Goal: Contribute content: Contribute content

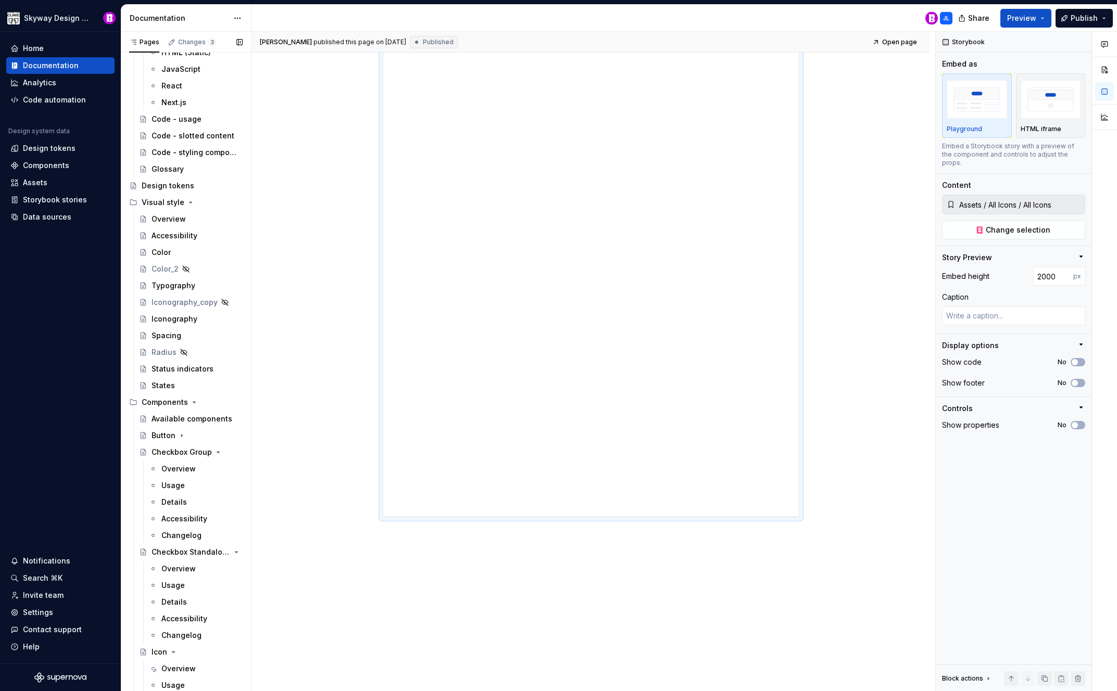
scroll to position [514, 0]
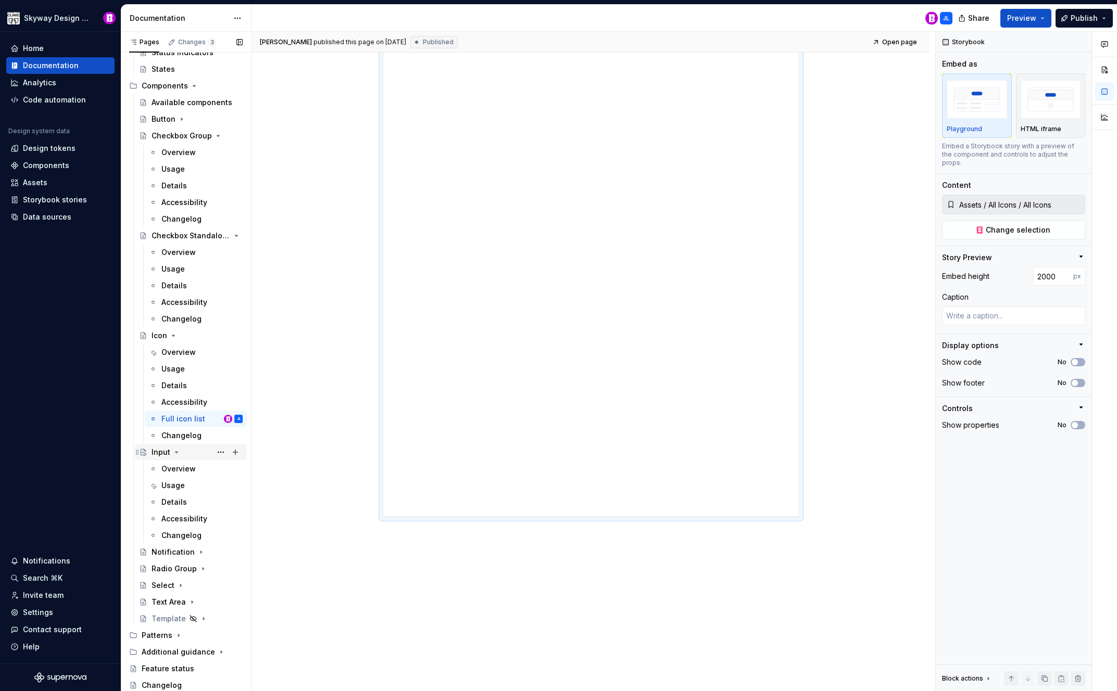
click at [174, 450] on icon "Page tree" at bounding box center [176, 452] width 8 height 8
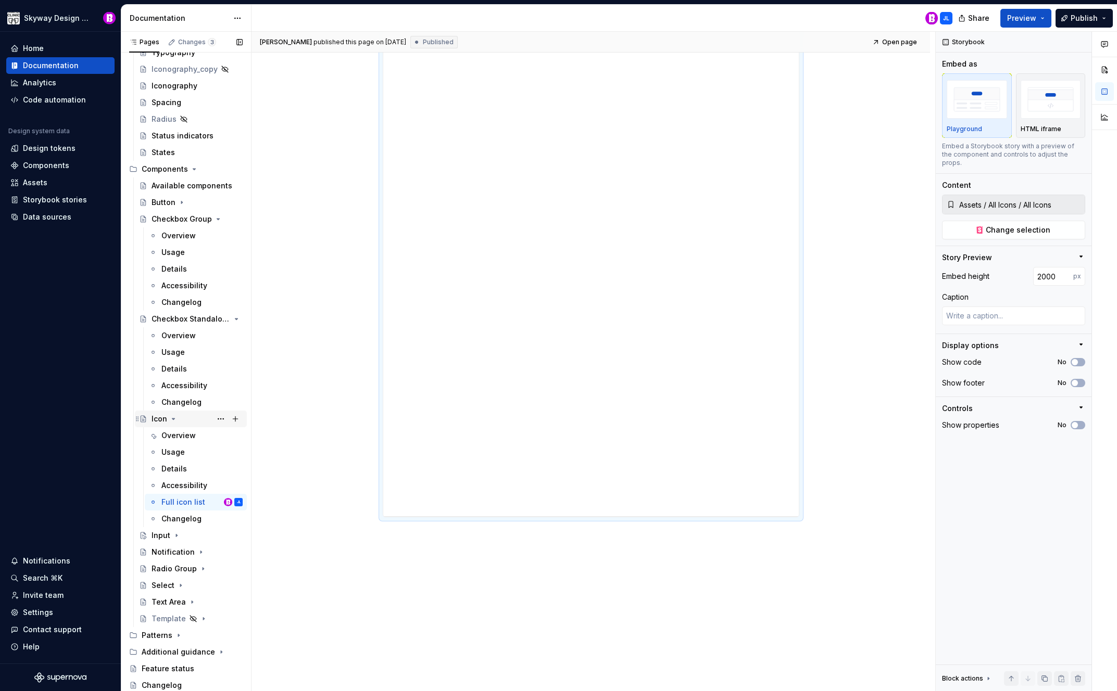
scroll to position [431, 0]
click at [174, 418] on icon "Page tree" at bounding box center [173, 419] width 8 height 8
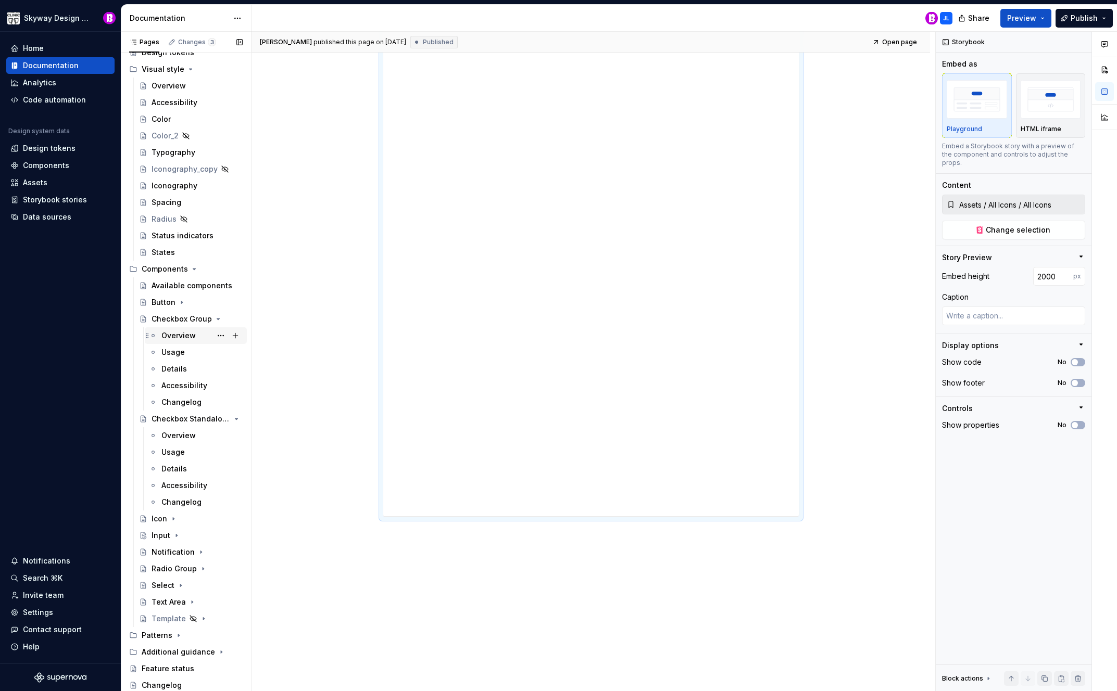
click at [232, 416] on icon "Page tree" at bounding box center [236, 419] width 8 height 8
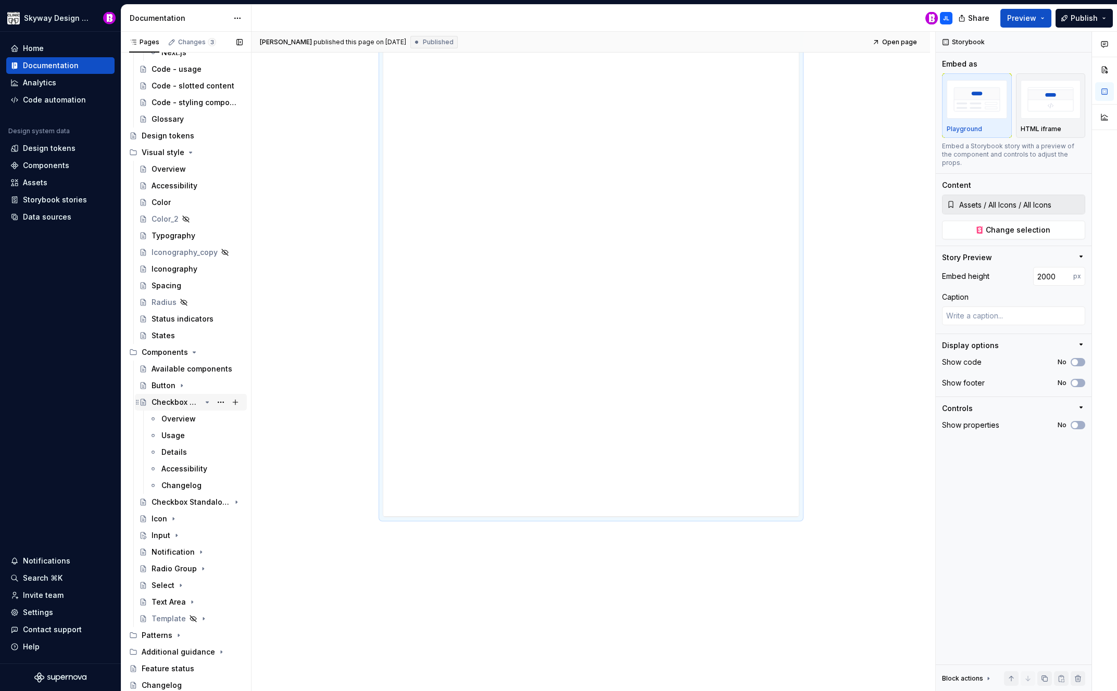
click at [206, 402] on icon "Page tree" at bounding box center [207, 402] width 3 height 1
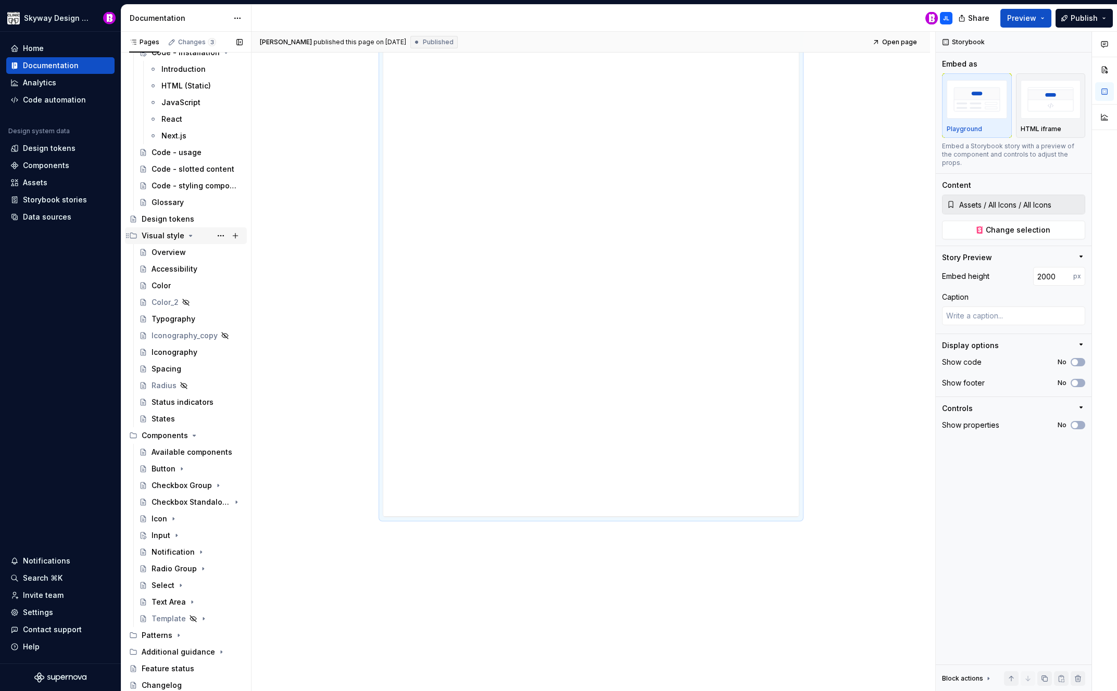
click at [190, 236] on icon "Page tree" at bounding box center [190, 236] width 8 height 8
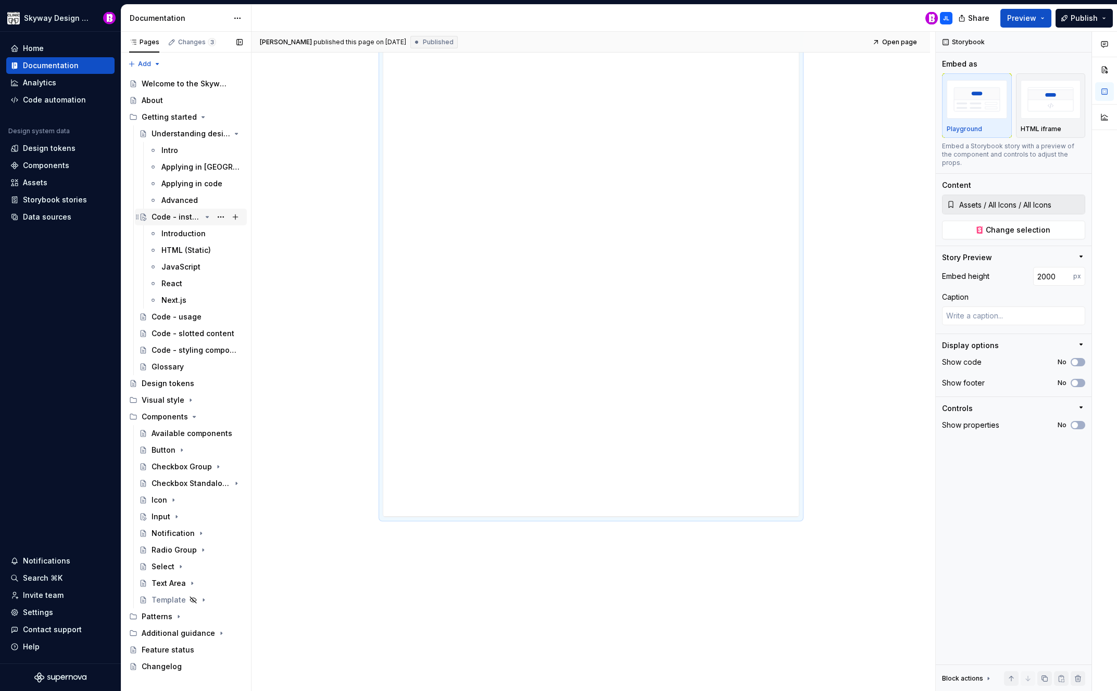
click at [207, 217] on icon "Page tree" at bounding box center [207, 217] width 3 height 1
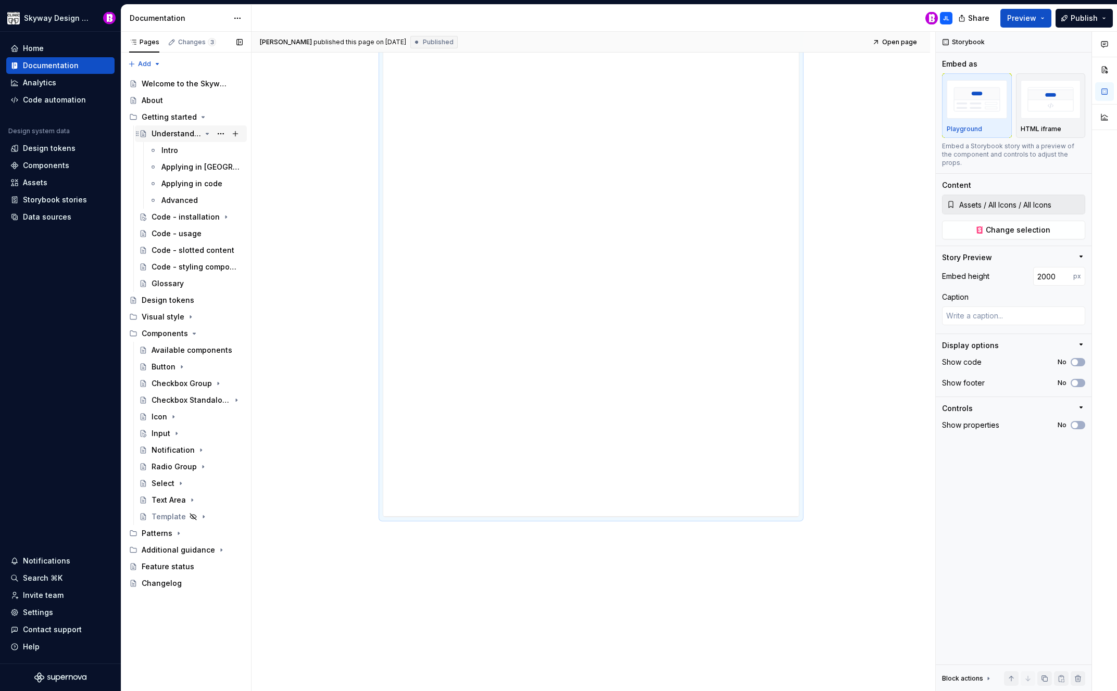
click at [207, 132] on icon "Page tree" at bounding box center [207, 134] width 8 height 8
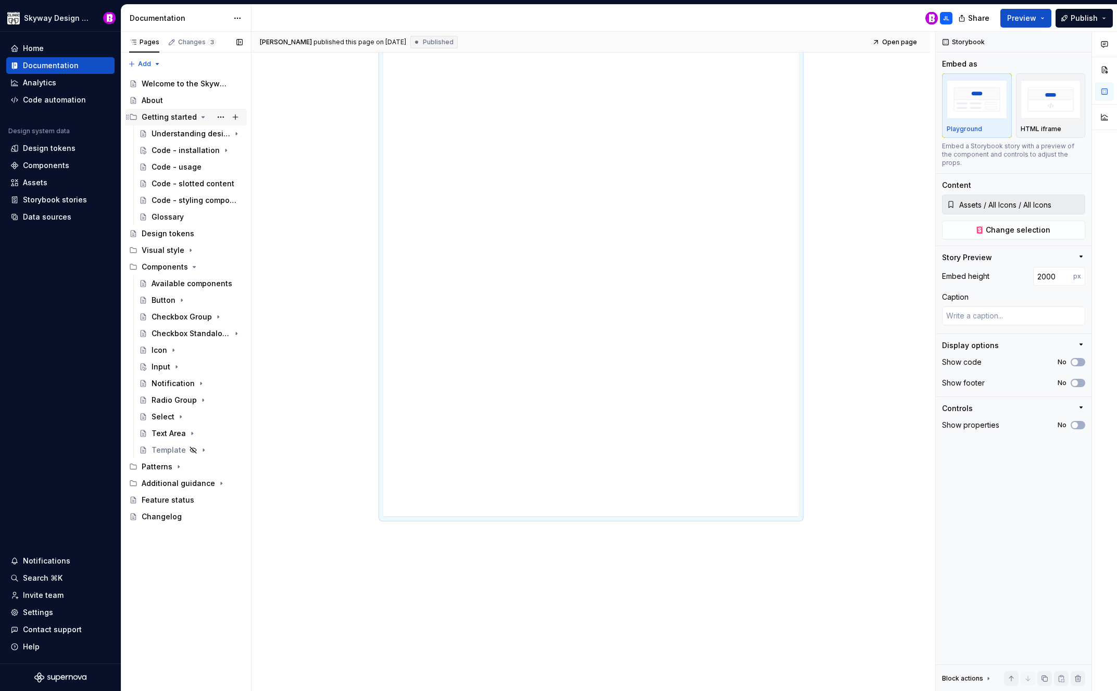
click at [199, 119] on icon "Page tree" at bounding box center [203, 117] width 8 height 8
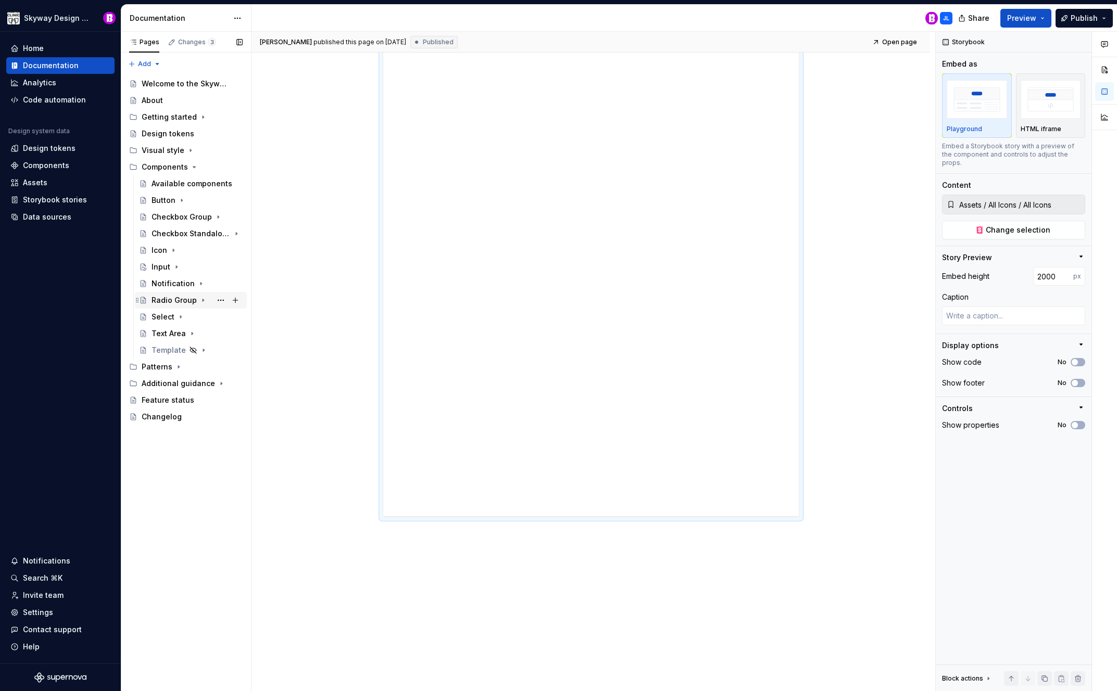
click at [171, 299] on div "Radio Group" at bounding box center [174, 300] width 45 height 10
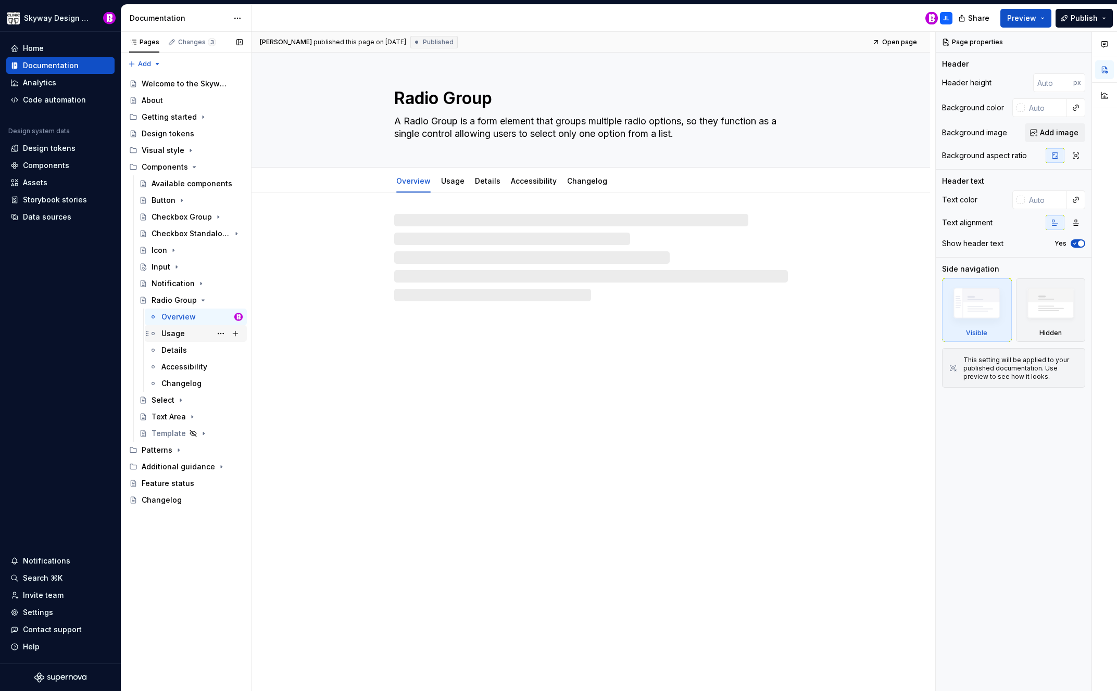
click at [171, 331] on div "Usage" at bounding box center [172, 334] width 23 height 10
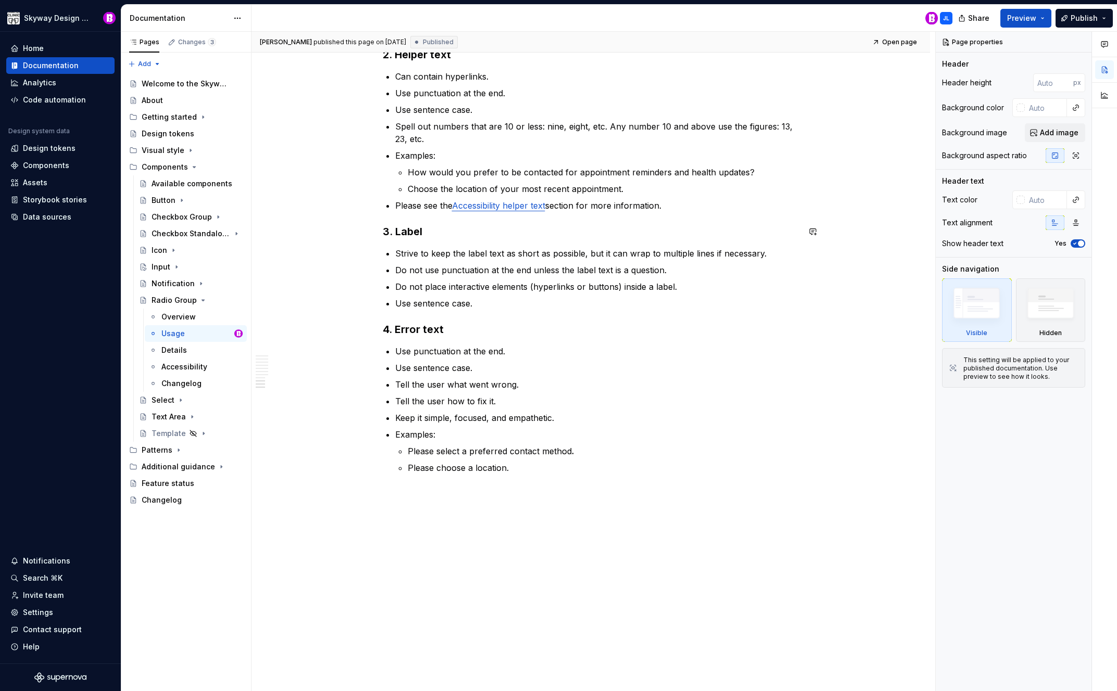
scroll to position [2185, 0]
click at [176, 346] on div "Details" at bounding box center [174, 350] width 26 height 10
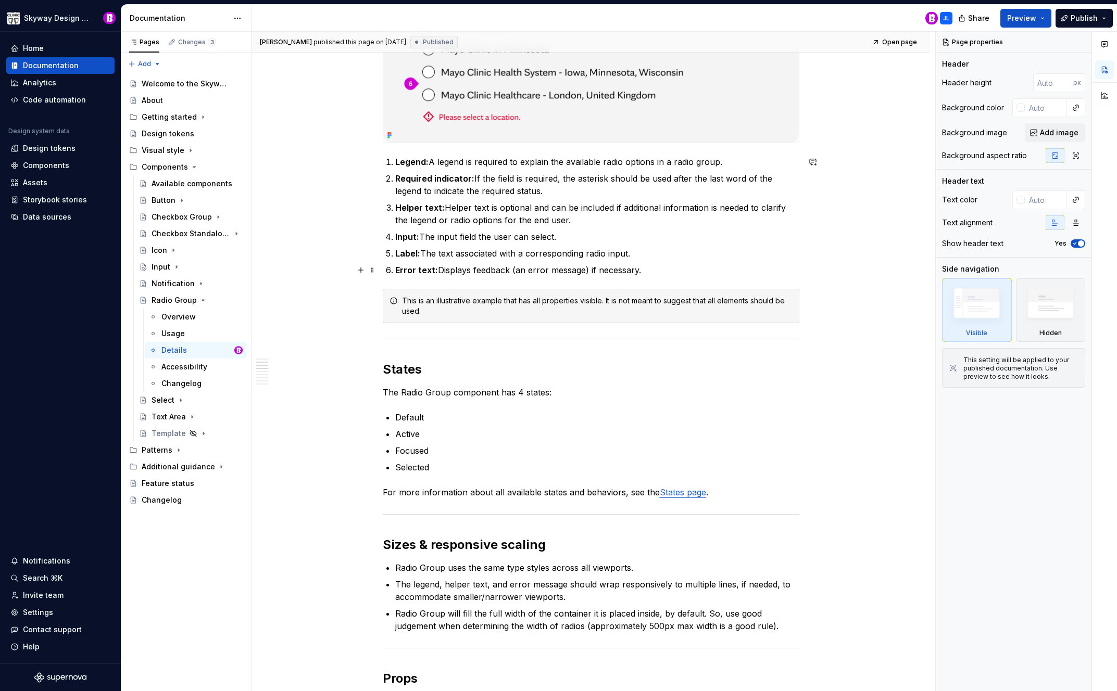
scroll to position [336, 0]
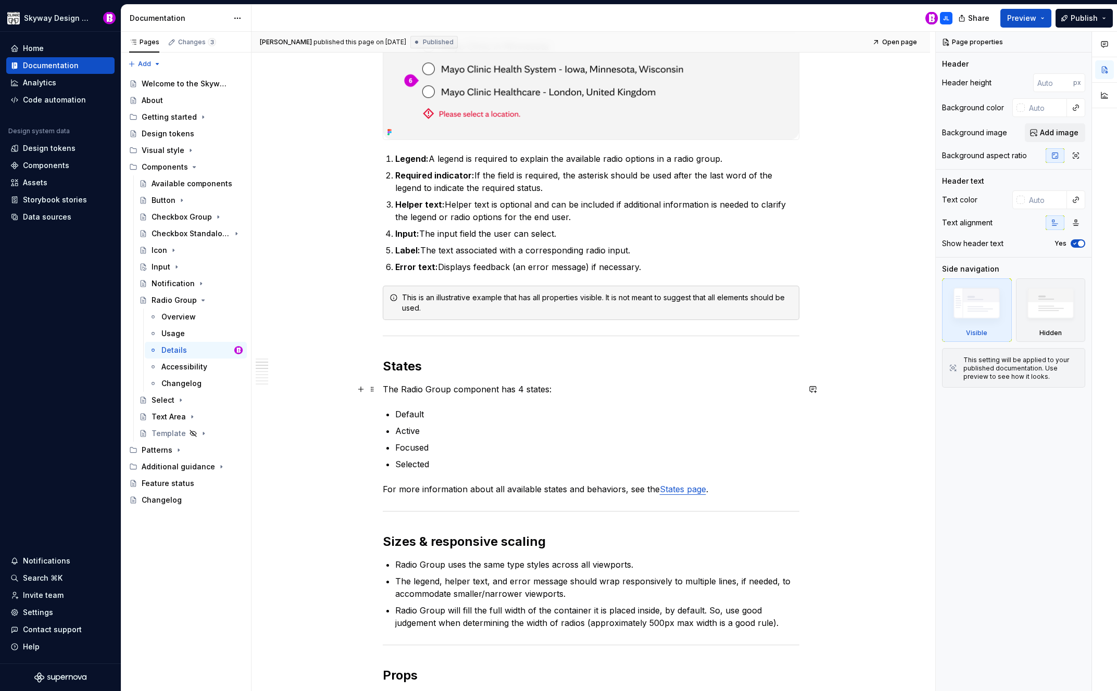
click at [549, 389] on p "The Radio Group component has 4 states:" at bounding box center [591, 389] width 417 height 12
type textarea "*"
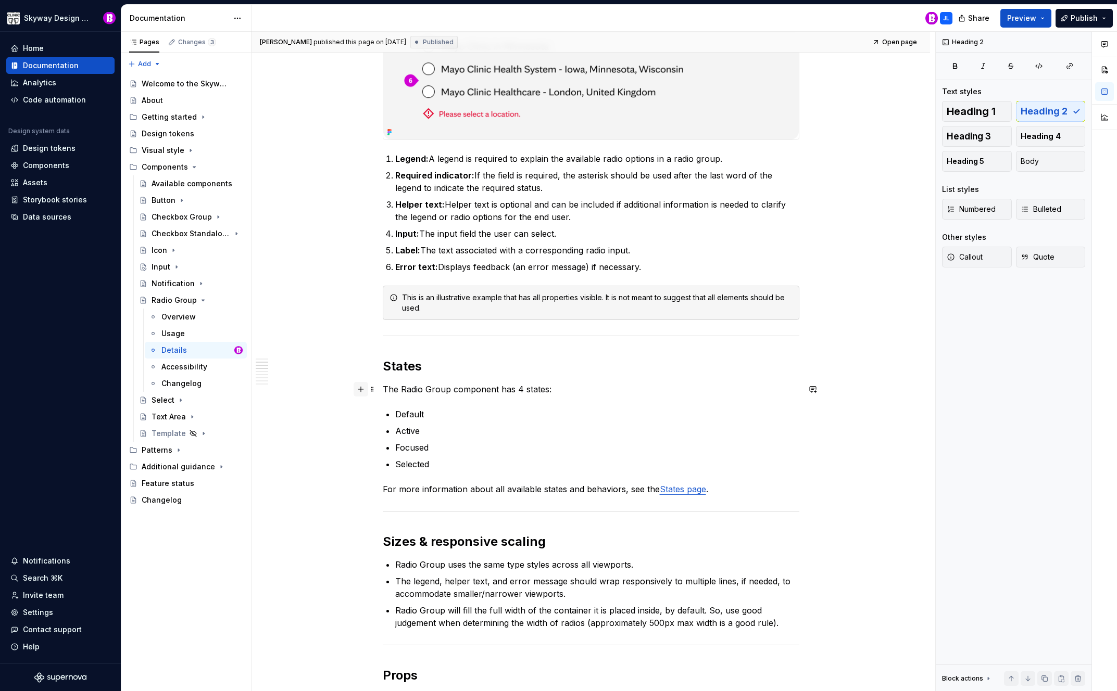
click at [359, 389] on button "button" at bounding box center [361, 389] width 15 height 15
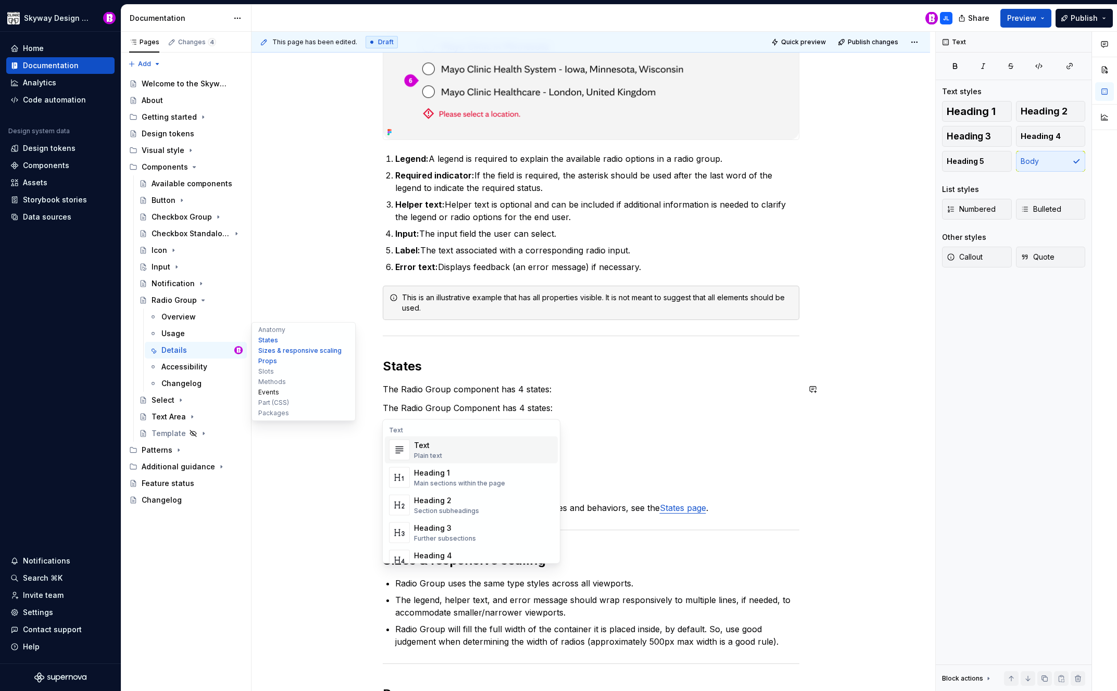
drag, startPoint x: 259, startPoint y: 394, endPoint x: 266, endPoint y: 389, distance: 8.2
click at [263, 390] on div "This page has been edited. Draft Quick preview Publish changes Radio Group A Ra…" at bounding box center [593, 362] width 684 height 660
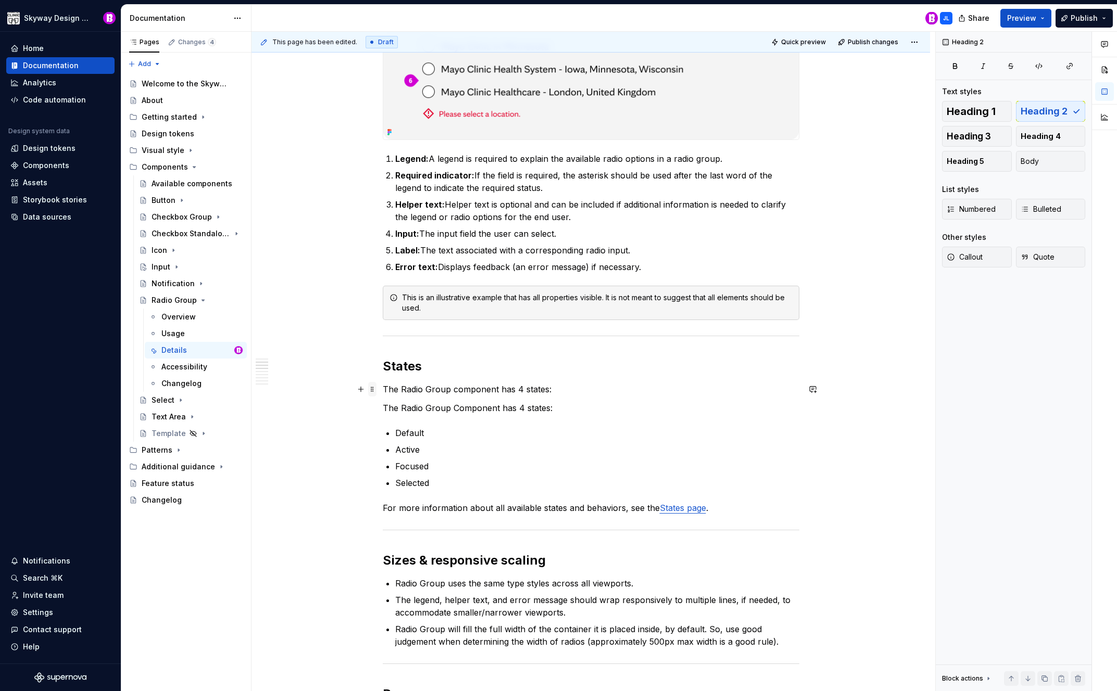
click at [375, 389] on span at bounding box center [372, 389] width 8 height 15
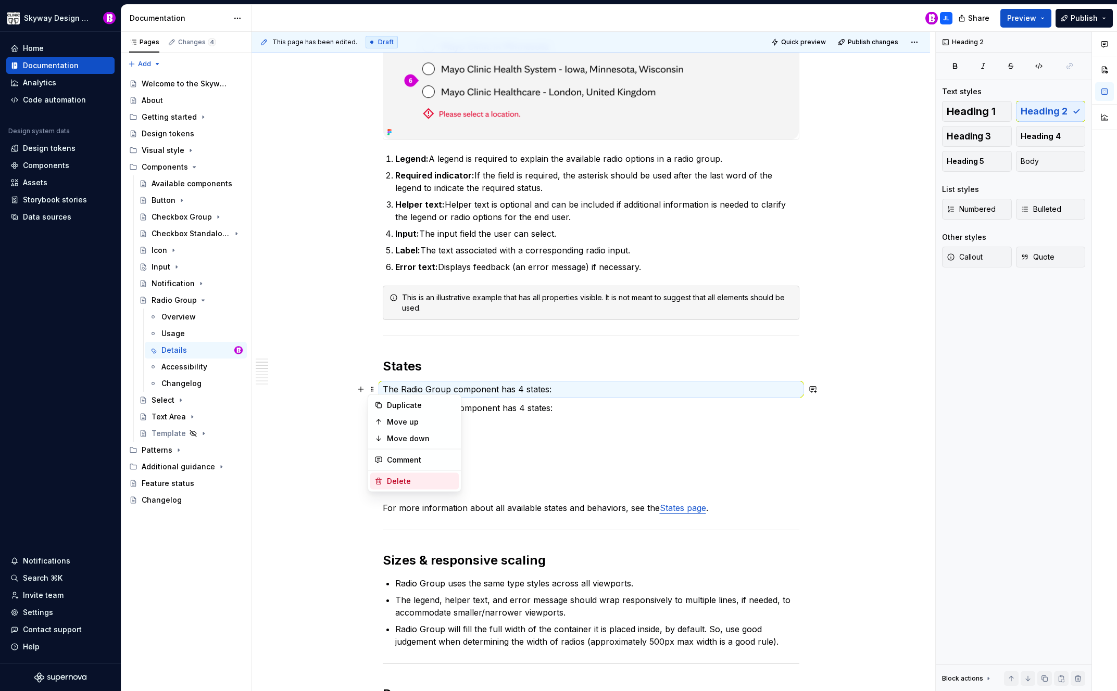
click at [404, 474] on div "Delete" at bounding box center [414, 481] width 89 height 17
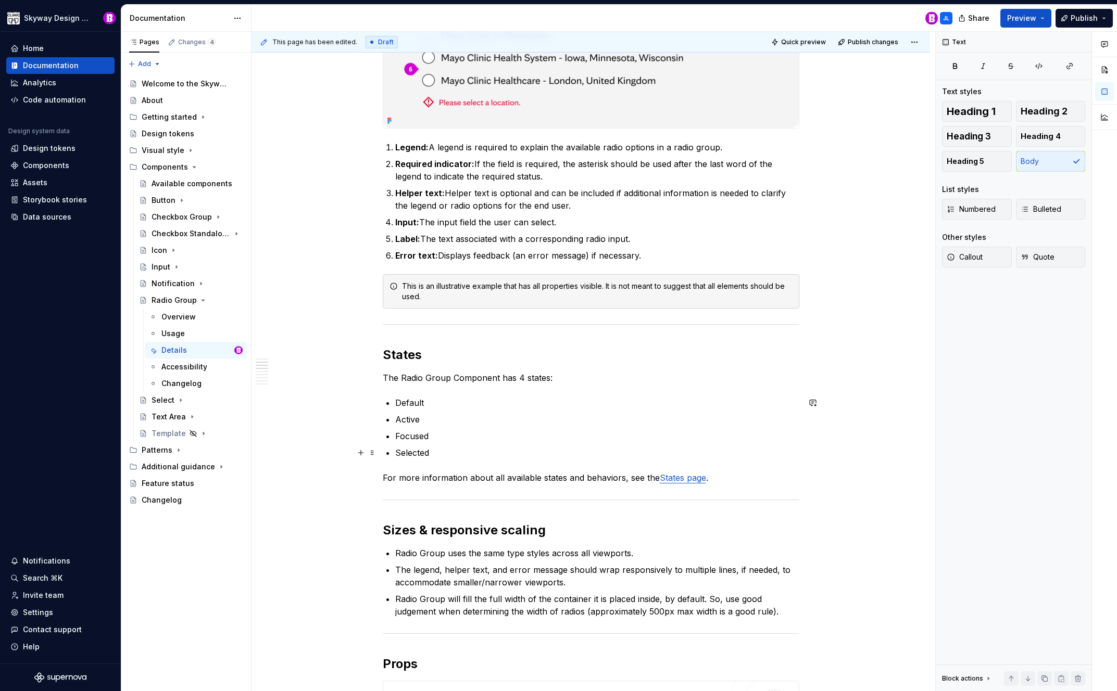
scroll to position [339, 0]
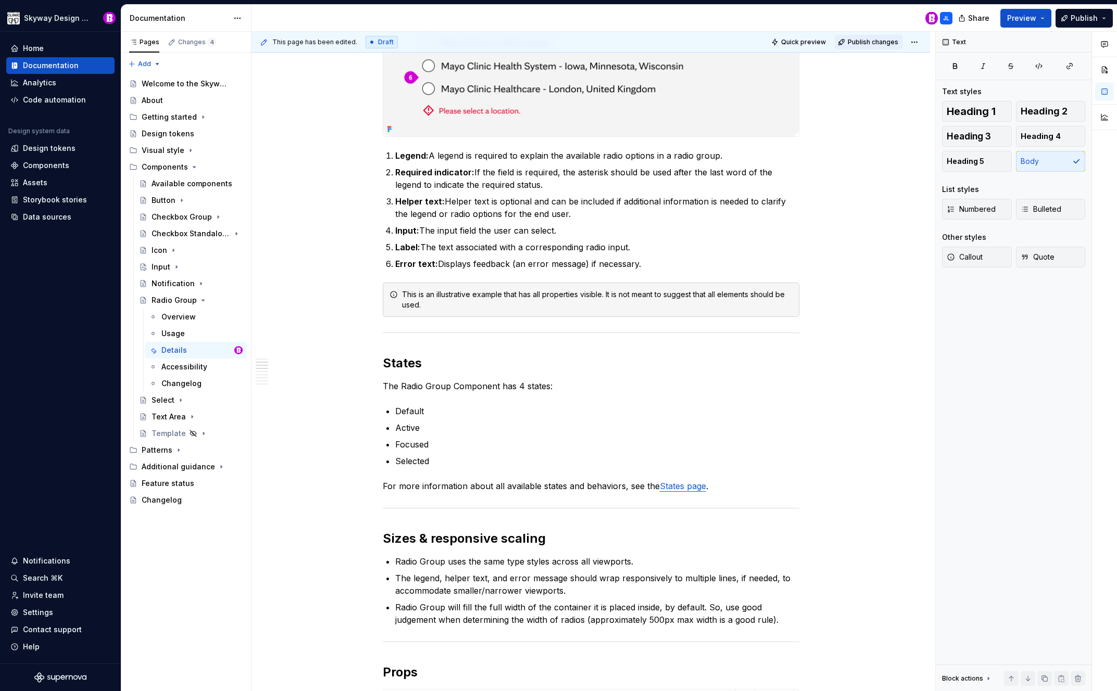
click at [871, 45] on span "Publish changes" at bounding box center [873, 42] width 51 height 8
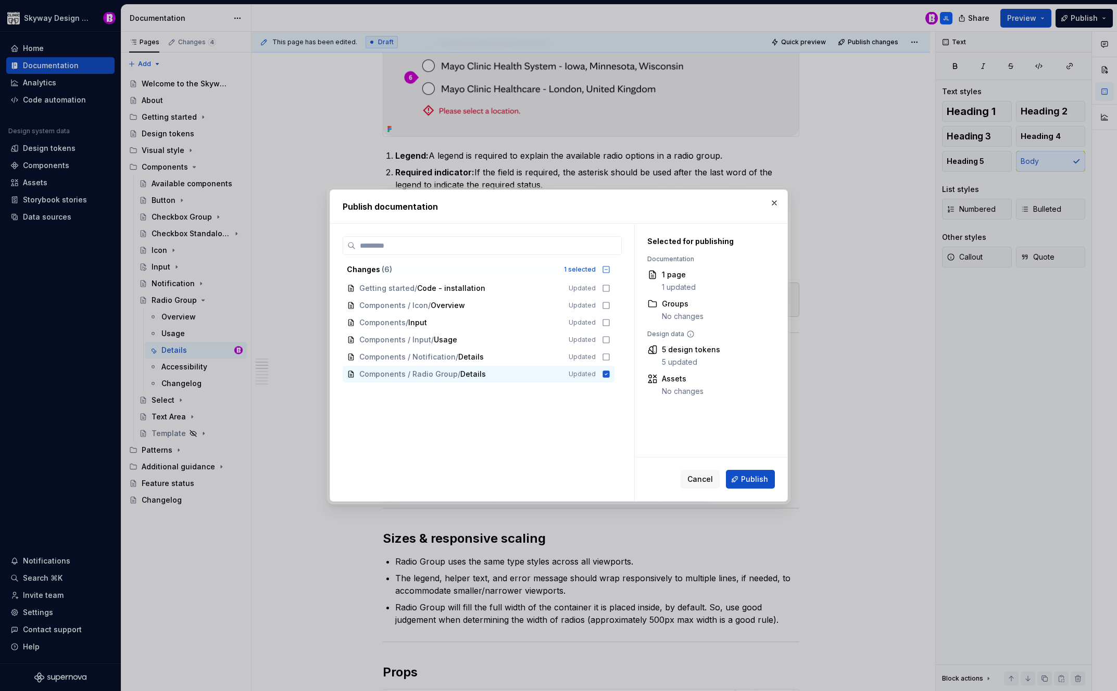
click at [752, 475] on span "Publish" at bounding box center [754, 479] width 27 height 10
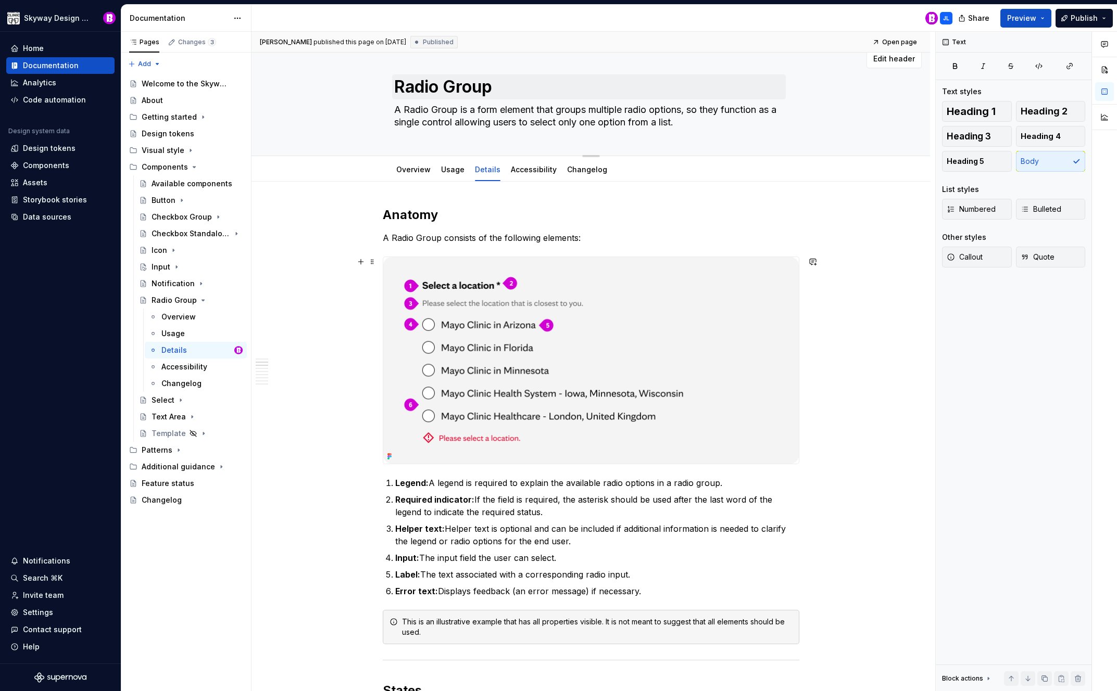
scroll to position [0, 0]
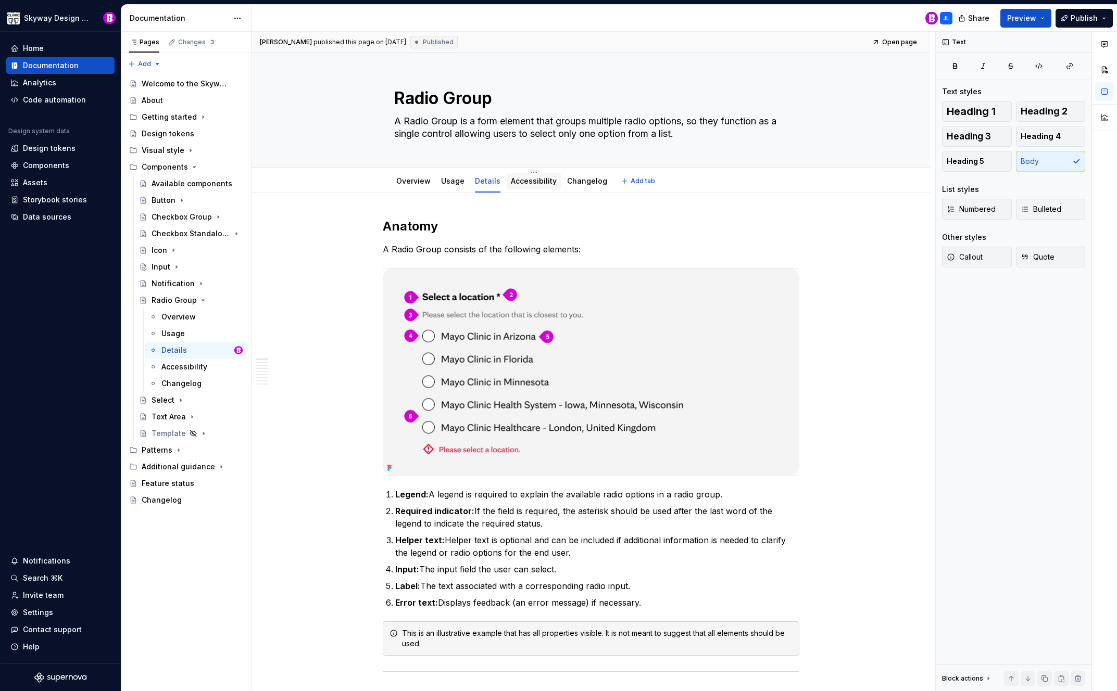
click at [525, 182] on link "Accessibility" at bounding box center [534, 180] width 46 height 9
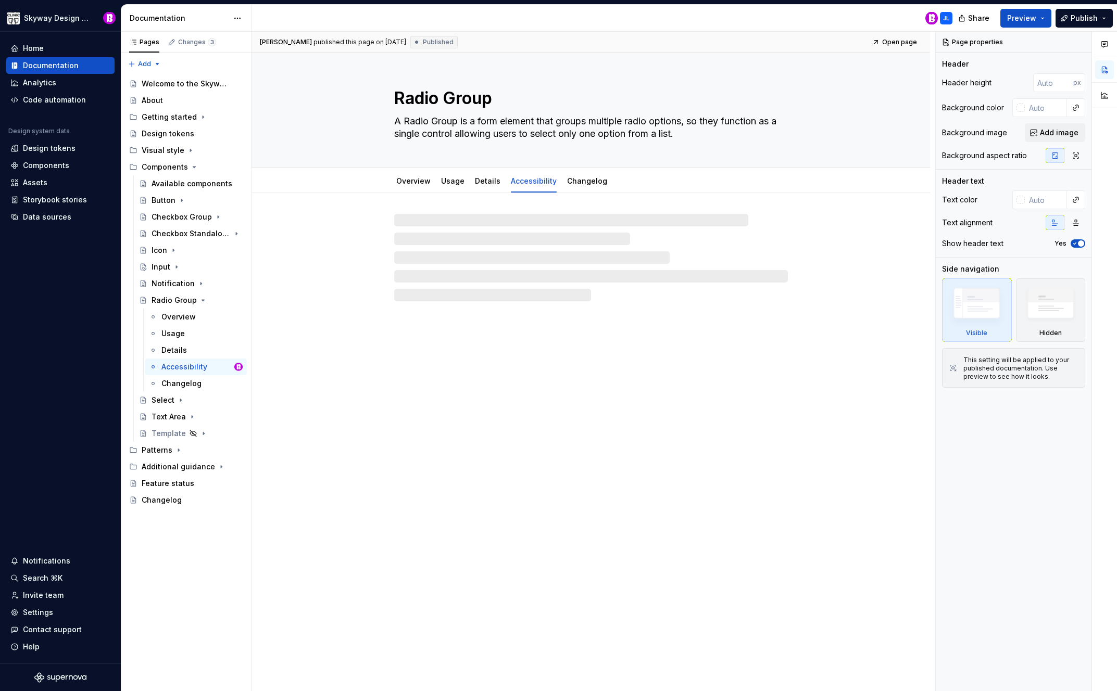
type textarea "*"
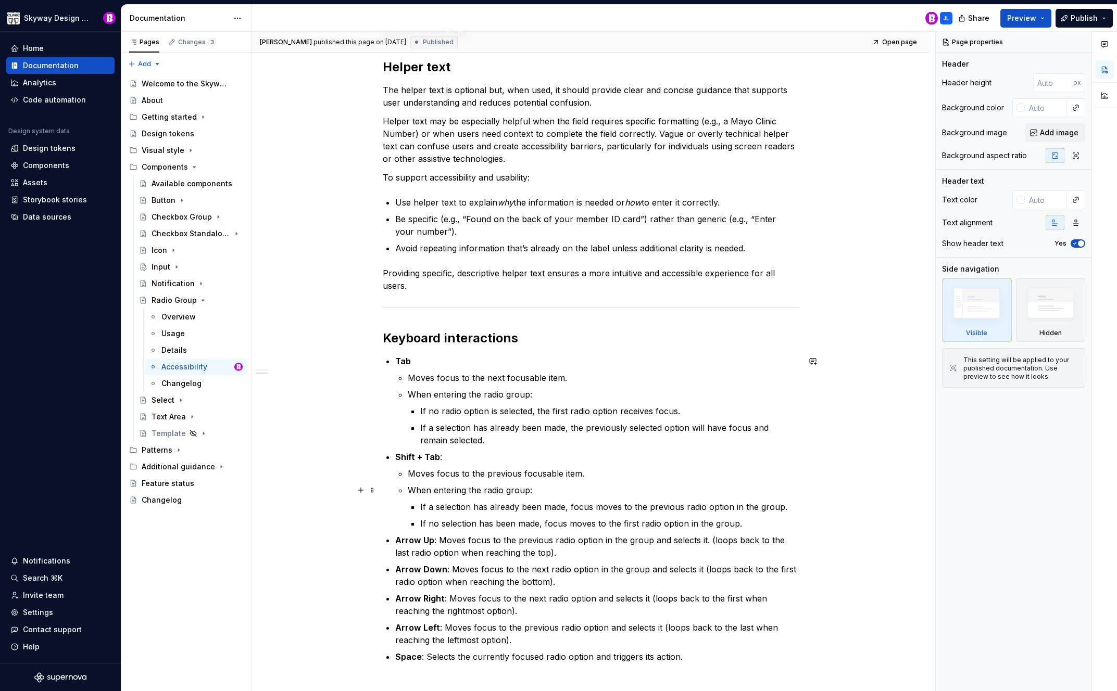
scroll to position [432, 0]
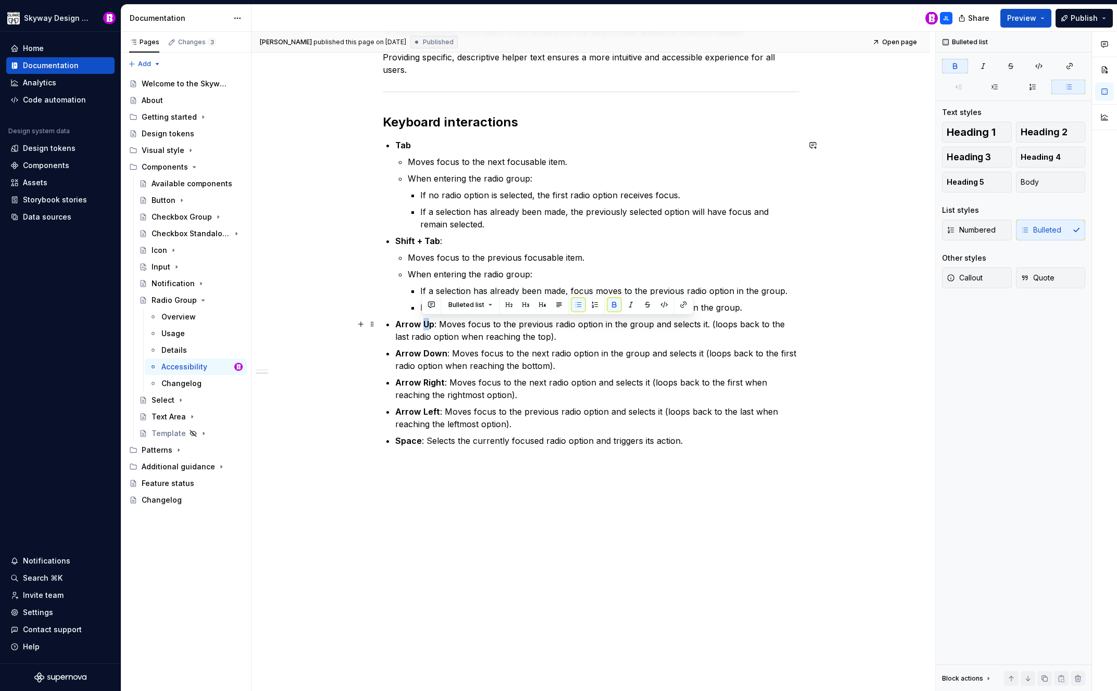
click at [423, 321] on strong "Arrow Up" at bounding box center [414, 324] width 39 height 10
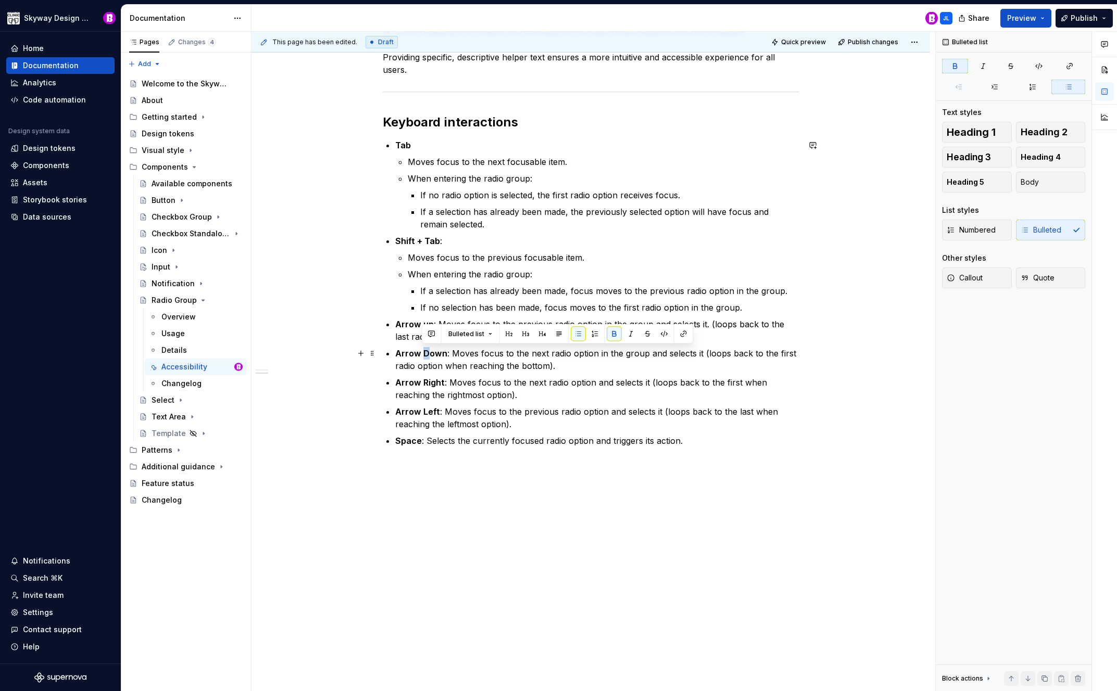
click at [423, 352] on strong "Arrow Down" at bounding box center [421, 353] width 52 height 10
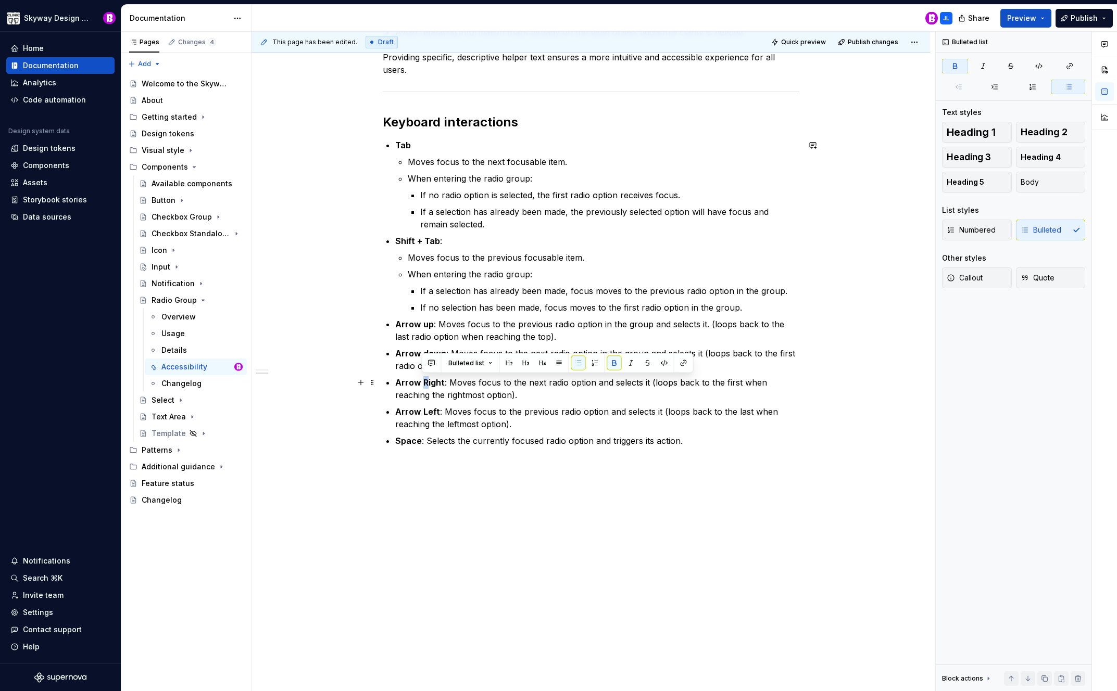
drag, startPoint x: 423, startPoint y: 383, endPoint x: 427, endPoint y: 388, distance: 6.7
click at [426, 382] on strong "Arrow Right" at bounding box center [419, 382] width 49 height 10
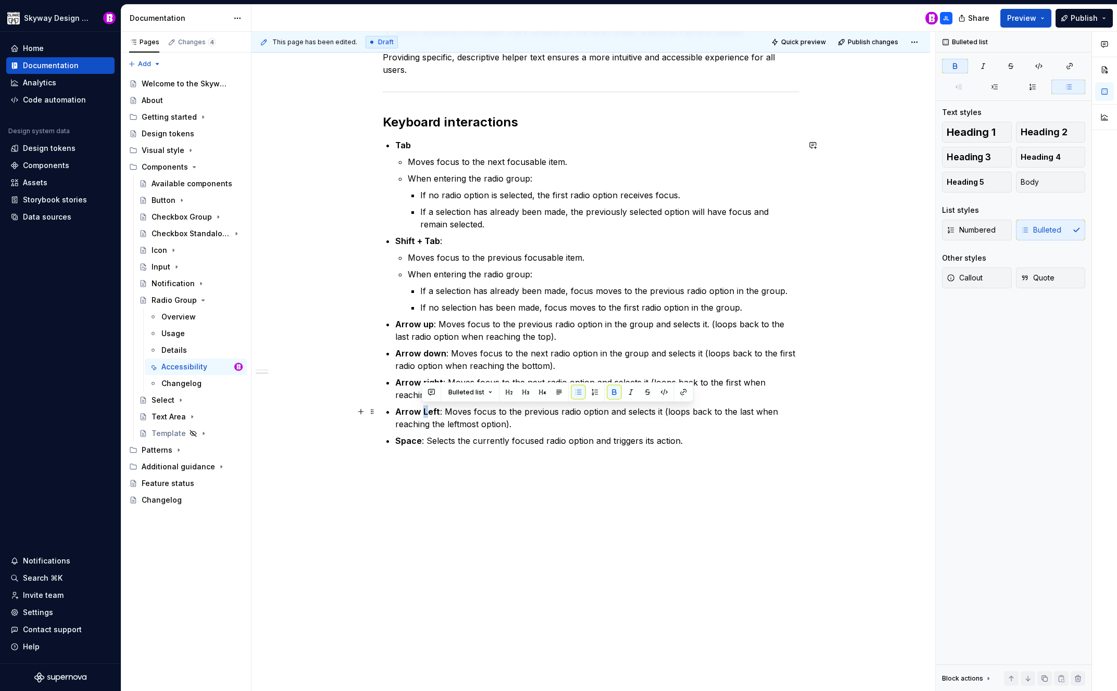
click at [421, 412] on strong "Arrow Left" at bounding box center [417, 412] width 45 height 10
click at [735, 433] on ul "Tab Moves focus to the next focusable item. When entering the radio group: If n…" at bounding box center [597, 293] width 404 height 308
click at [864, 43] on span "Publish changes" at bounding box center [873, 42] width 51 height 8
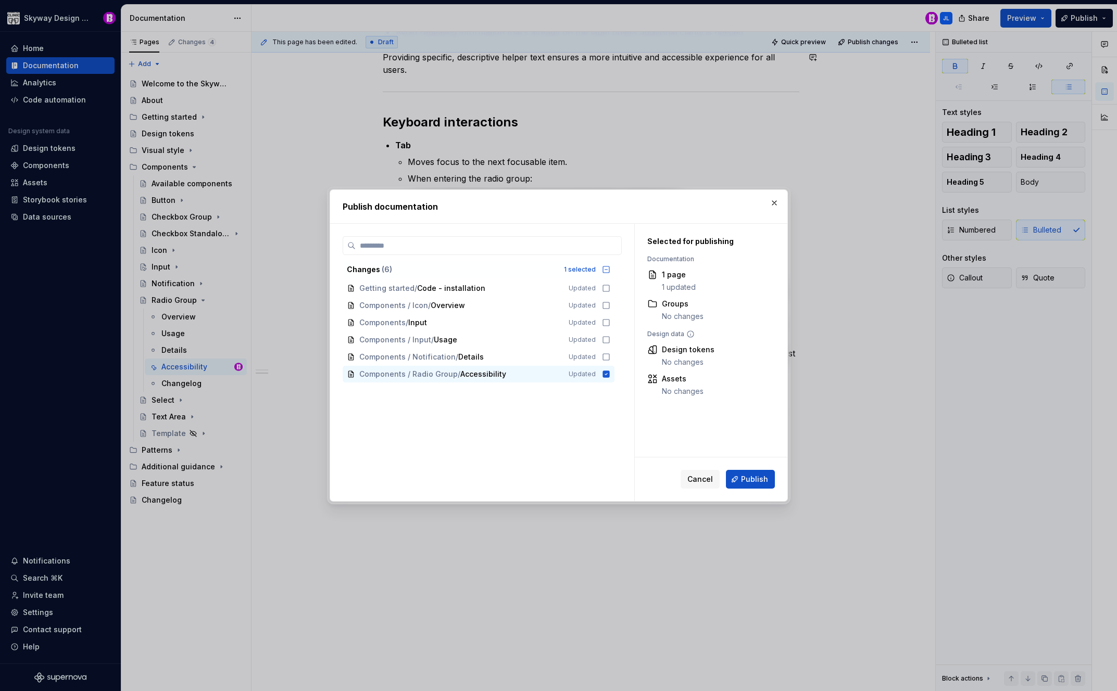
click at [752, 476] on span "Publish" at bounding box center [754, 479] width 27 height 10
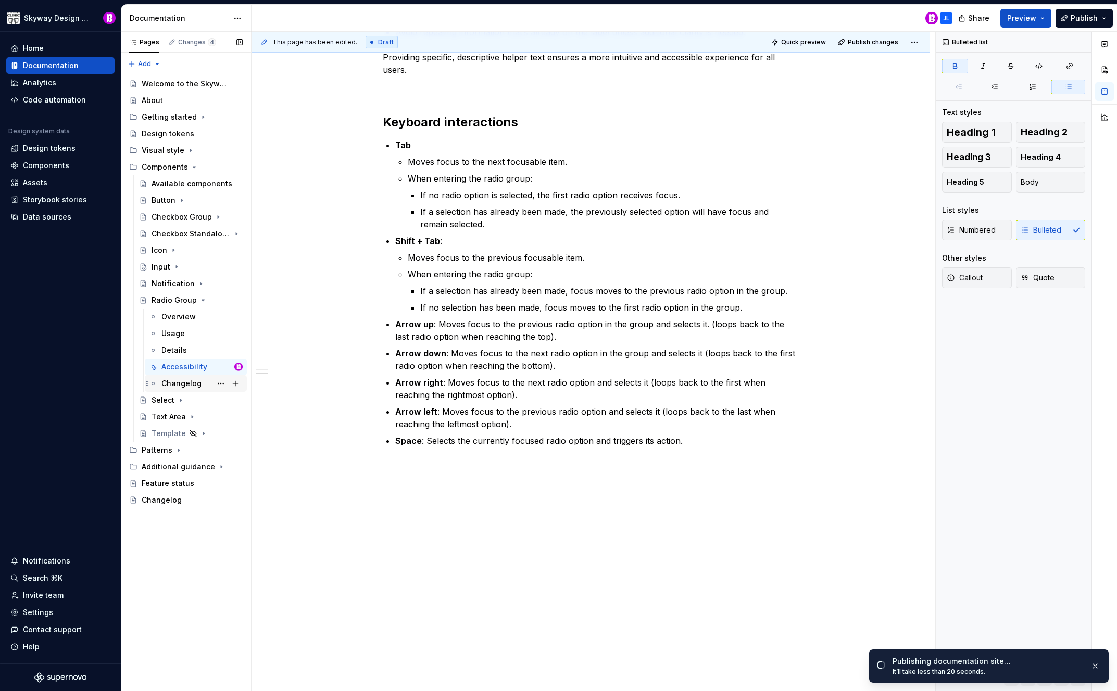
click at [172, 382] on div "Changelog" at bounding box center [181, 384] width 40 height 10
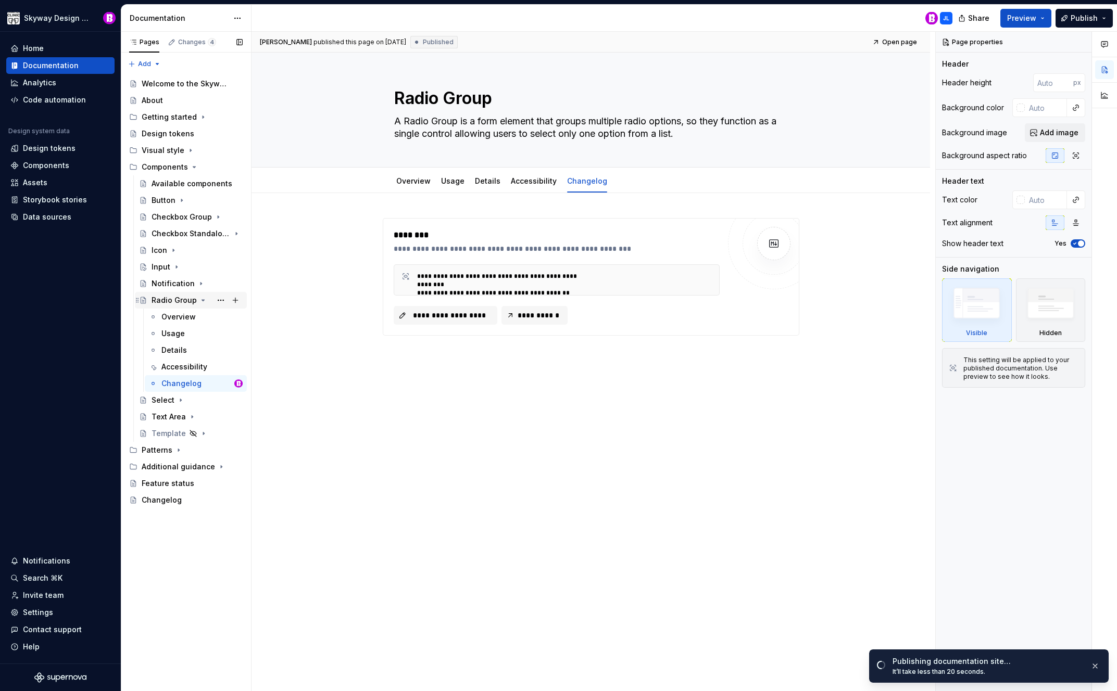
click at [179, 302] on div "Radio Group" at bounding box center [174, 300] width 45 height 10
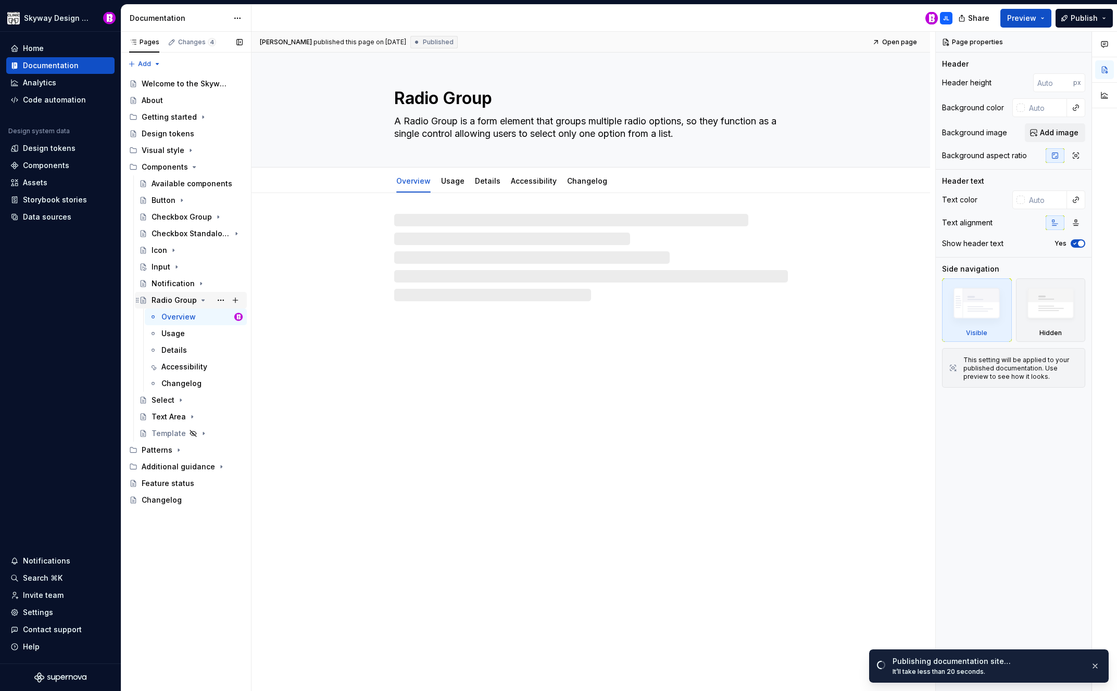
click at [182, 303] on div "Radio Group" at bounding box center [174, 300] width 45 height 10
click at [195, 299] on div "Radio Group" at bounding box center [197, 300] width 91 height 15
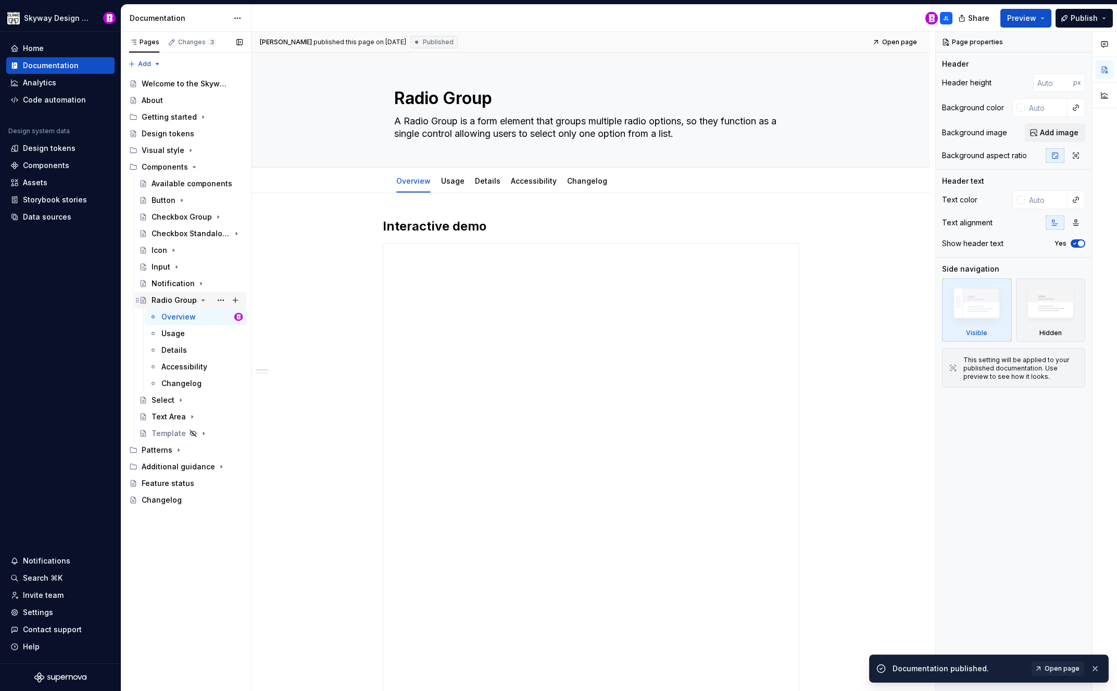
click at [200, 298] on icon "Page tree" at bounding box center [203, 300] width 8 height 8
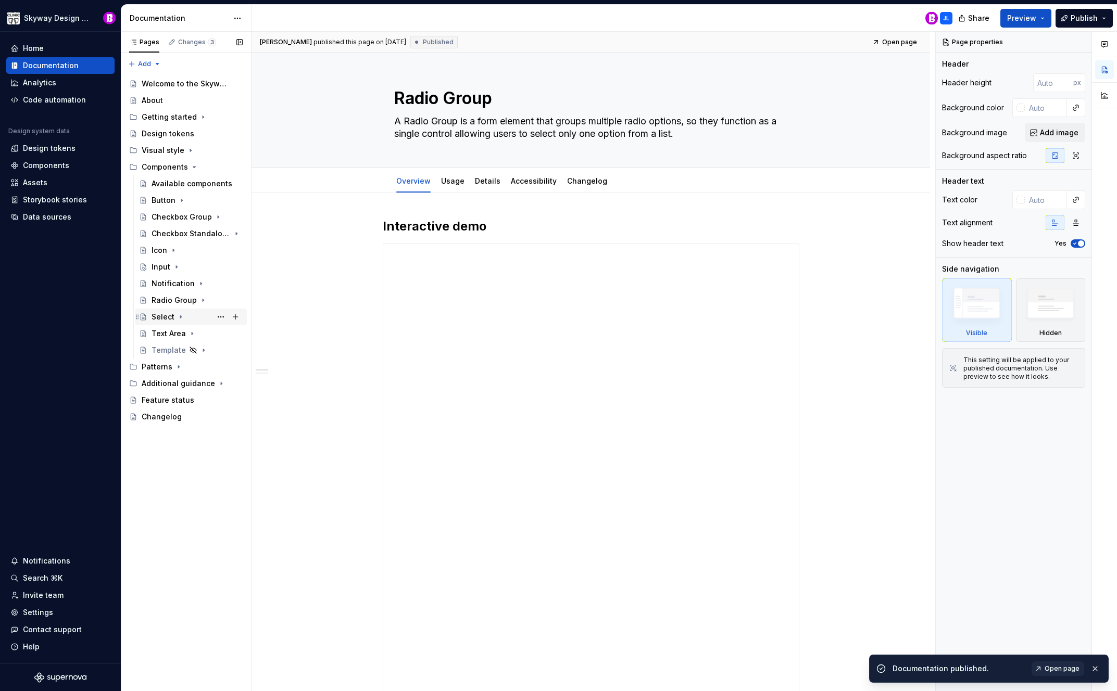
click at [167, 317] on div "Select" at bounding box center [163, 317] width 23 height 10
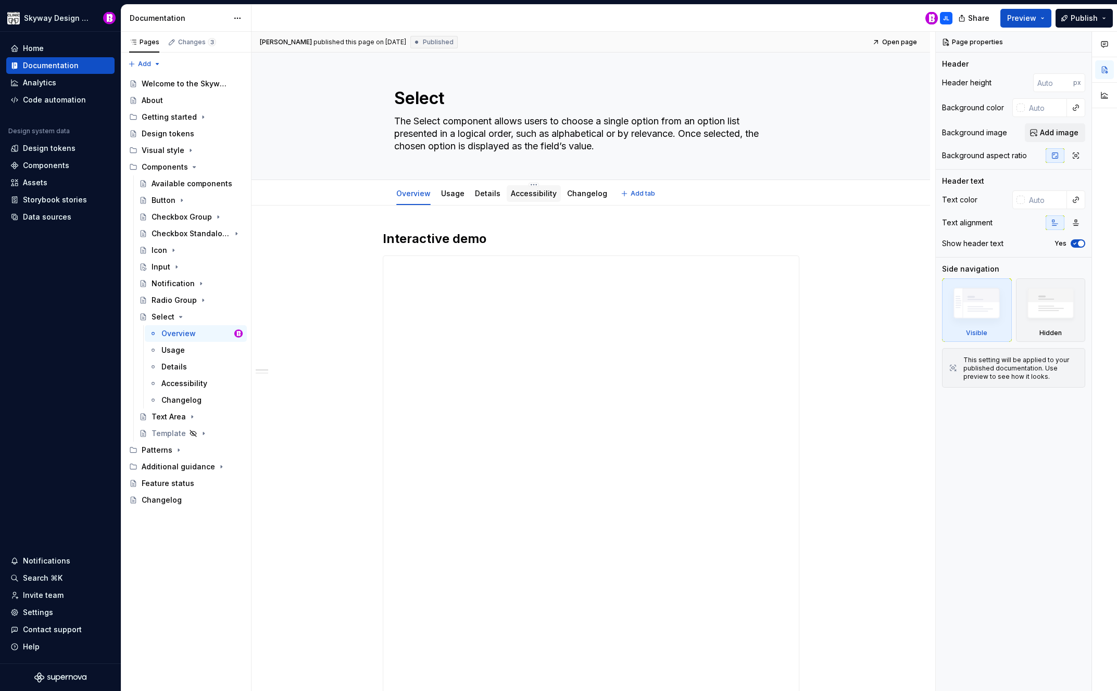
click at [527, 200] on div "Accessibility" at bounding box center [534, 193] width 54 height 17
click at [536, 193] on link "Accessibility" at bounding box center [534, 193] width 46 height 9
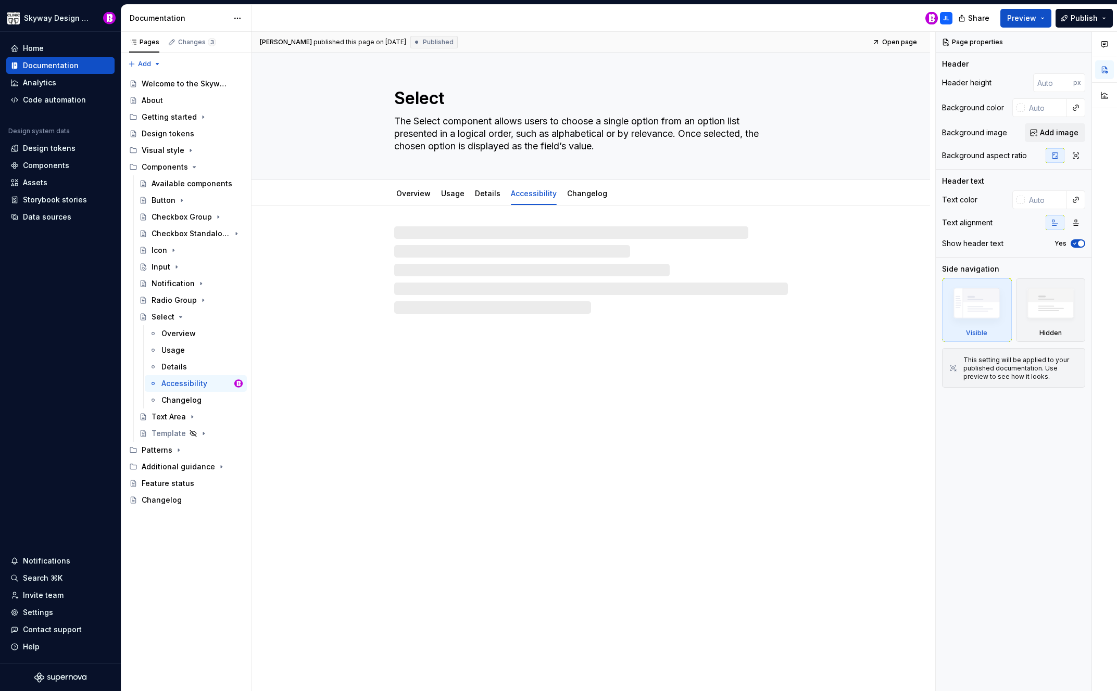
type textarea "*"
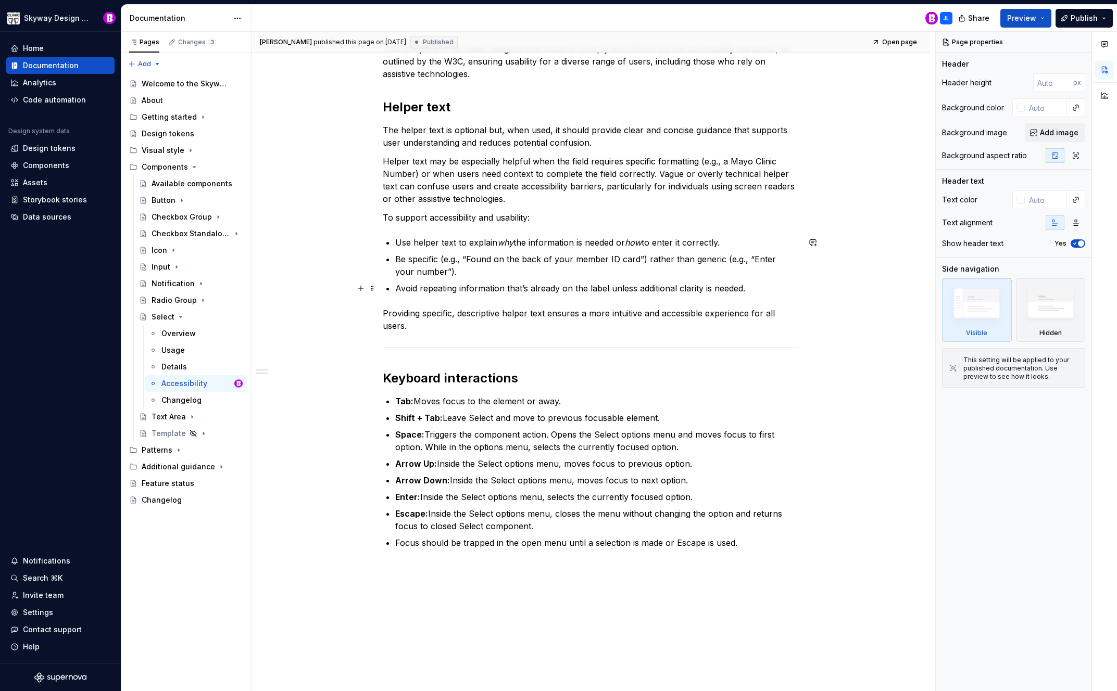
scroll to position [265, 0]
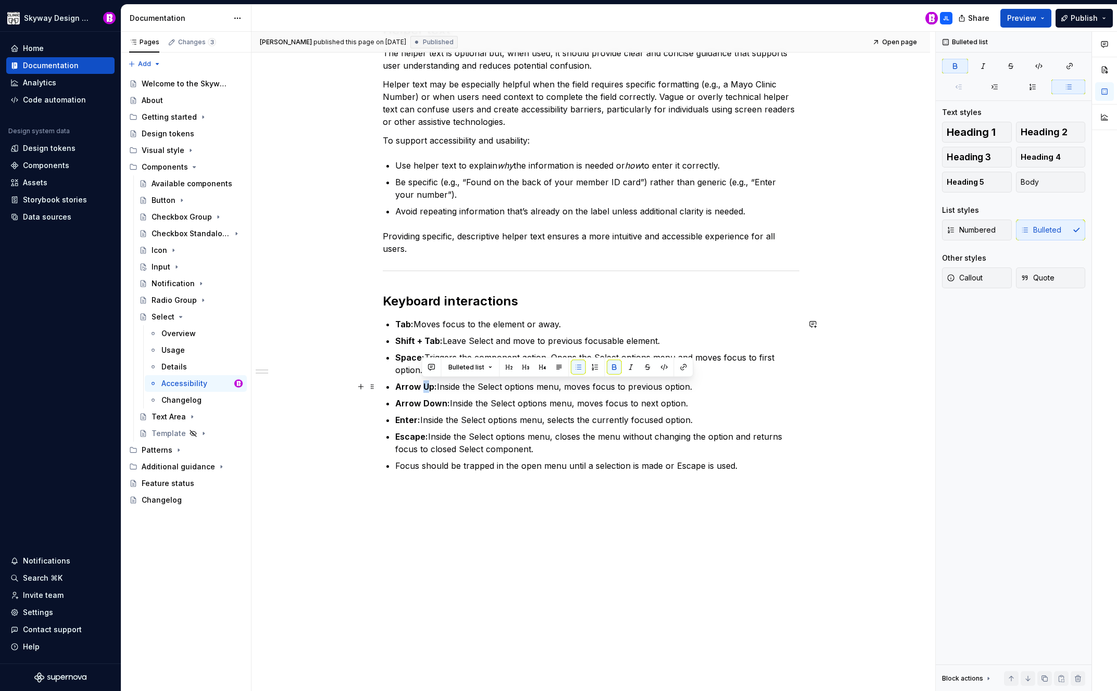
drag, startPoint x: 428, startPoint y: 386, endPoint x: 422, endPoint y: 386, distance: 6.2
click at [422, 386] on strong "Arrow Up:" at bounding box center [416, 387] width 42 height 10
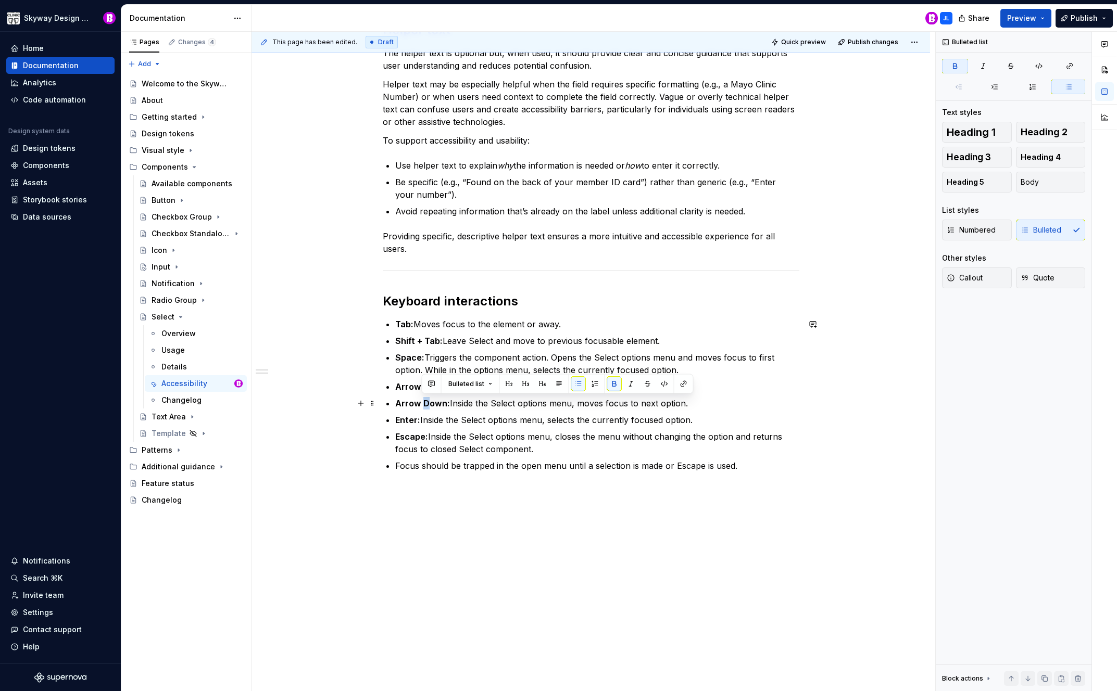
click at [423, 406] on strong "Arrow Down:" at bounding box center [422, 403] width 55 height 10
click at [341, 358] on div "This component has been designed and tested to comply with WCAG 2.2 AA accessib…" at bounding box center [590, 316] width 678 height 751
click at [424, 341] on strong "Shift + Tab:" at bounding box center [418, 341] width 47 height 10
click at [343, 343] on div "This component has been designed and tested to comply with WCAG 2.2 AA accessib…" at bounding box center [590, 316] width 678 height 751
click at [869, 42] on span "Publish changes" at bounding box center [873, 42] width 51 height 8
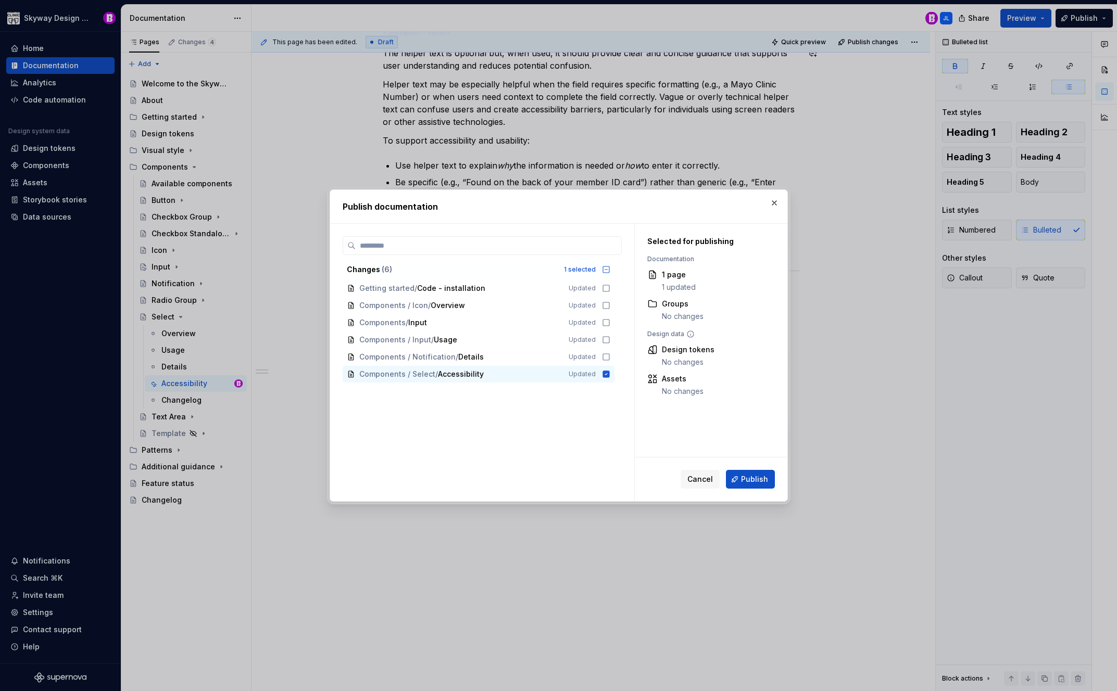
click at [751, 476] on span "Publish" at bounding box center [754, 479] width 27 height 10
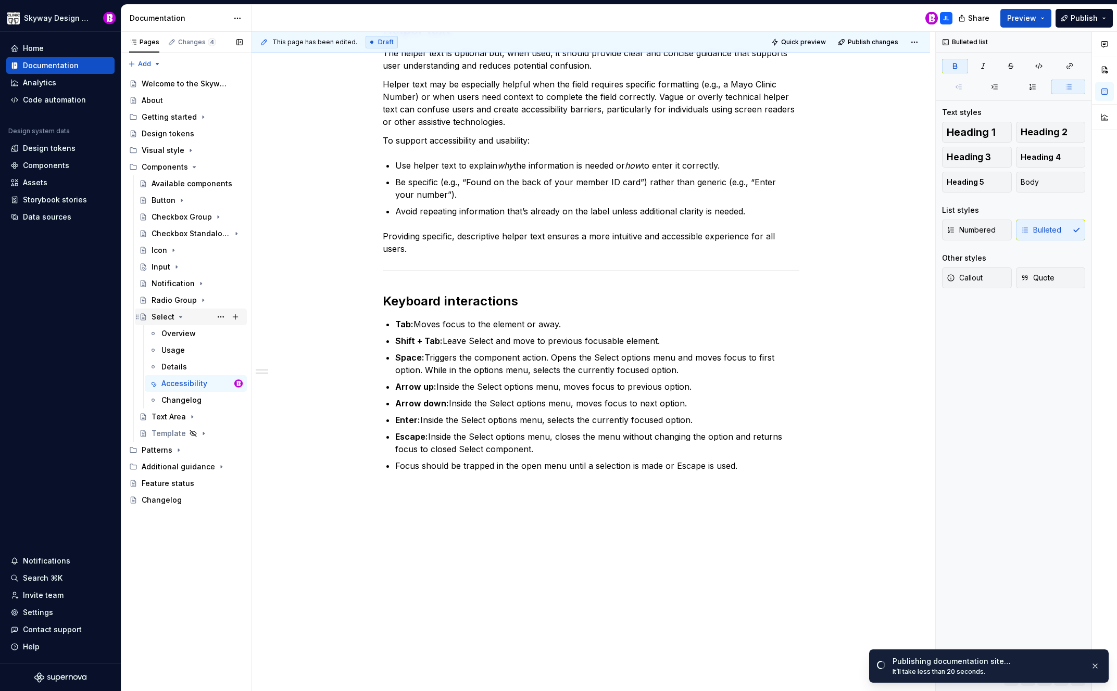
click at [176, 316] on button "Page tree" at bounding box center [180, 317] width 8 height 8
click at [179, 201] on icon "Page tree" at bounding box center [182, 200] width 8 height 8
click at [182, 269] on div "Accessibility" at bounding box center [184, 267] width 46 height 10
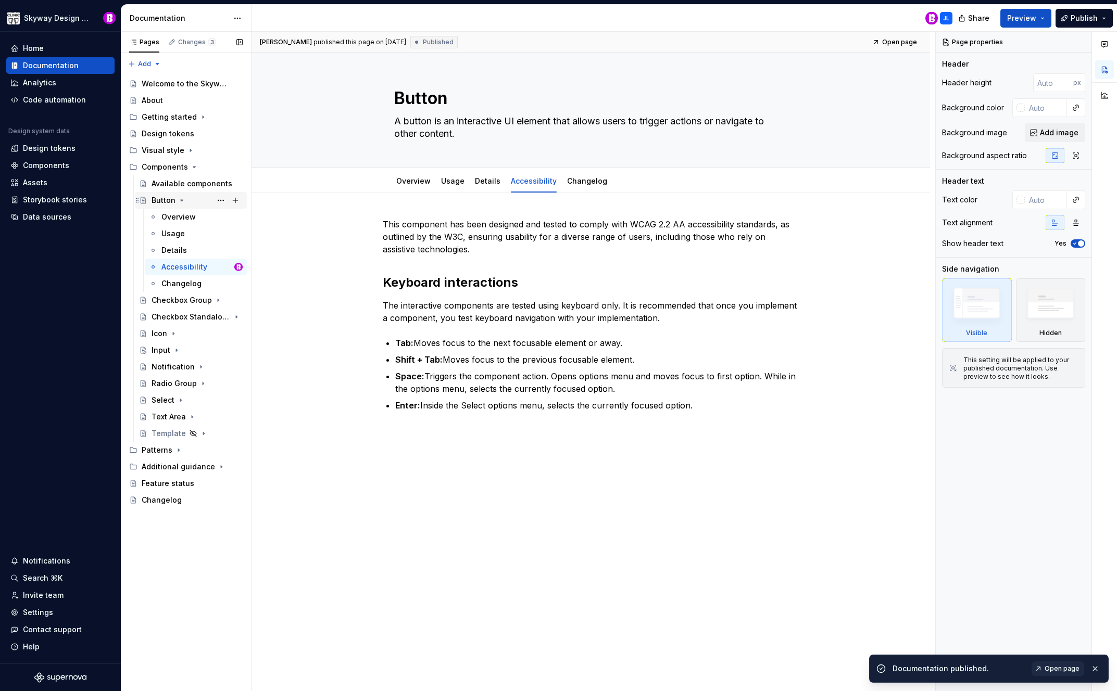
click at [172, 203] on div "Button" at bounding box center [164, 200] width 24 height 10
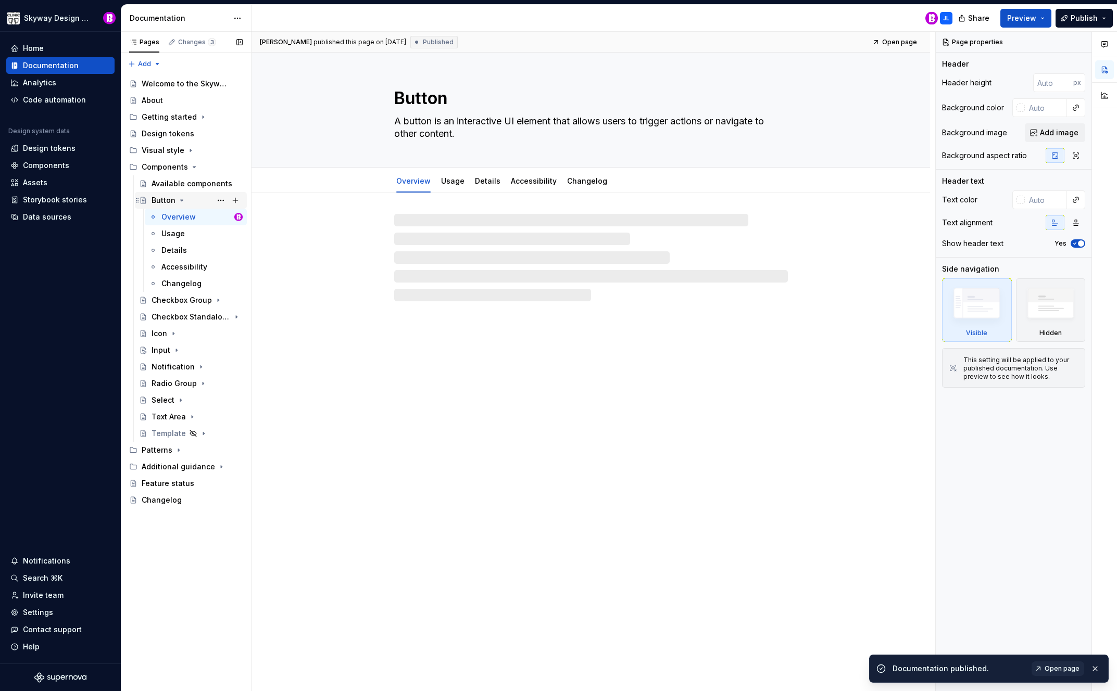
click at [182, 198] on icon "Page tree" at bounding box center [182, 200] width 8 height 8
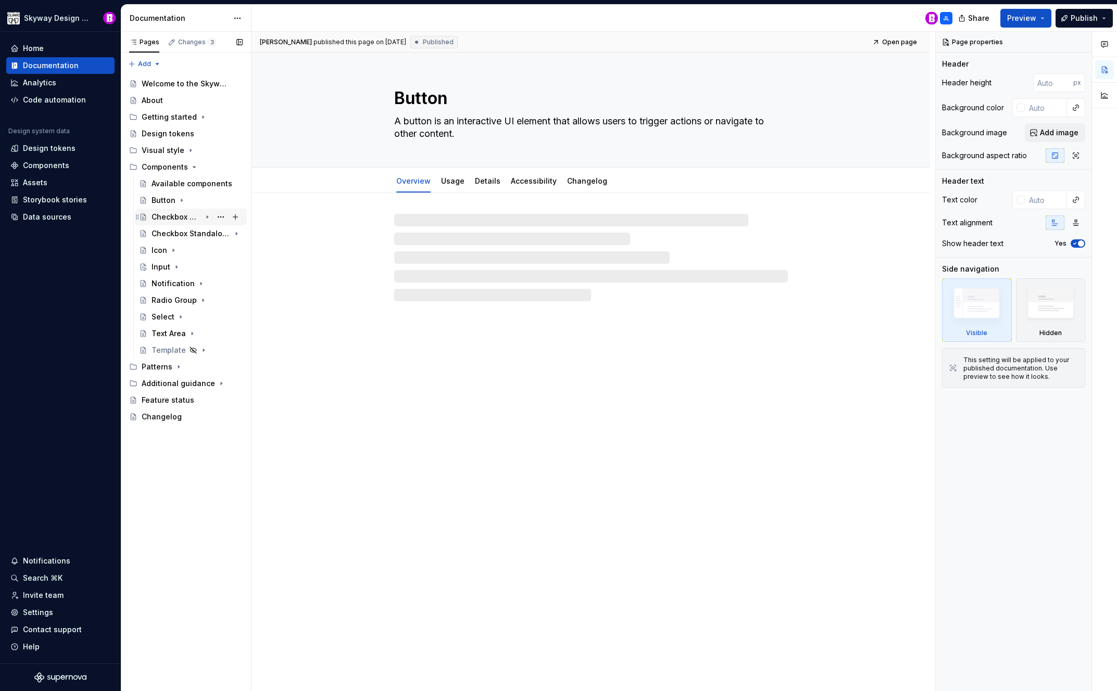
click at [206, 217] on icon "Page tree" at bounding box center [207, 217] width 8 height 8
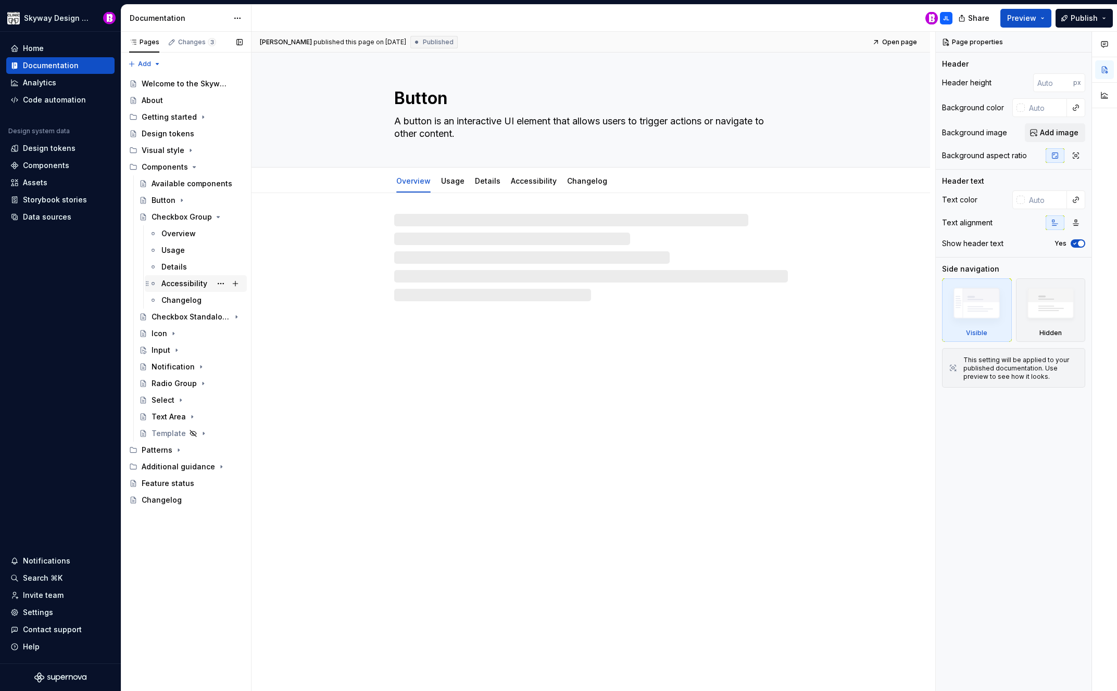
click at [188, 280] on div "Accessibility" at bounding box center [184, 284] width 46 height 10
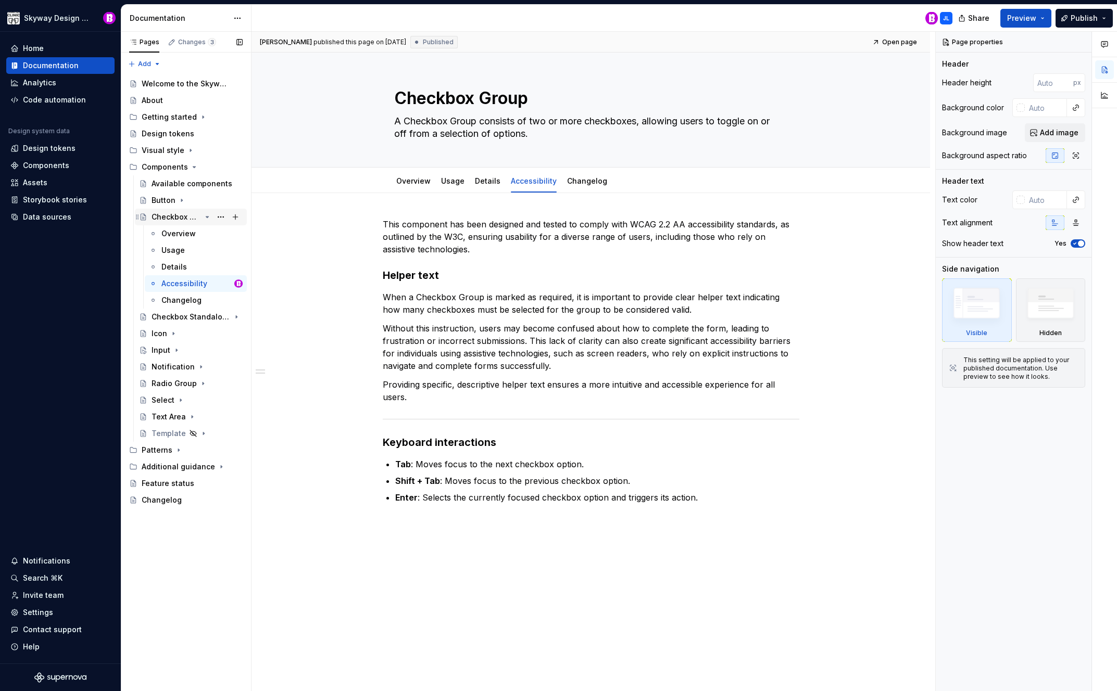
click at [208, 215] on icon "Page tree" at bounding box center [207, 217] width 8 height 8
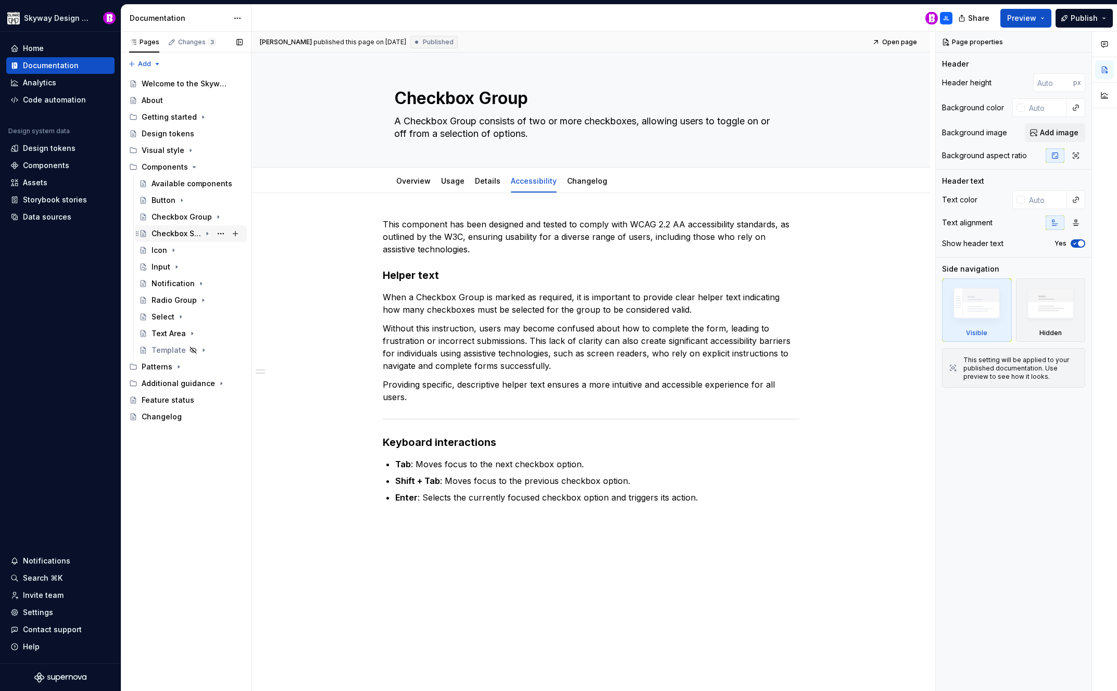
click at [208, 232] on icon "Page tree" at bounding box center [207, 234] width 8 height 8
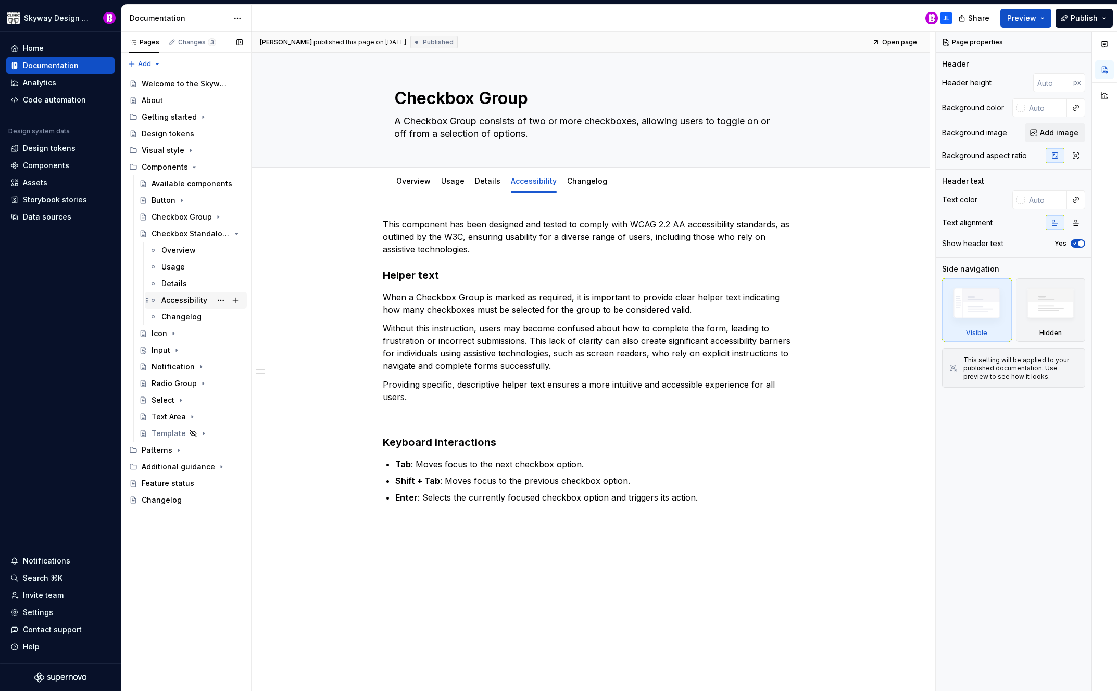
click at [184, 295] on div "Accessibility" at bounding box center [184, 300] width 46 height 10
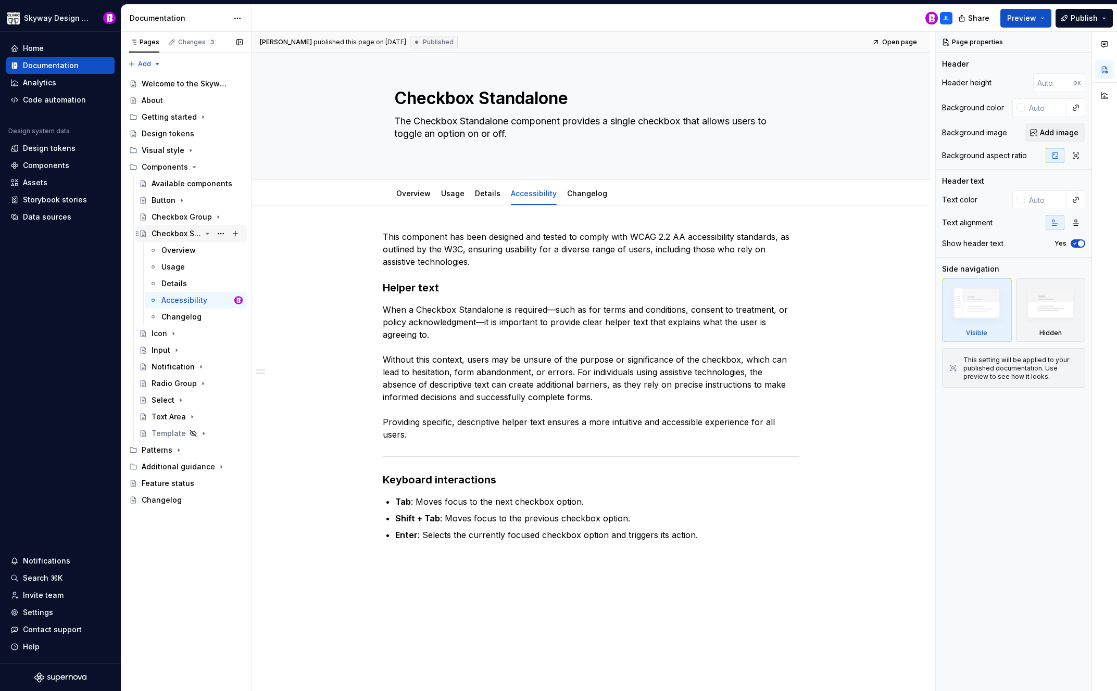
click at [206, 233] on icon "Page tree" at bounding box center [207, 234] width 8 height 8
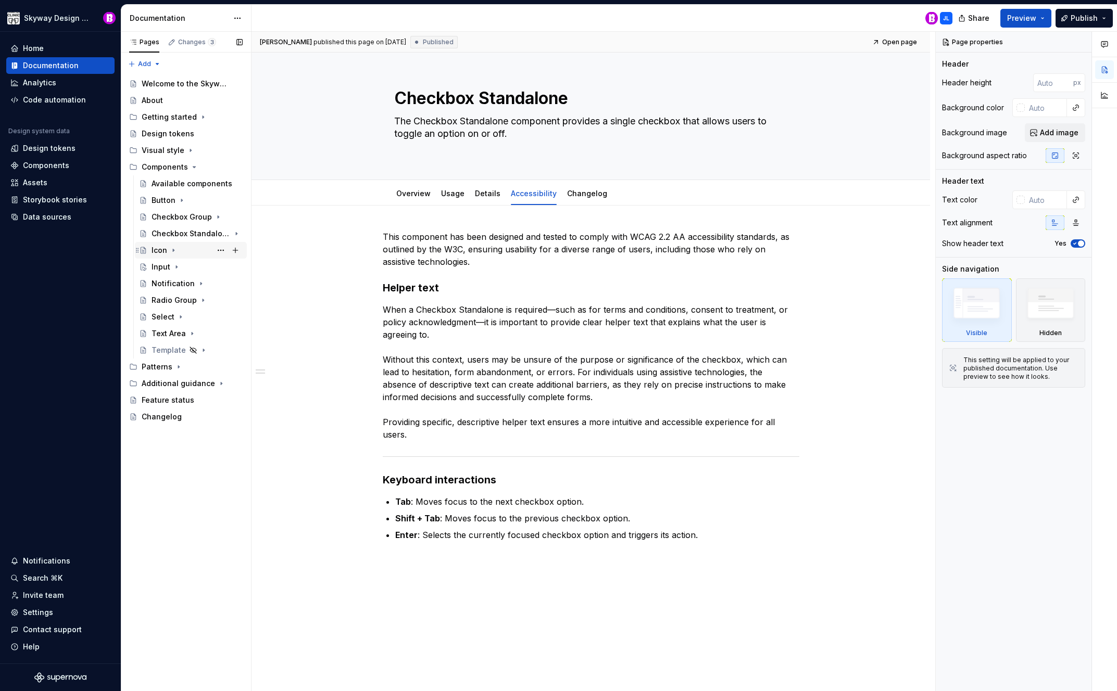
click at [173, 249] on icon "Page tree" at bounding box center [173, 250] width 1 height 3
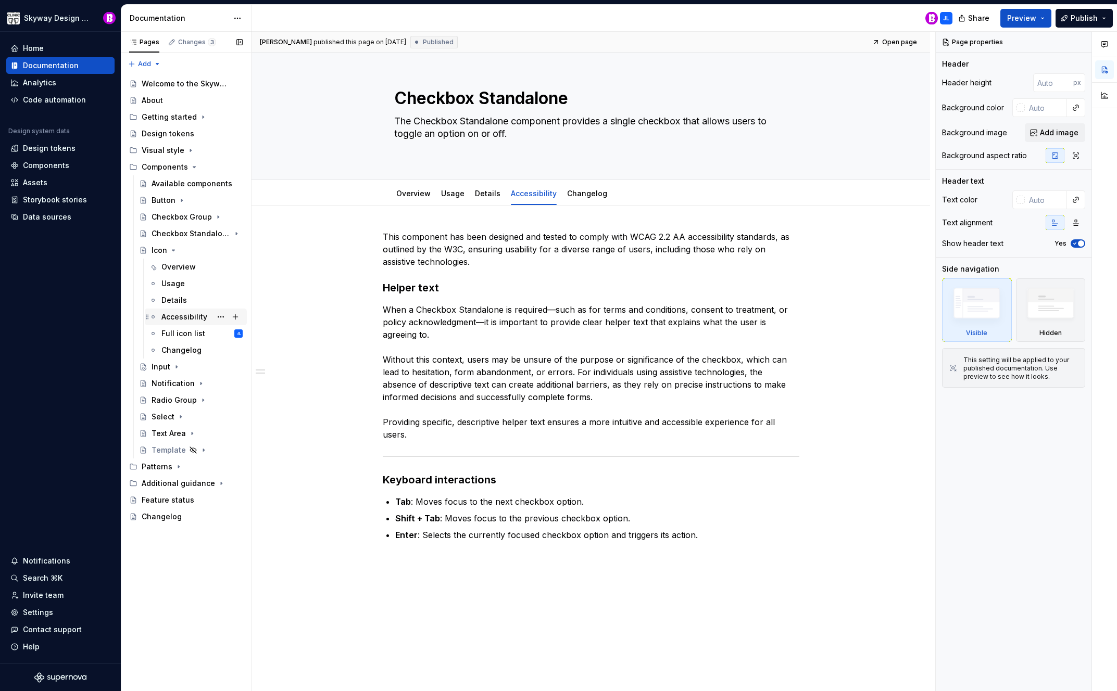
click at [178, 319] on div "Accessibility" at bounding box center [184, 317] width 46 height 10
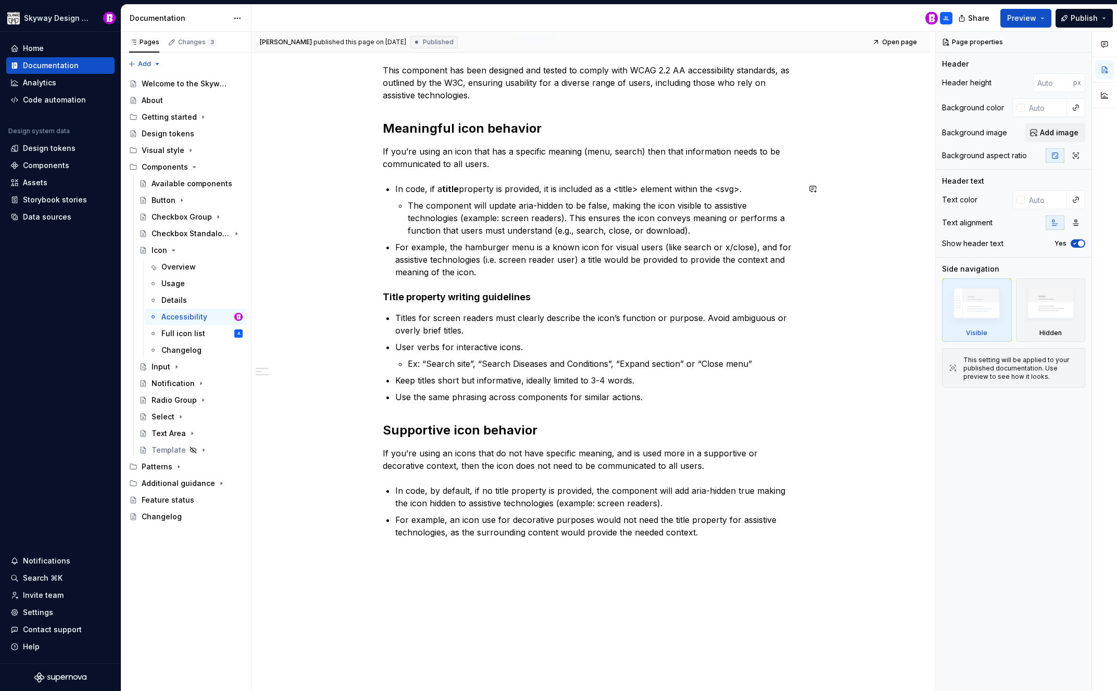
scroll to position [221, 0]
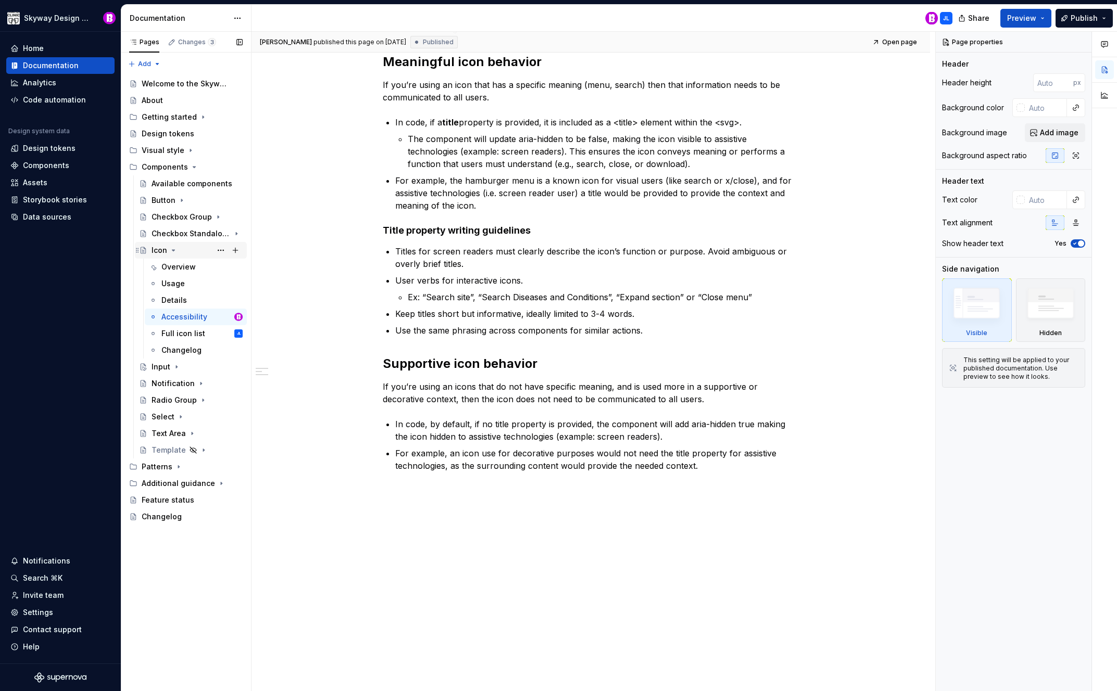
click at [173, 252] on icon "Page tree" at bounding box center [173, 250] width 8 height 8
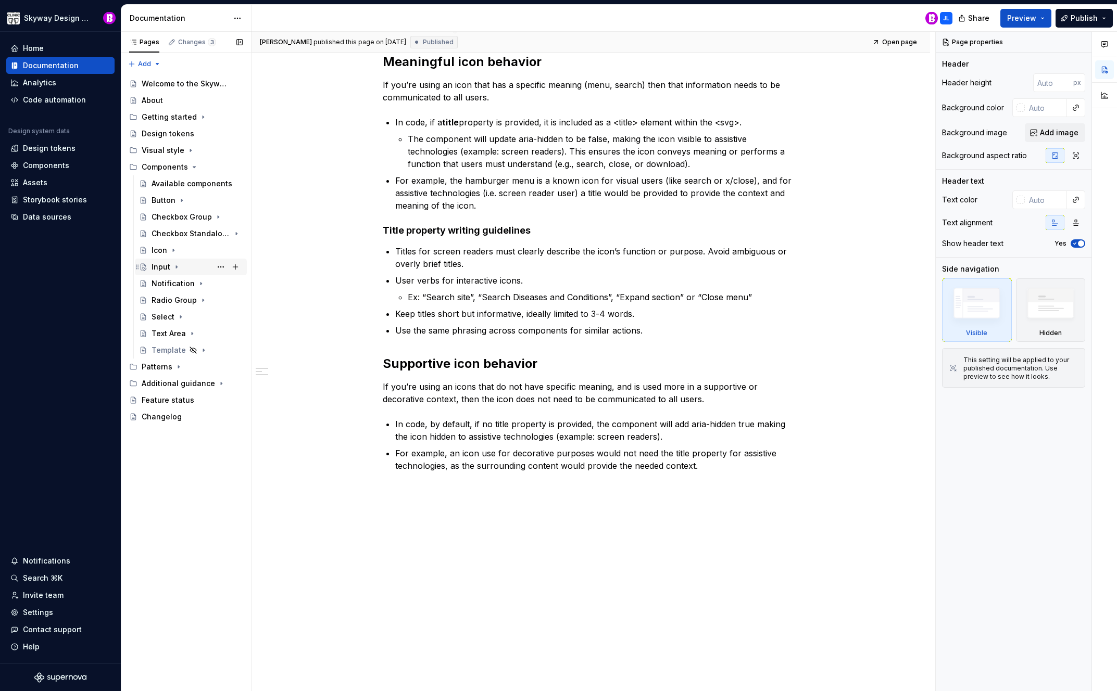
click at [172, 266] on icon "Page tree" at bounding box center [176, 267] width 8 height 8
click at [181, 332] on div "Accessibility" at bounding box center [184, 334] width 46 height 10
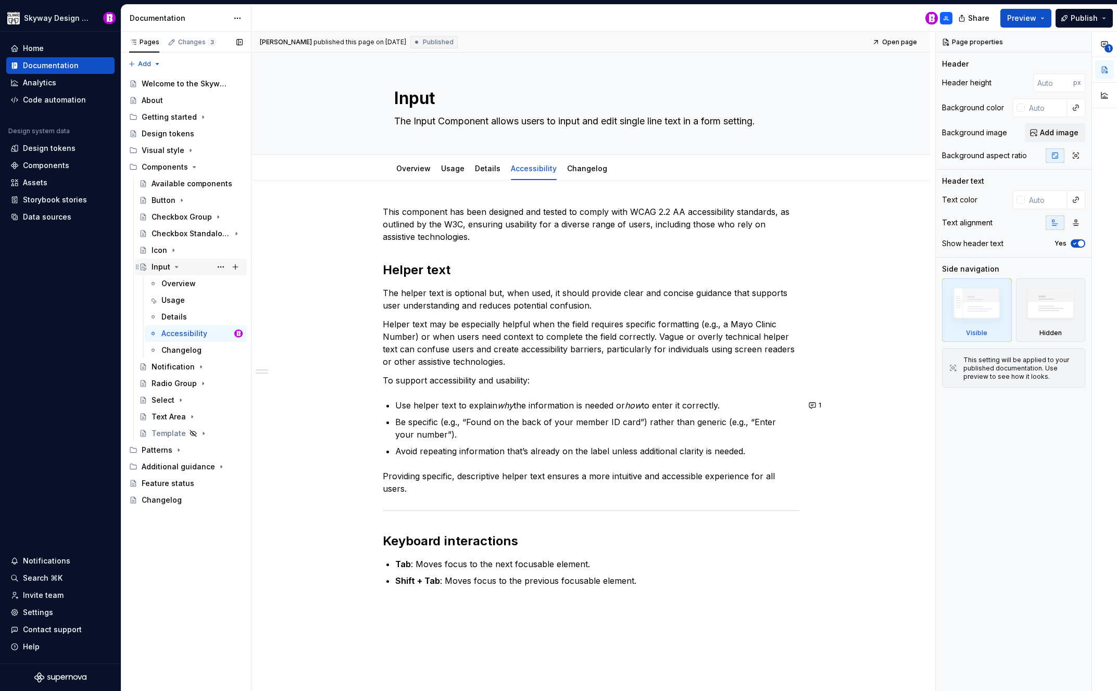
click at [175, 266] on icon "Page tree" at bounding box center [176, 267] width 8 height 8
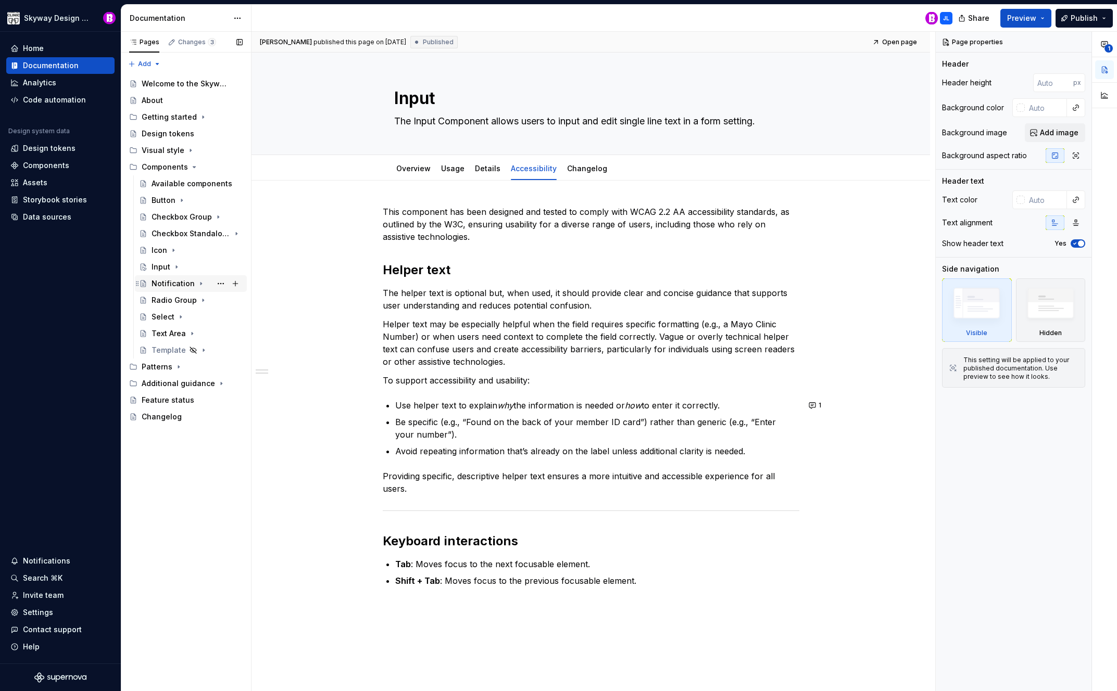
click at [197, 282] on icon "Page tree" at bounding box center [201, 284] width 8 height 8
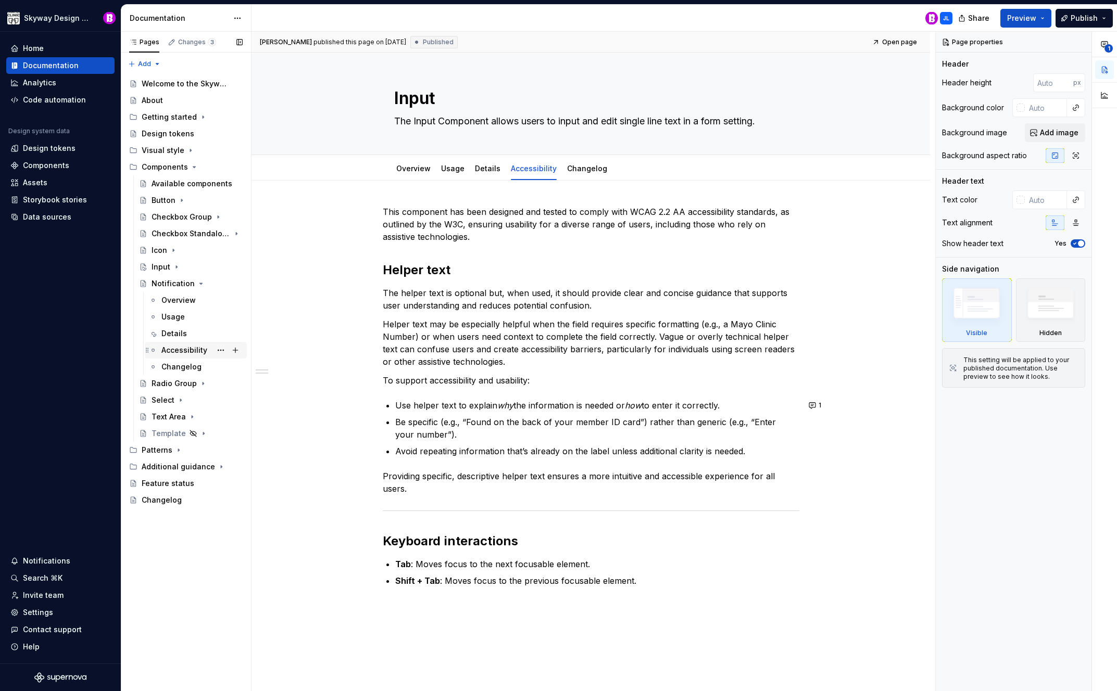
click at [185, 345] on div "Accessibility" at bounding box center [184, 350] width 46 height 10
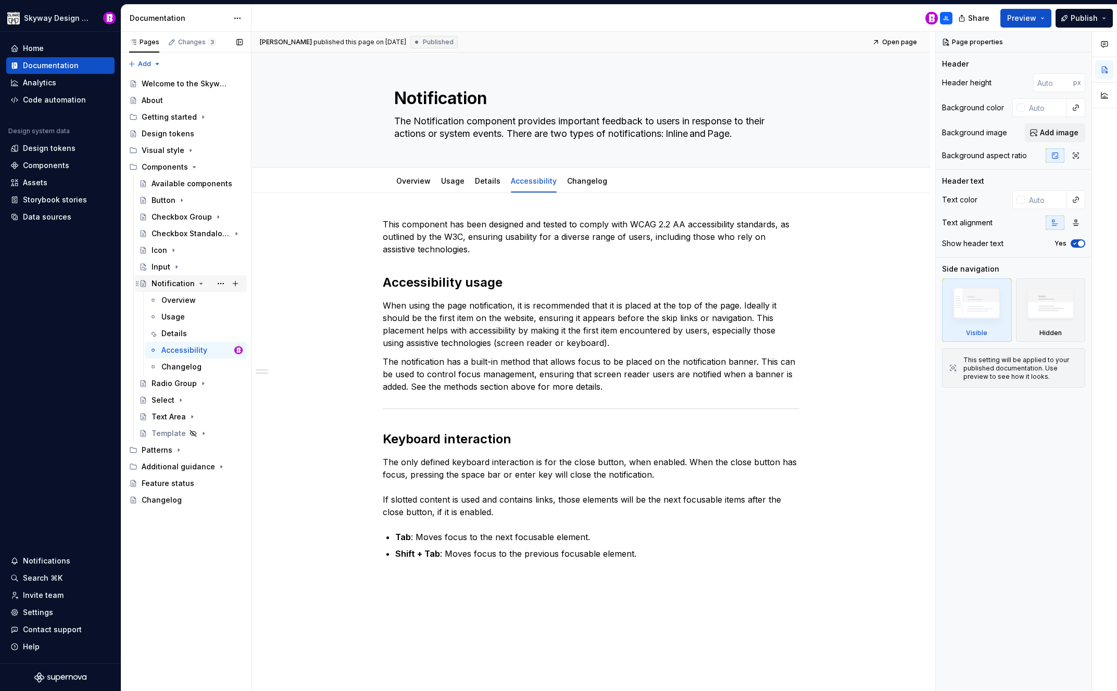
click at [200, 283] on icon "Page tree" at bounding box center [201, 283] width 3 height 1
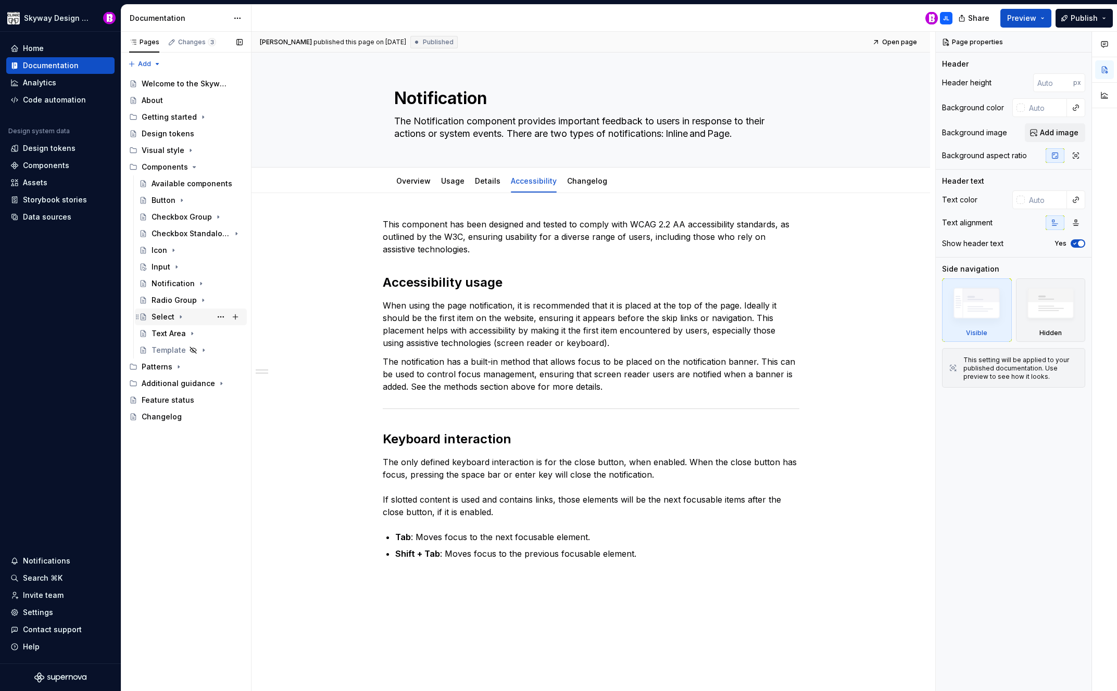
click at [163, 315] on div "Select" at bounding box center [163, 317] width 23 height 10
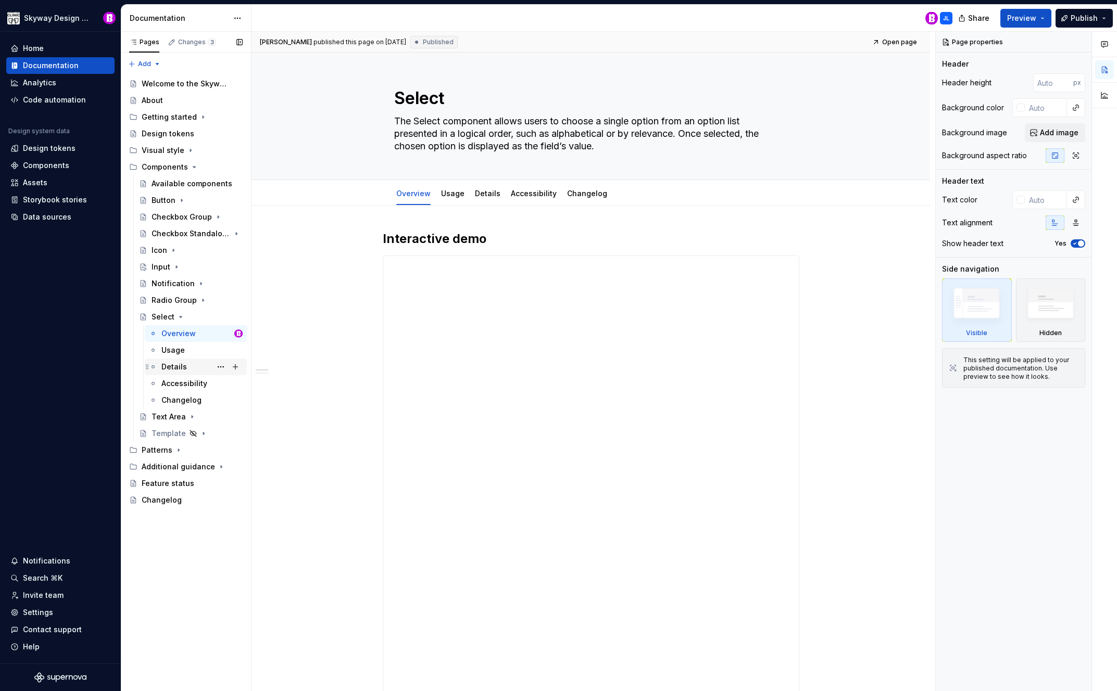
click at [169, 364] on div "Details" at bounding box center [174, 367] width 26 height 10
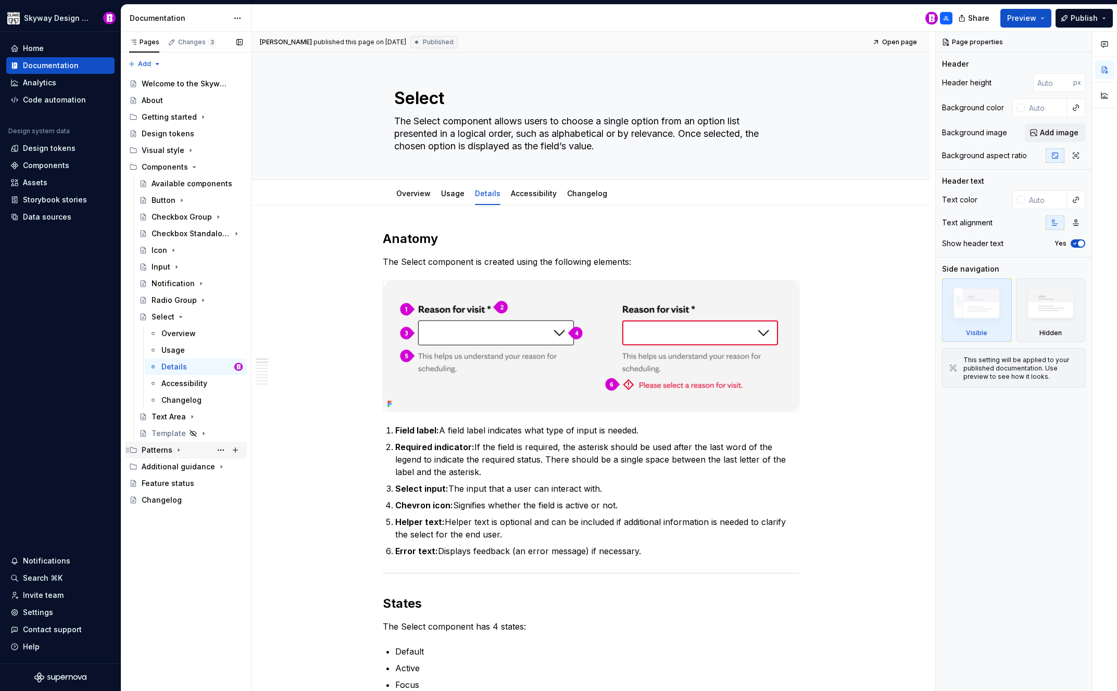
click at [156, 450] on div "Patterns" at bounding box center [157, 450] width 31 height 10
click at [178, 468] on div "Start here: Patterns" at bounding box center [182, 467] width 60 height 10
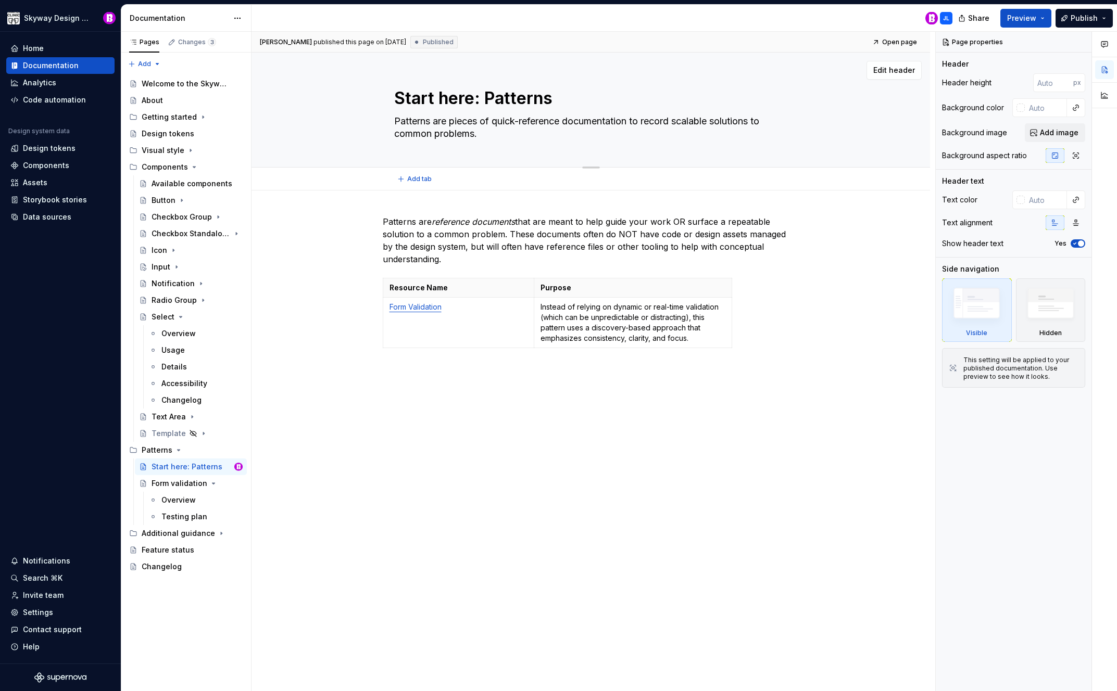
click at [500, 98] on textarea "Start here: Patterns" at bounding box center [589, 98] width 394 height 25
click at [492, 100] on textarea "Start here: Patterns" at bounding box center [589, 98] width 394 height 25
type textarea "*"
type textarea "Start here: atterns"
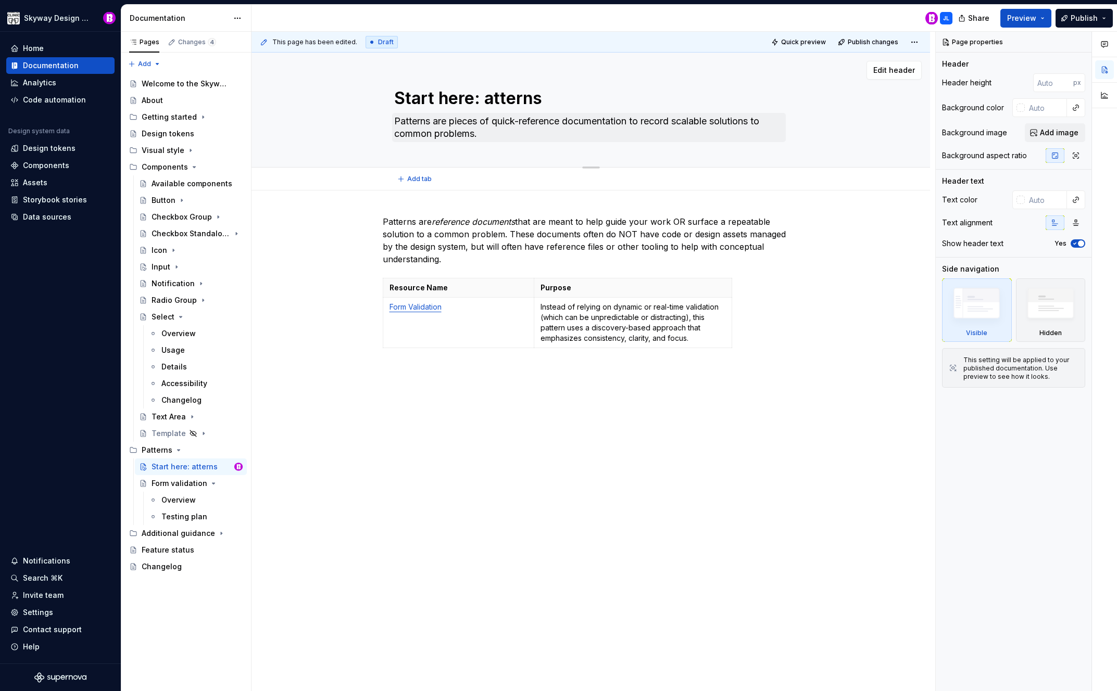
type textarea "*"
type textarea "Start here: patterns"
type textarea "*"
type textarea "Start here: patterns"
type textarea "*"
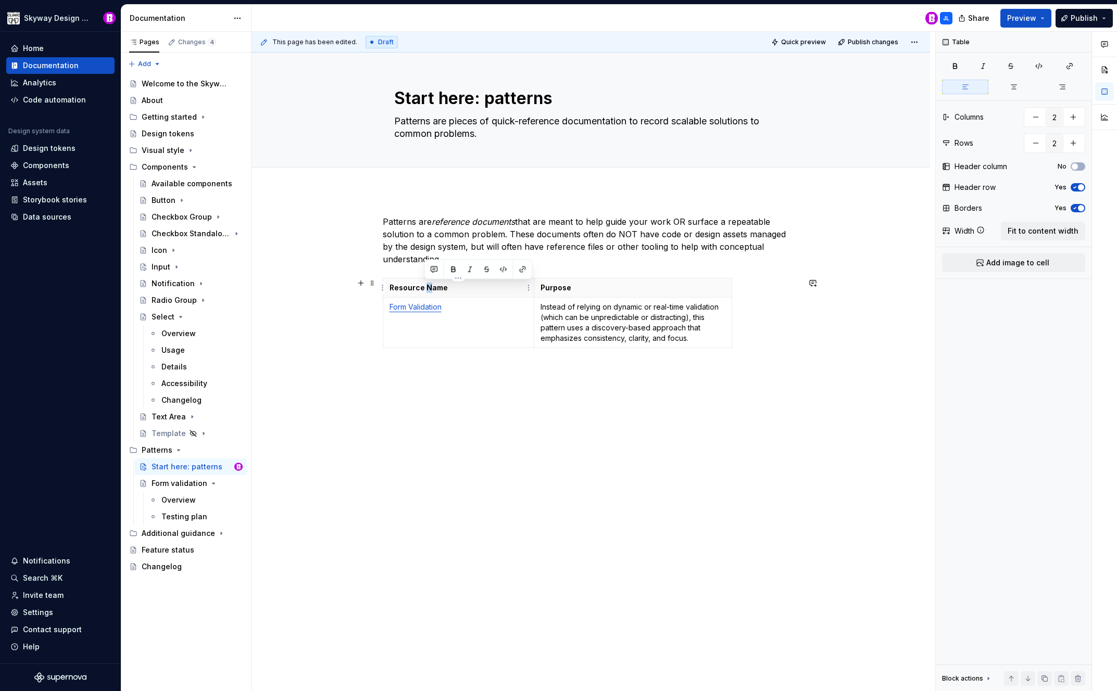
drag, startPoint x: 430, startPoint y: 288, endPoint x: 424, endPoint y: 288, distance: 5.7
click at [424, 288] on p "Resource Name" at bounding box center [458, 288] width 138 height 10
click at [466, 313] on td "Form Validation" at bounding box center [459, 323] width 152 height 51
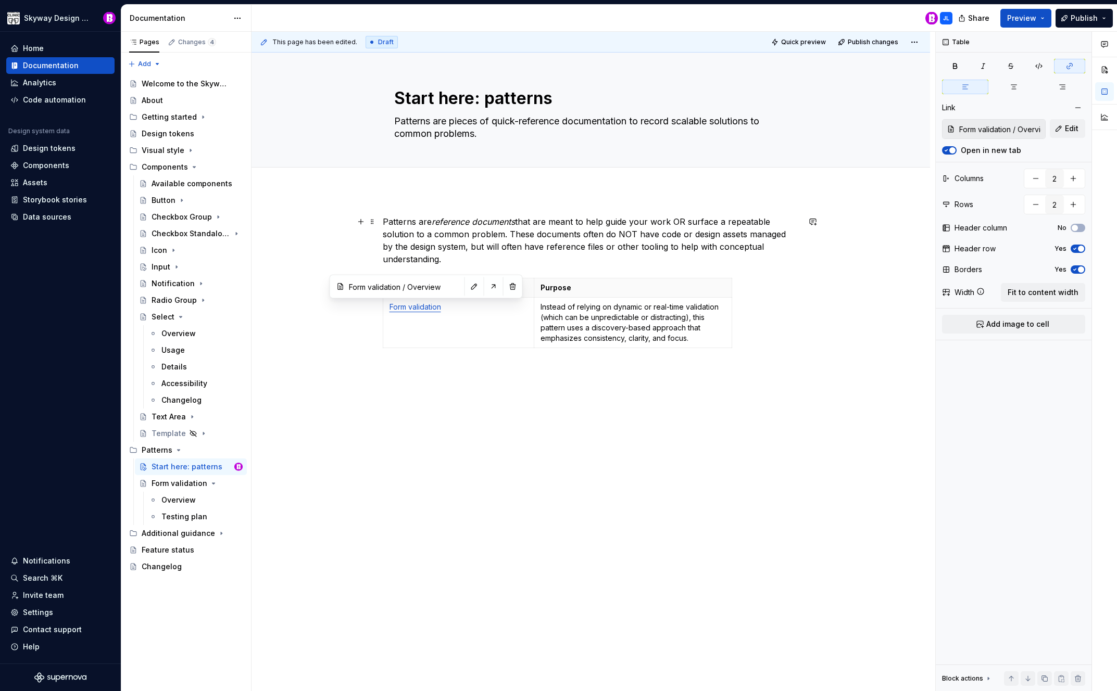
click at [662, 257] on p "Patterns are reference documents that are meant to help guide your work OR surf…" at bounding box center [591, 241] width 417 height 50
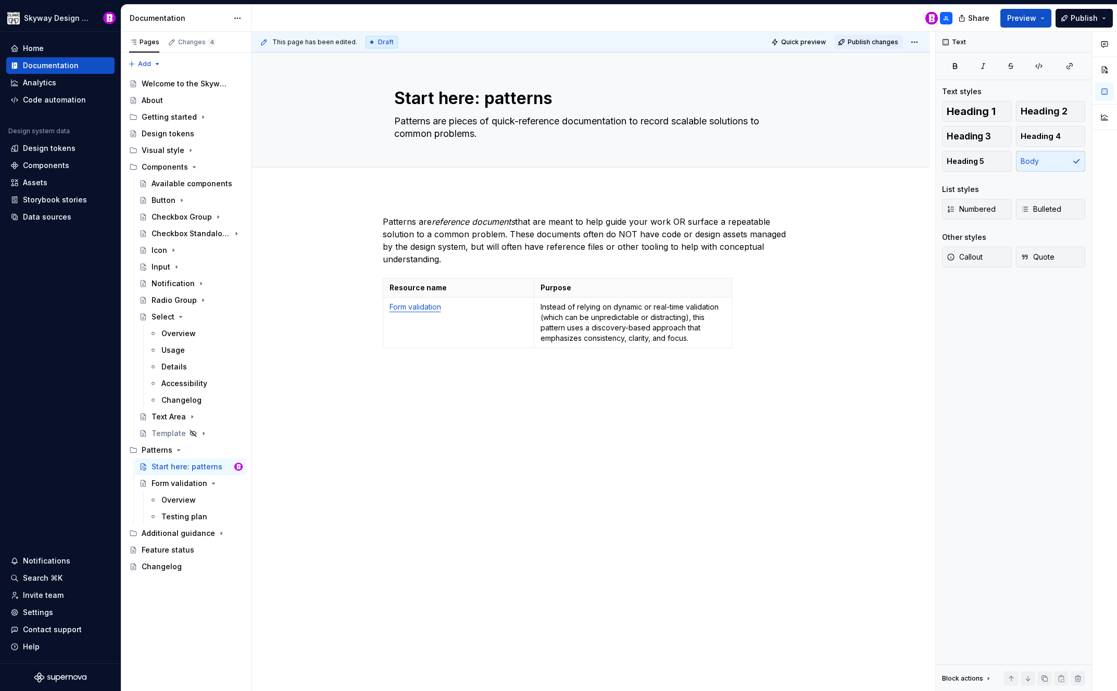
click at [867, 41] on span "Publish changes" at bounding box center [873, 42] width 51 height 8
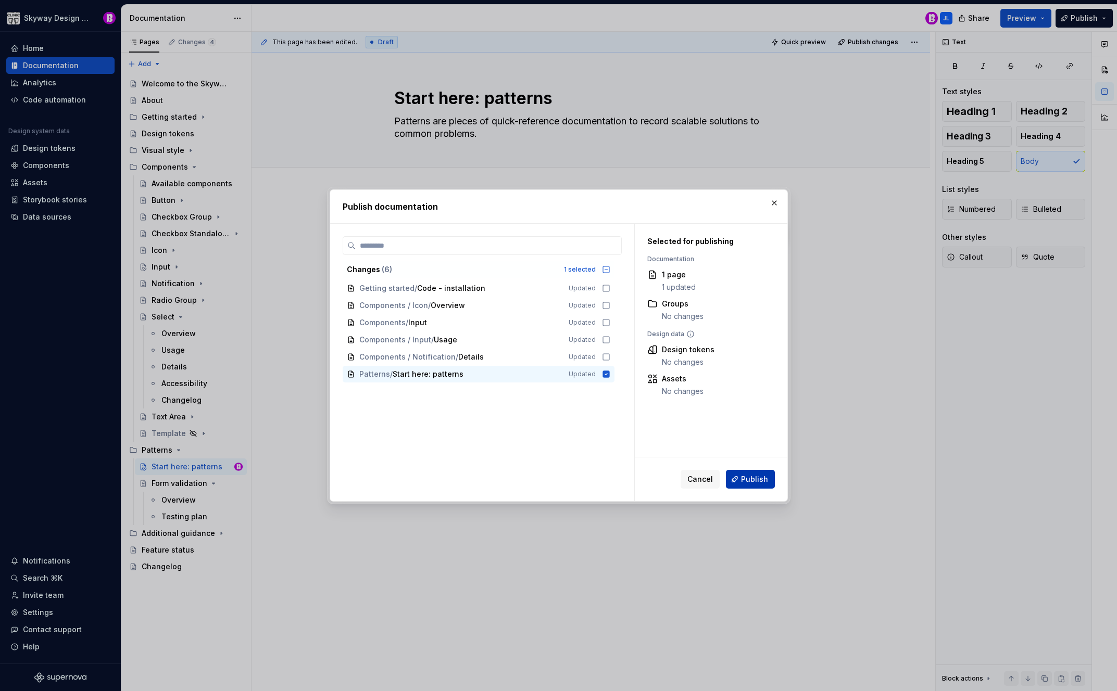
click at [745, 474] on span "Publish" at bounding box center [754, 479] width 27 height 10
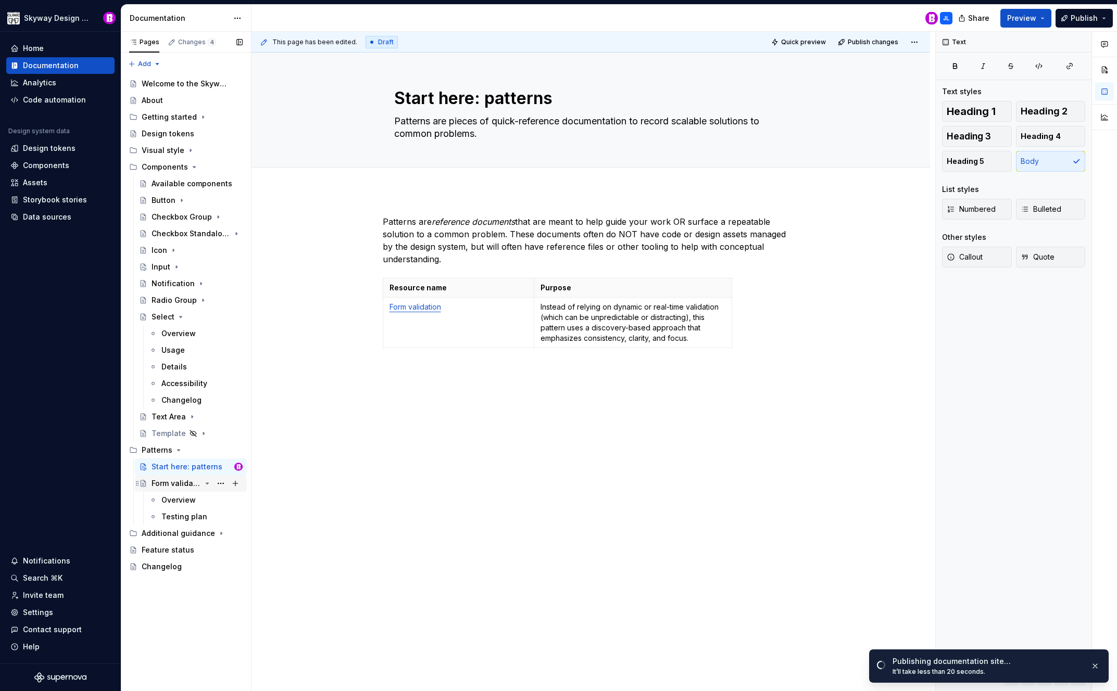
click at [172, 483] on div "Form validation" at bounding box center [176, 483] width 49 height 10
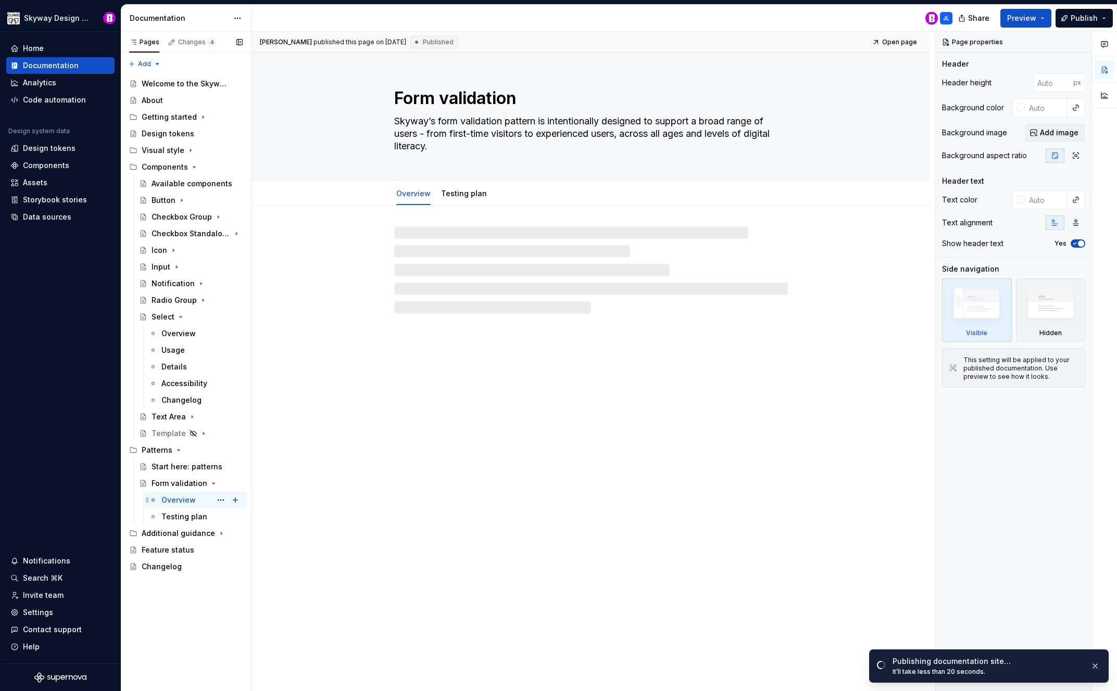
click at [185, 501] on div "Overview" at bounding box center [178, 500] width 34 height 10
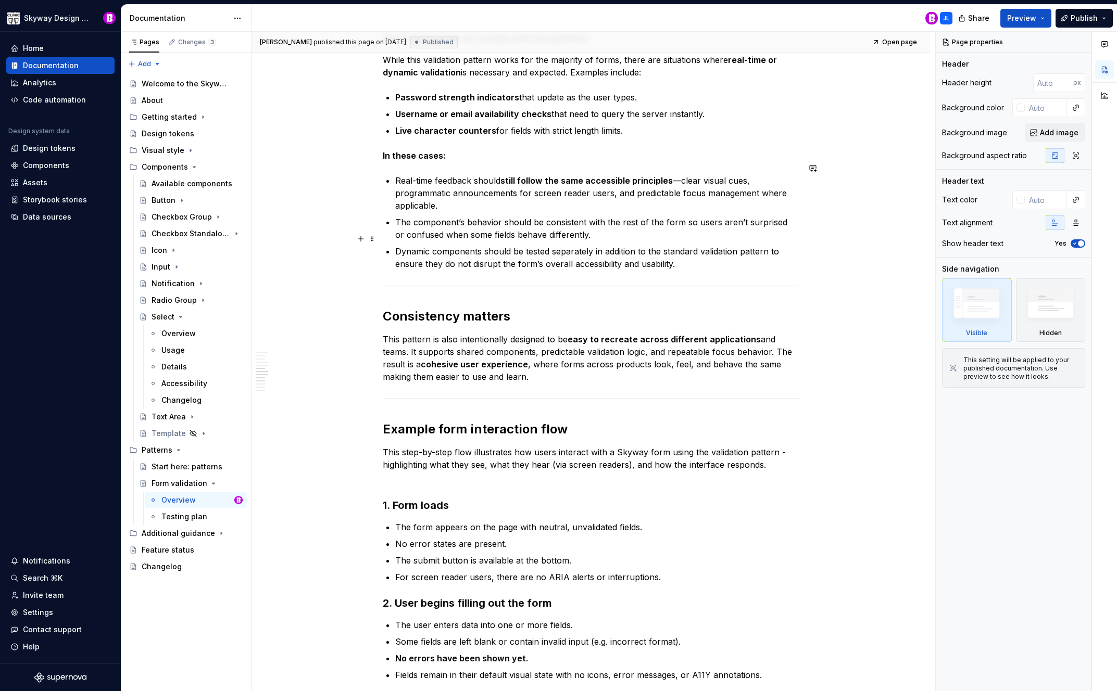
scroll to position [901, 0]
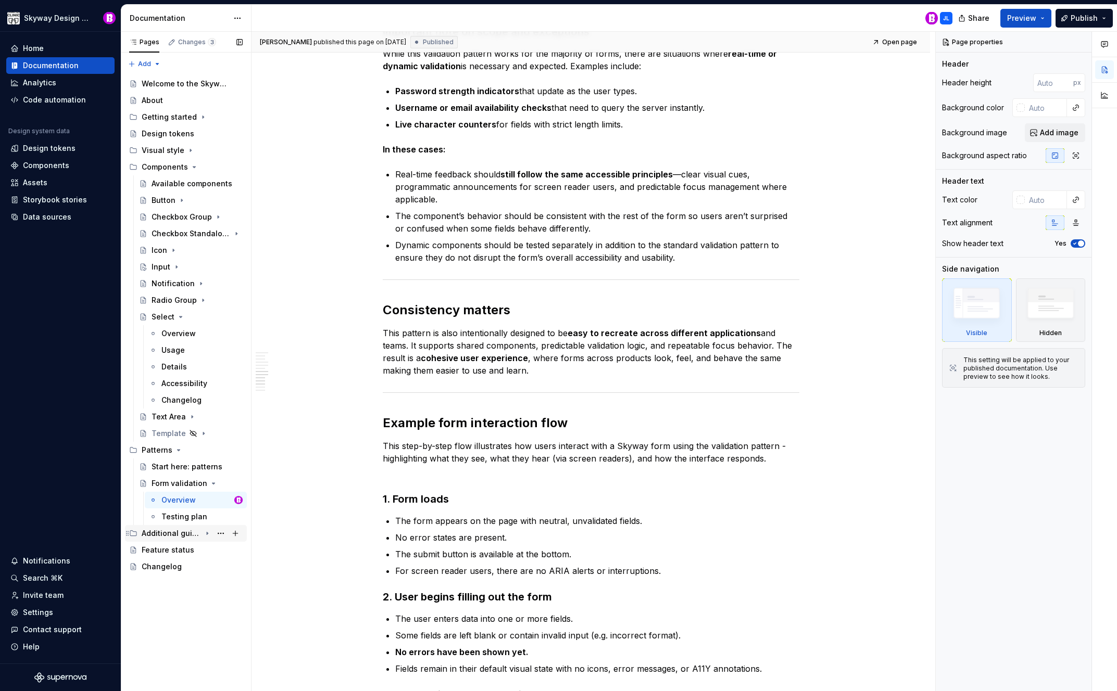
click at [177, 532] on div "Additional guidance" at bounding box center [171, 533] width 59 height 10
click at [174, 550] on div "Start here: Additional Guidance" at bounding box center [182, 550] width 60 height 10
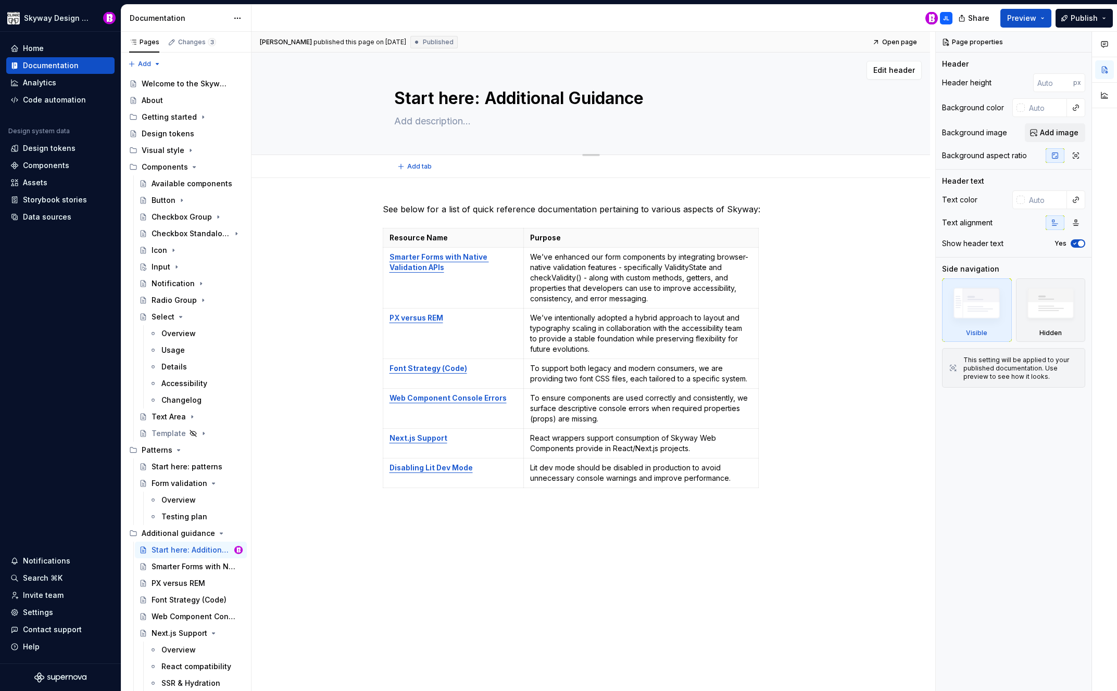
click at [491, 100] on textarea "Start here: Additional Guidance" at bounding box center [589, 98] width 394 height 25
click at [496, 99] on textarea "Start here: Additional Guidance" at bounding box center [589, 98] width 394 height 25
drag, startPoint x: 496, startPoint y: 99, endPoint x: 487, endPoint y: 100, distance: 9.4
click at [487, 100] on textarea "Start here: Additional Guidance" at bounding box center [589, 98] width 394 height 25
type textarea "*"
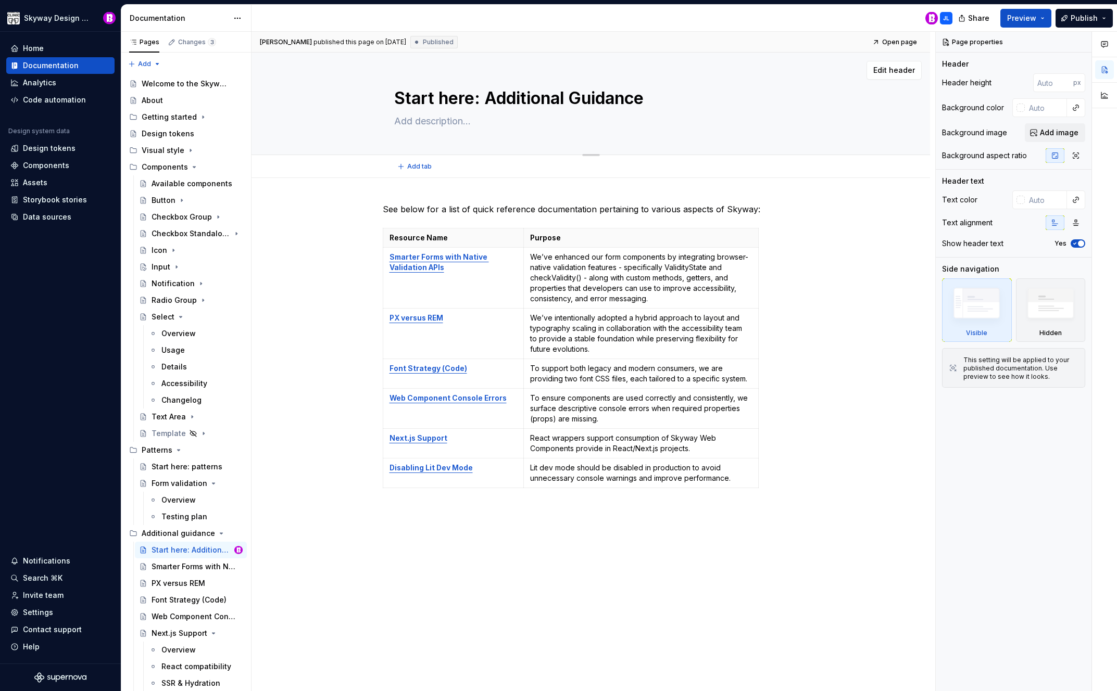
type textarea "Start here: additional Guidance"
drag, startPoint x: 578, startPoint y: 100, endPoint x: 572, endPoint y: 101, distance: 6.3
click at [572, 101] on textarea "Start here: additional Guidance" at bounding box center [589, 98] width 394 height 25
type textarea "*"
type textarea "Start here: additional guidance"
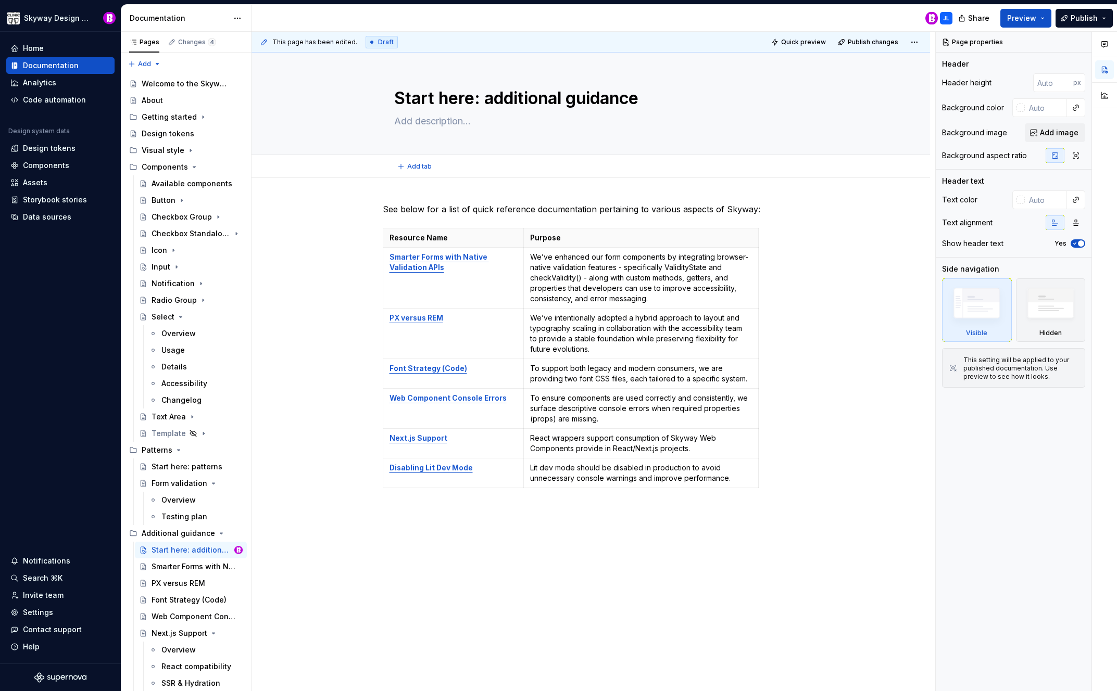
type textarea "*"
type textarea "Start here: additional guidance"
click at [809, 246] on div "See below for a list of quick reference documentation pertaining to various asp…" at bounding box center [590, 457] width 678 height 559
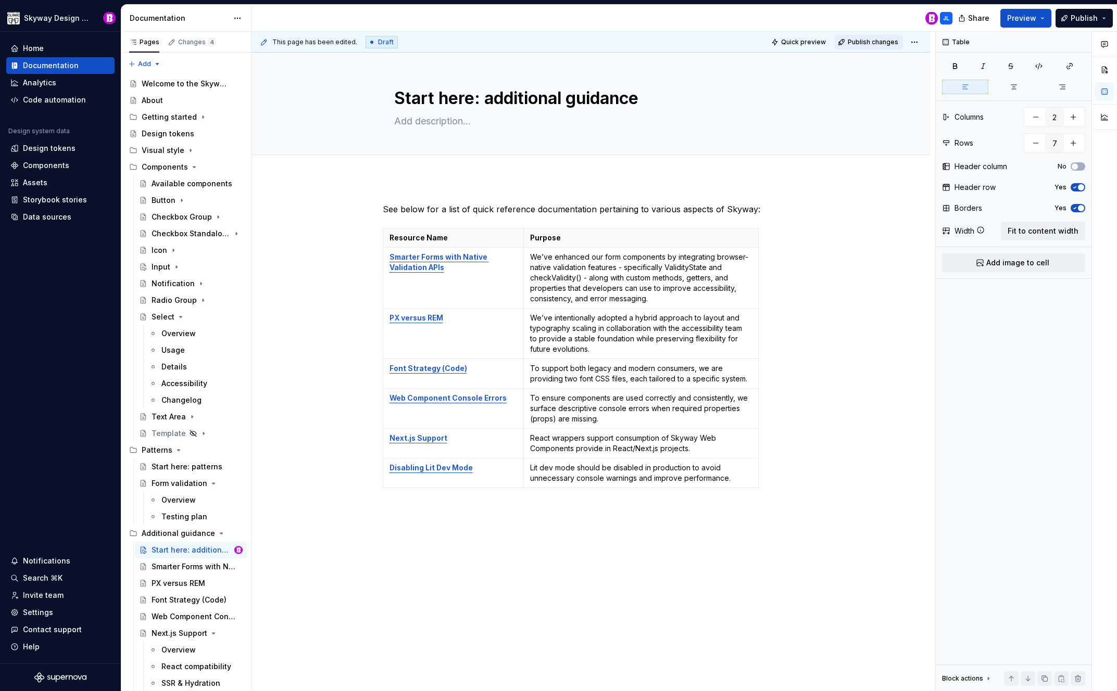
click at [857, 37] on button "Publish changes" at bounding box center [869, 42] width 68 height 15
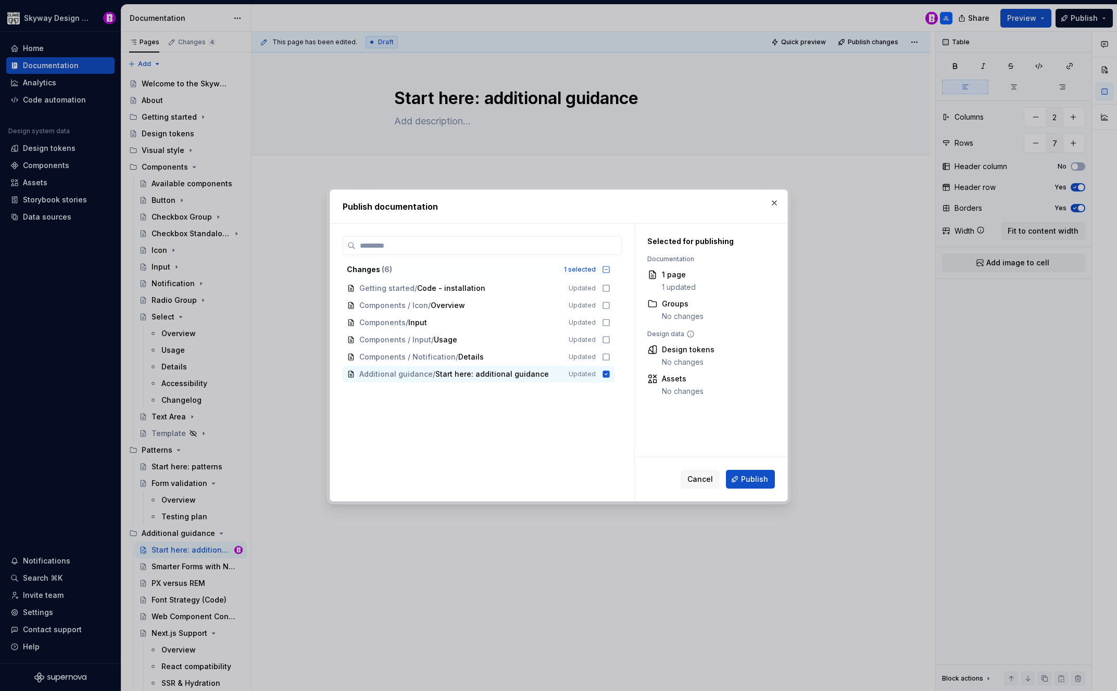
click at [756, 478] on span "Publish" at bounding box center [754, 479] width 27 height 10
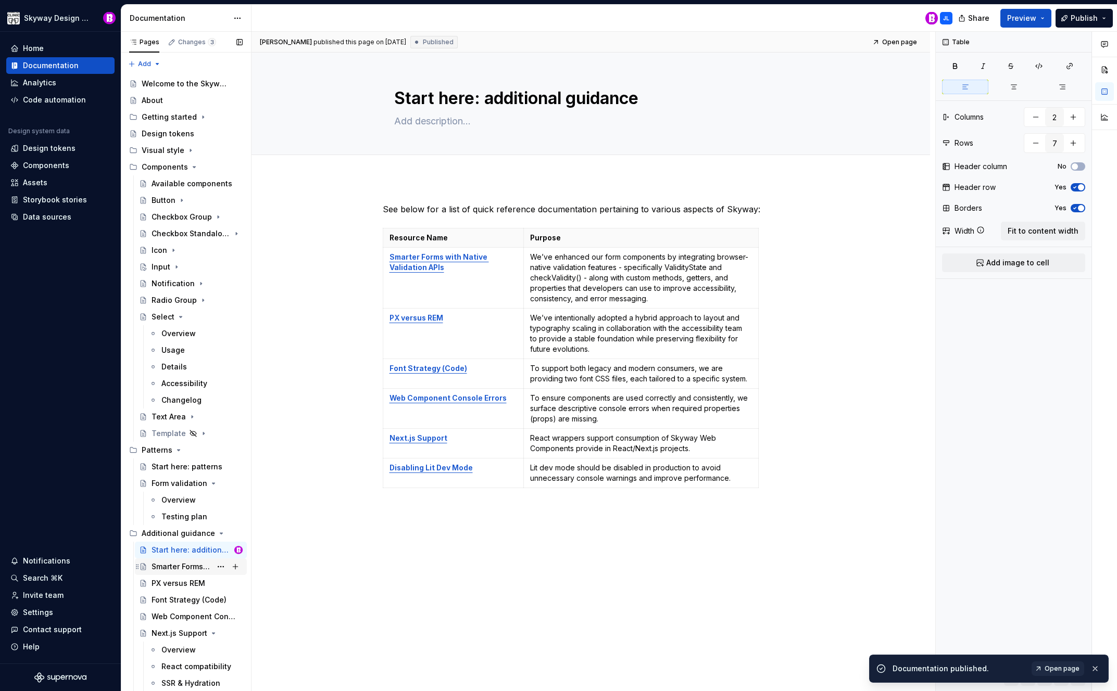
click at [174, 562] on div "Smarter Forms with Native Validation APIs" at bounding box center [182, 567] width 60 height 10
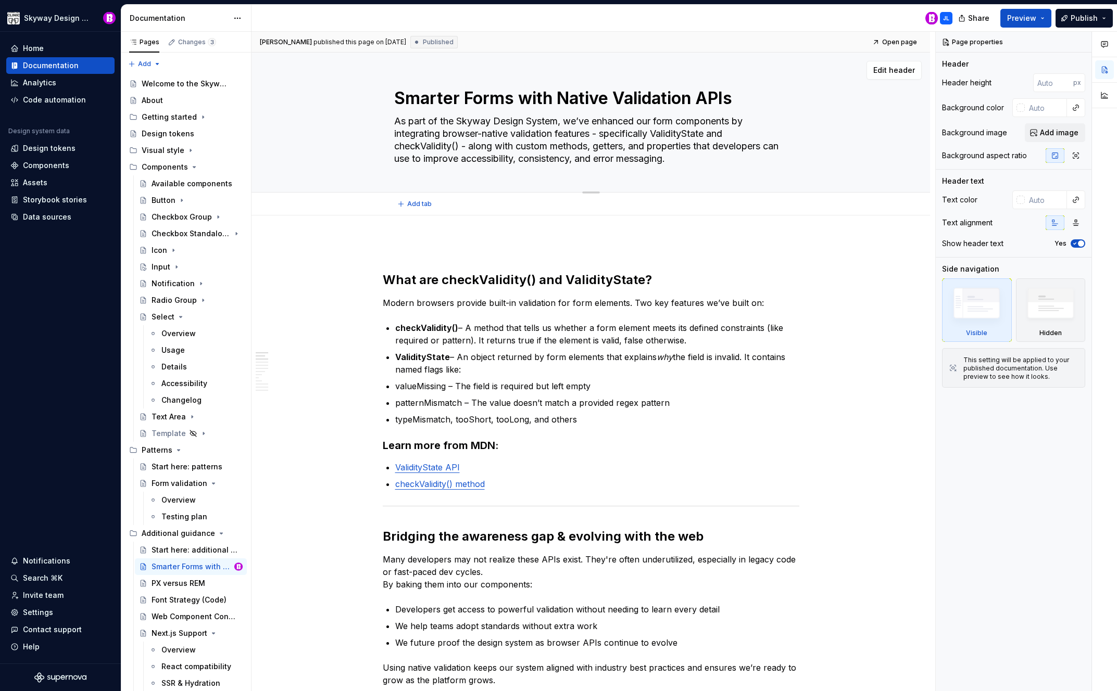
click at [468, 100] on textarea "Smarter Forms with Native Validation APIs" at bounding box center [589, 98] width 394 height 25
click at [470, 96] on textarea "Smarter Forms with Native Validation APIs" at bounding box center [589, 98] width 394 height 25
drag, startPoint x: 471, startPoint y: 97, endPoint x: 465, endPoint y: 98, distance: 5.2
click at [465, 98] on textarea "Smarter Forms with Native Validation APIs" at bounding box center [589, 98] width 394 height 25
type textarea "*"
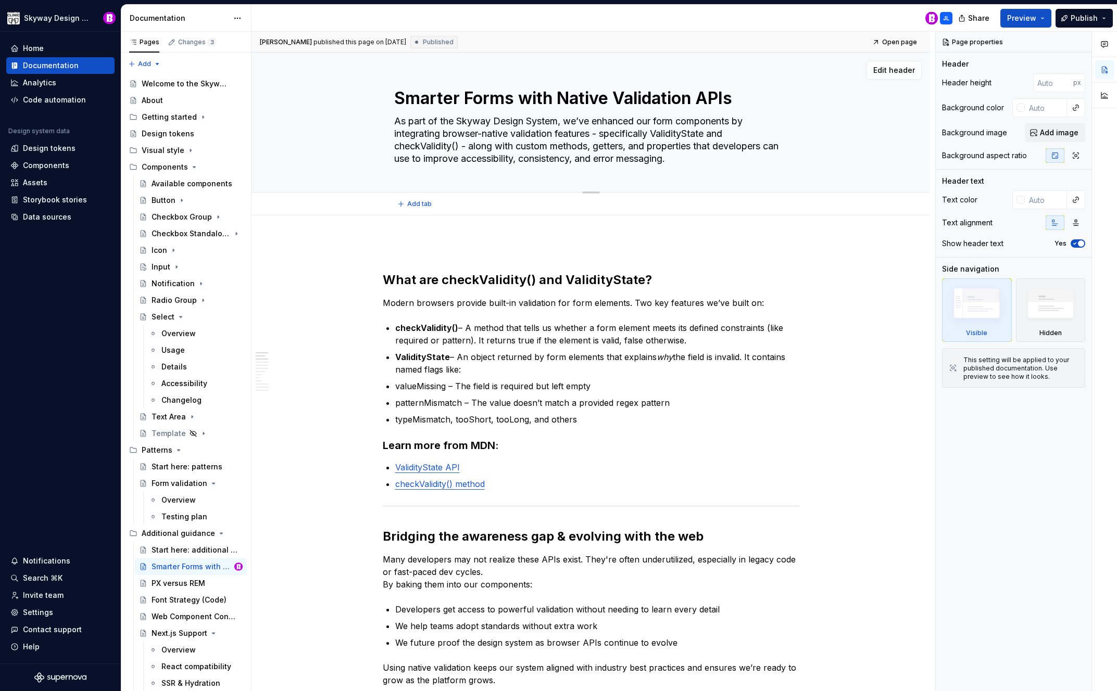
type textarea "Smarter forms with Native Validation APIs"
drag, startPoint x: 571, startPoint y: 102, endPoint x: 563, endPoint y: 102, distance: 7.8
click at [563, 102] on textarea "Smarter forms with Native Validation APIs" at bounding box center [589, 98] width 394 height 25
drag, startPoint x: 620, startPoint y: 96, endPoint x: 612, endPoint y: 97, distance: 8.4
click at [612, 97] on textarea "Smarter forms with Native Validation APIs" at bounding box center [589, 98] width 394 height 25
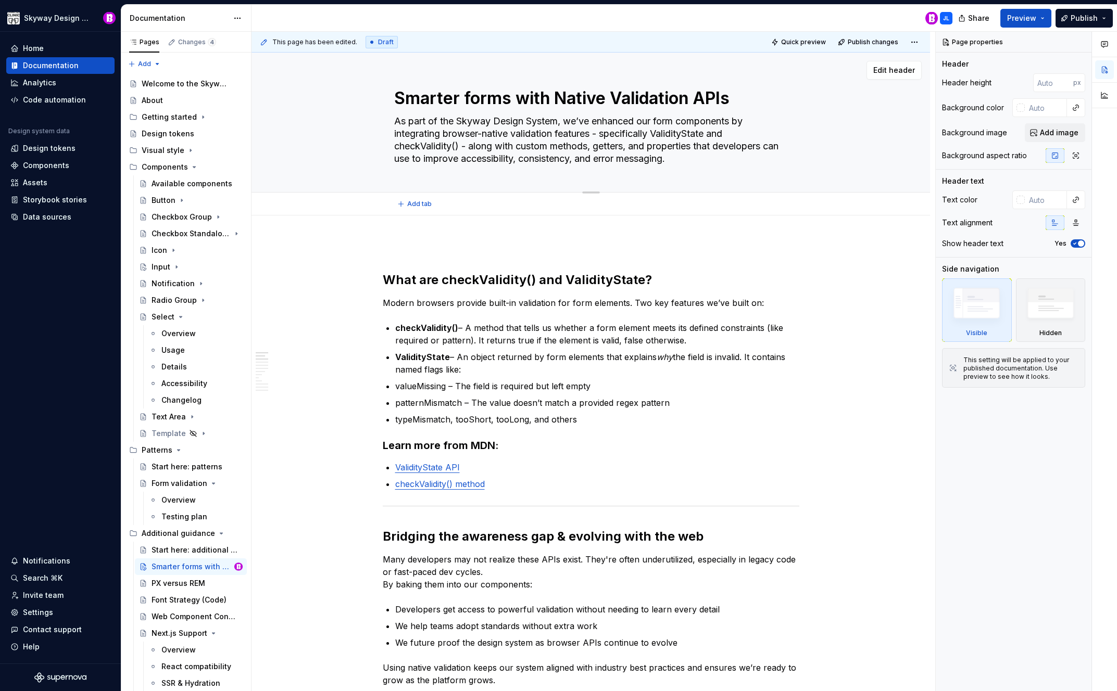
type textarea "*"
type textarea "Smarter forms with Native falidation APIs"
drag, startPoint x: 565, startPoint y: 98, endPoint x: 555, endPoint y: 98, distance: 9.9
click at [555, 98] on textarea "Smarter forms with Native falidation APIs" at bounding box center [589, 98] width 394 height 25
type textarea "*"
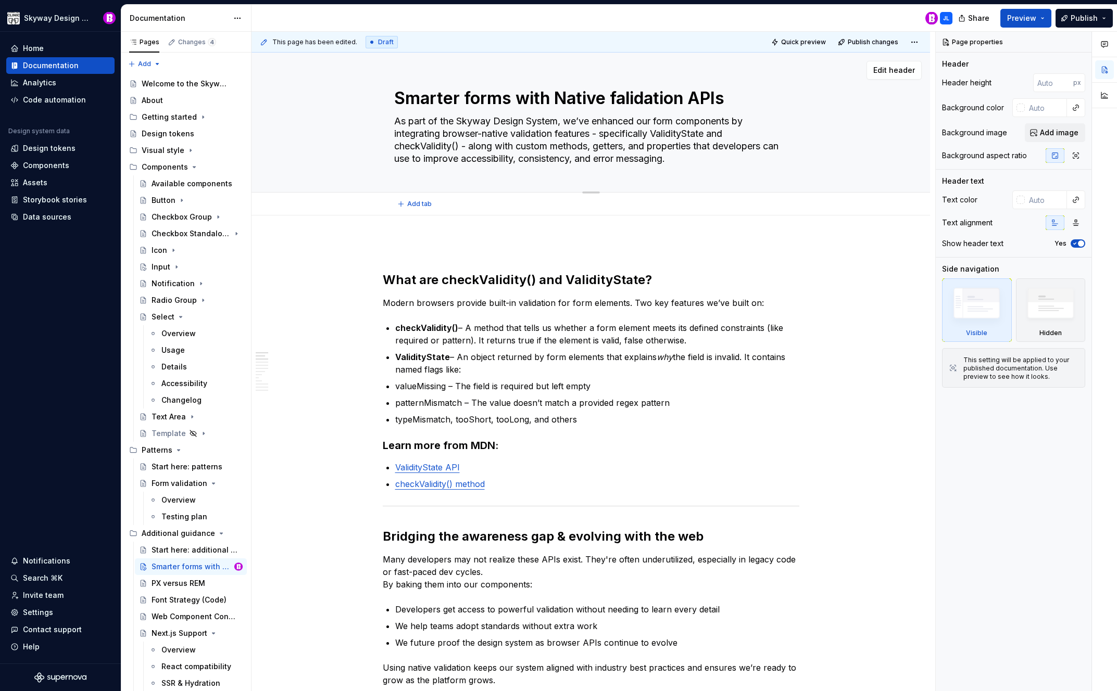
type textarea "Smarter forms with native falidation APIs"
type textarea "*"
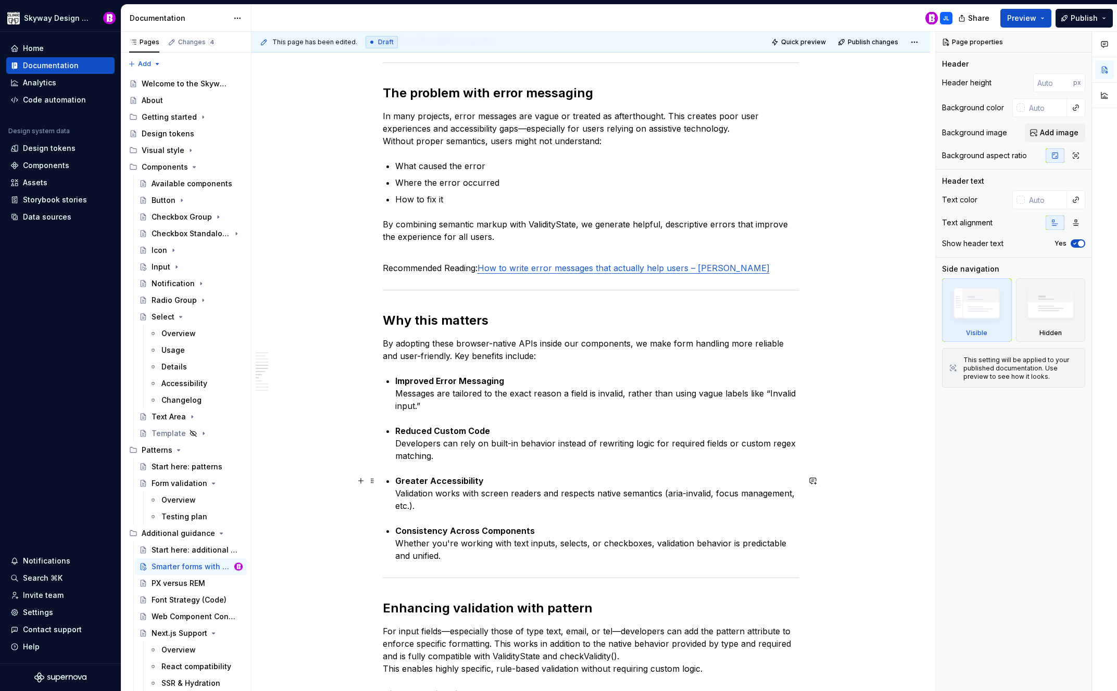
scroll to position [781, 0]
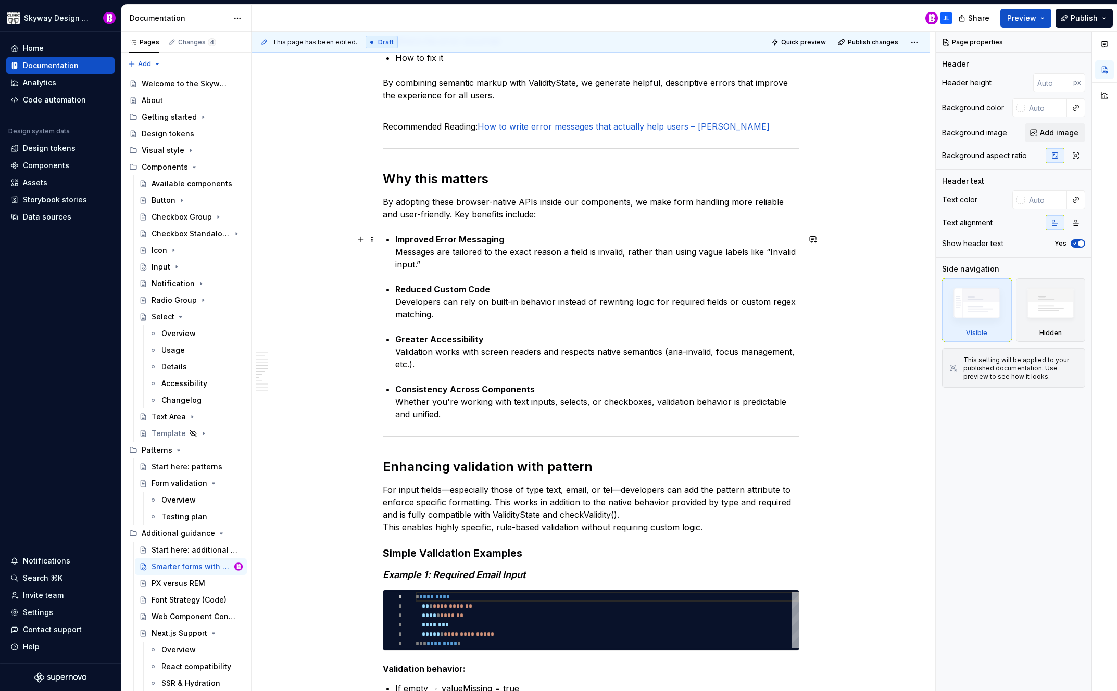
type textarea "Smarter forms with native falidation APIs"
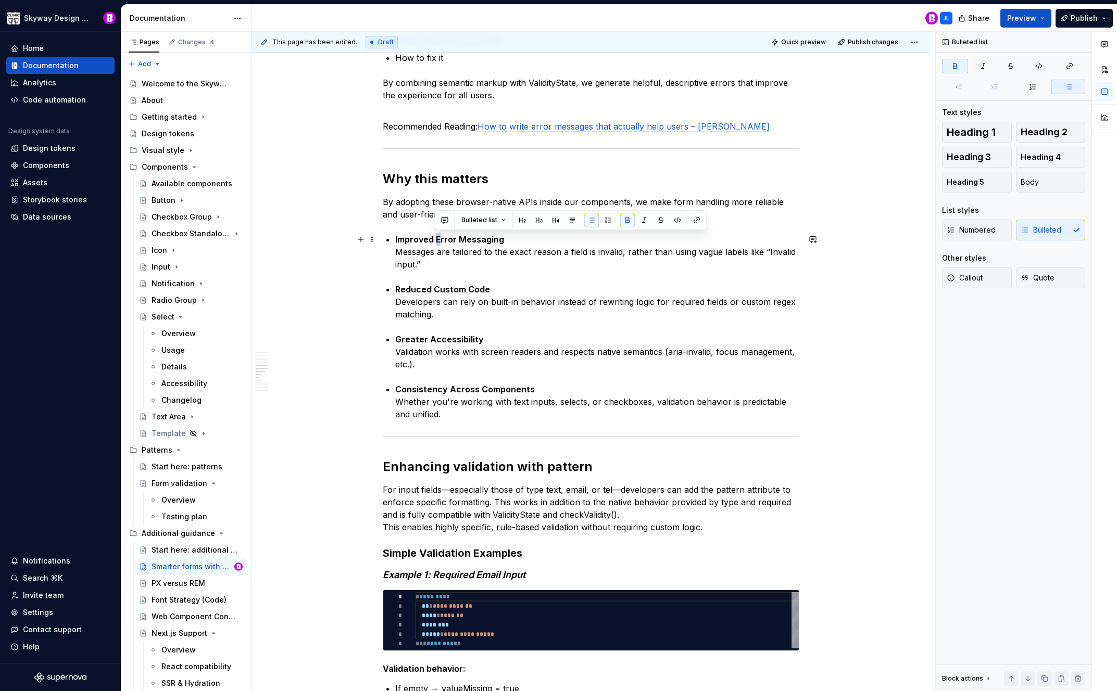
click at [436, 240] on strong "Improved Error Messaging" at bounding box center [449, 239] width 109 height 10
drag, startPoint x: 465, startPoint y: 239, endPoint x: 459, endPoint y: 239, distance: 6.2
click at [459, 239] on strong "Improved error Messaging" at bounding box center [449, 239] width 109 height 10
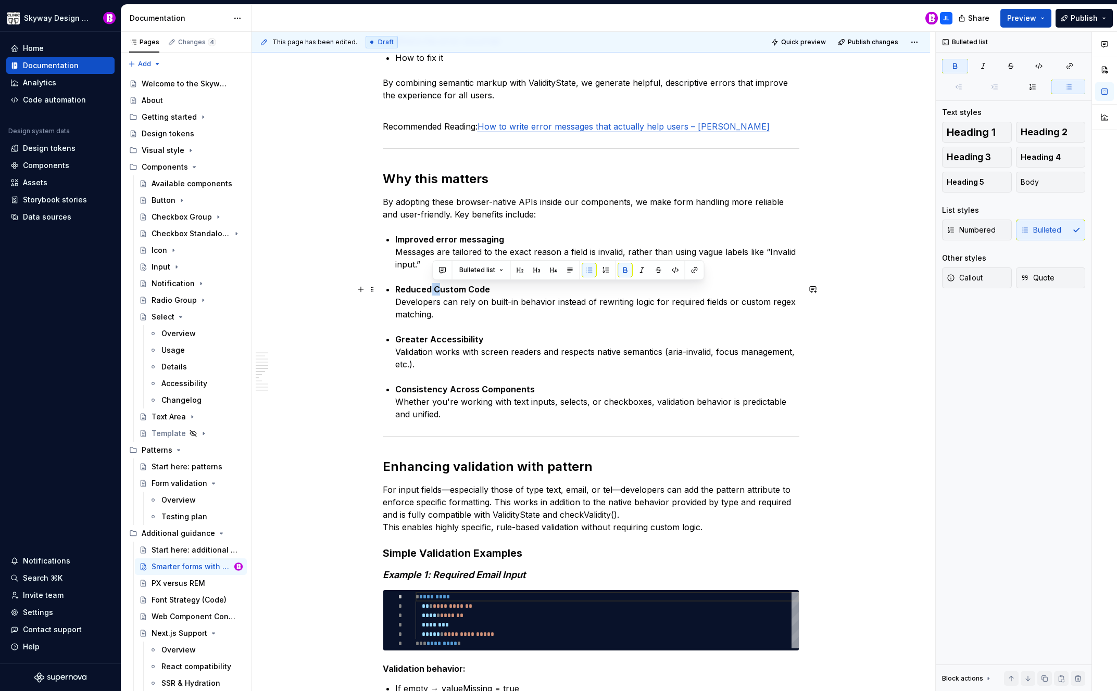
drag, startPoint x: 436, startPoint y: 287, endPoint x: 431, endPoint y: 288, distance: 5.3
click at [431, 288] on strong "Reduced Custom Code" at bounding box center [442, 289] width 95 height 10
click at [466, 289] on strong "Reduced custom Code" at bounding box center [442, 289] width 94 height 10
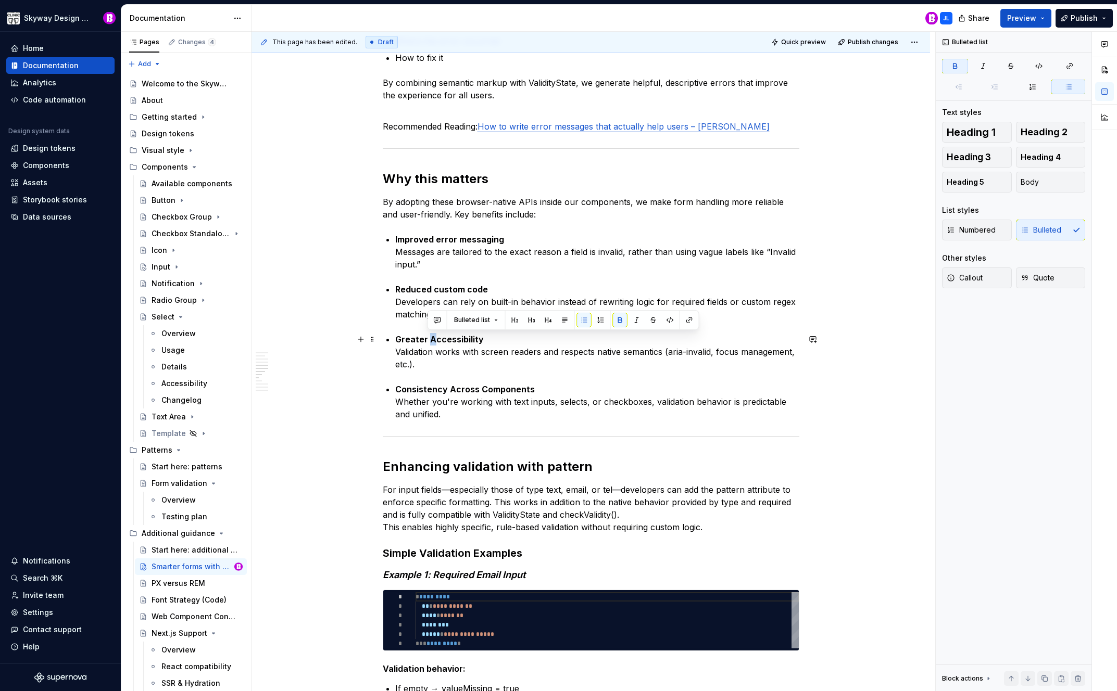
drag, startPoint x: 433, startPoint y: 339, endPoint x: 427, endPoint y: 338, distance: 5.8
click at [427, 338] on strong "Greater Accessibility" at bounding box center [439, 339] width 89 height 10
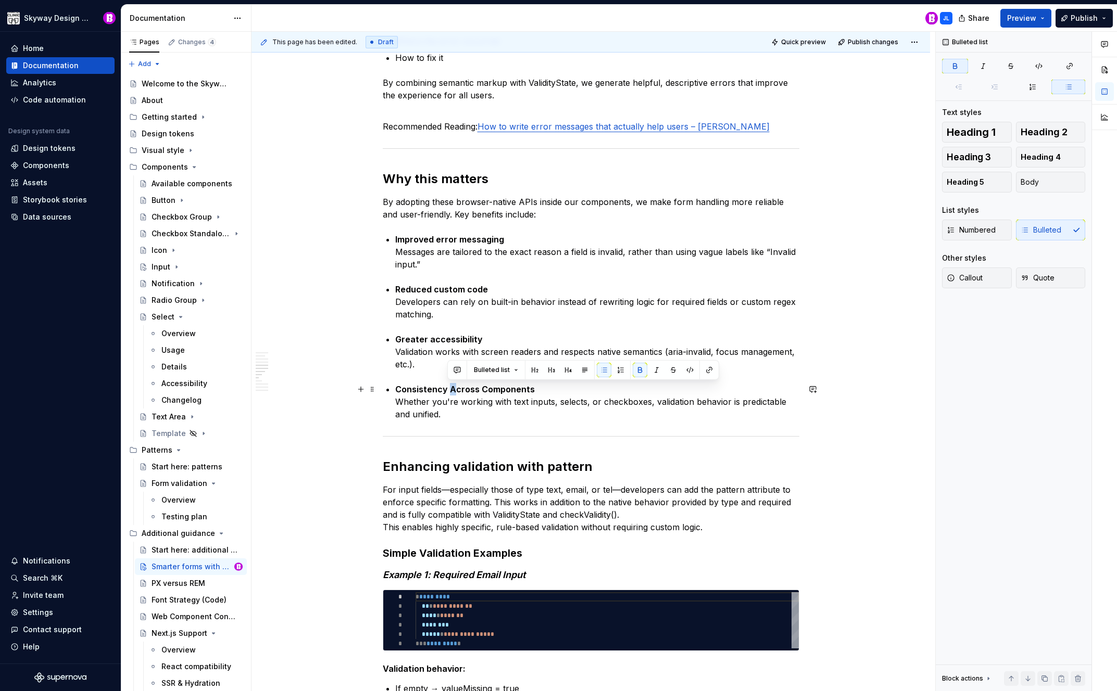
click at [448, 388] on strong "Consistency Across Components" at bounding box center [465, 389] width 140 height 10
drag, startPoint x: 482, startPoint y: 389, endPoint x: 477, endPoint y: 389, distance: 5.2
click at [477, 389] on strong "Consistency across Components" at bounding box center [464, 389] width 138 height 10
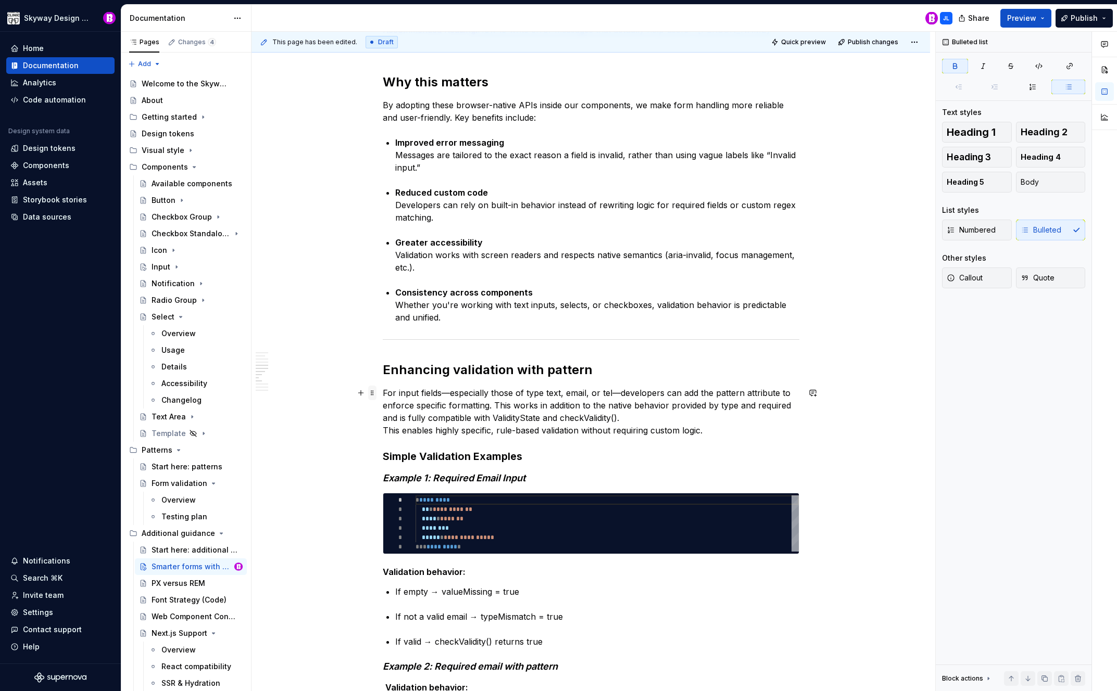
scroll to position [893, 0]
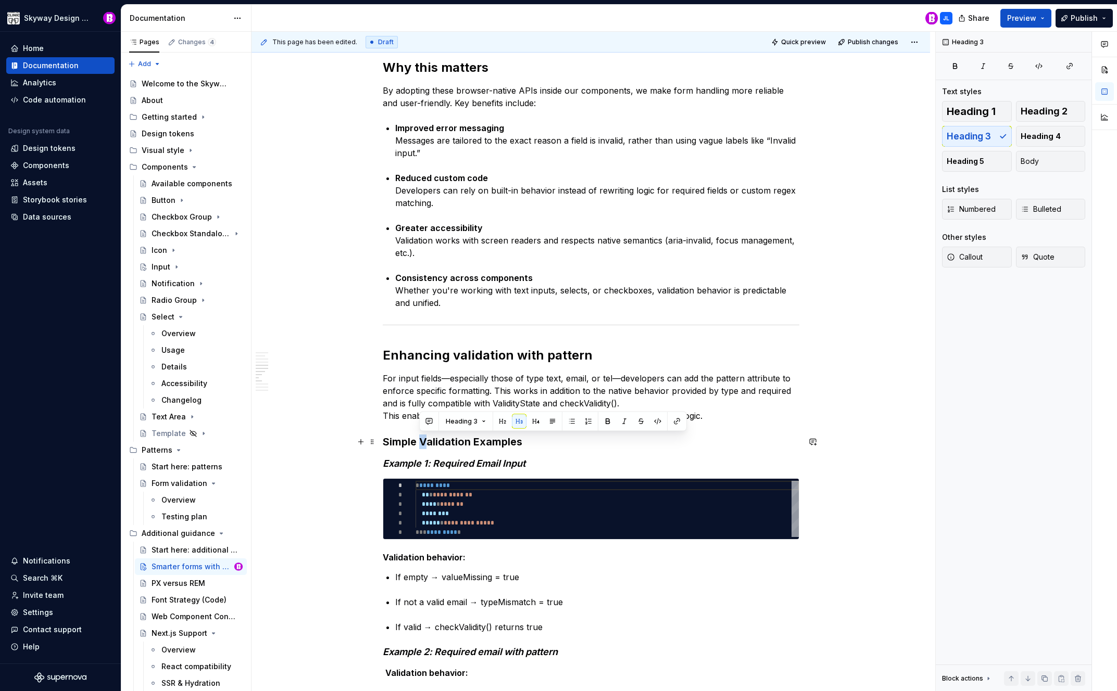
click at [422, 441] on h3 "Simple Validation Examples" at bounding box center [591, 442] width 417 height 15
drag, startPoint x: 477, startPoint y: 443, endPoint x: 472, endPoint y: 442, distance: 5.3
click at [472, 442] on h3 "Simple validation Examples" at bounding box center [591, 442] width 417 height 15
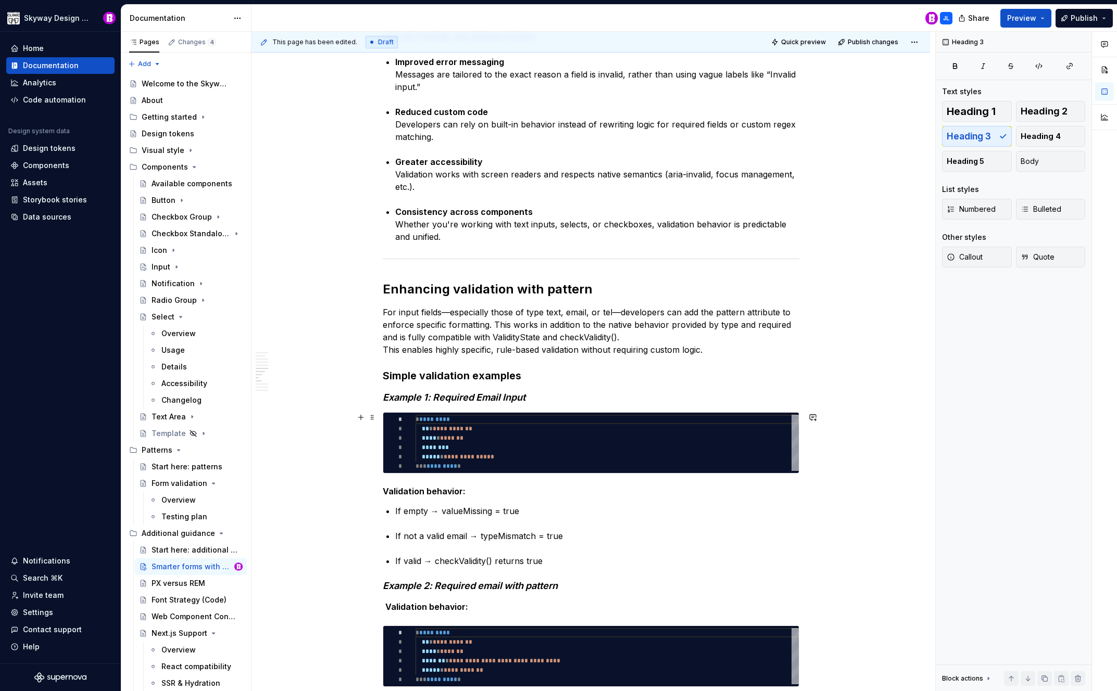
scroll to position [1016, 0]
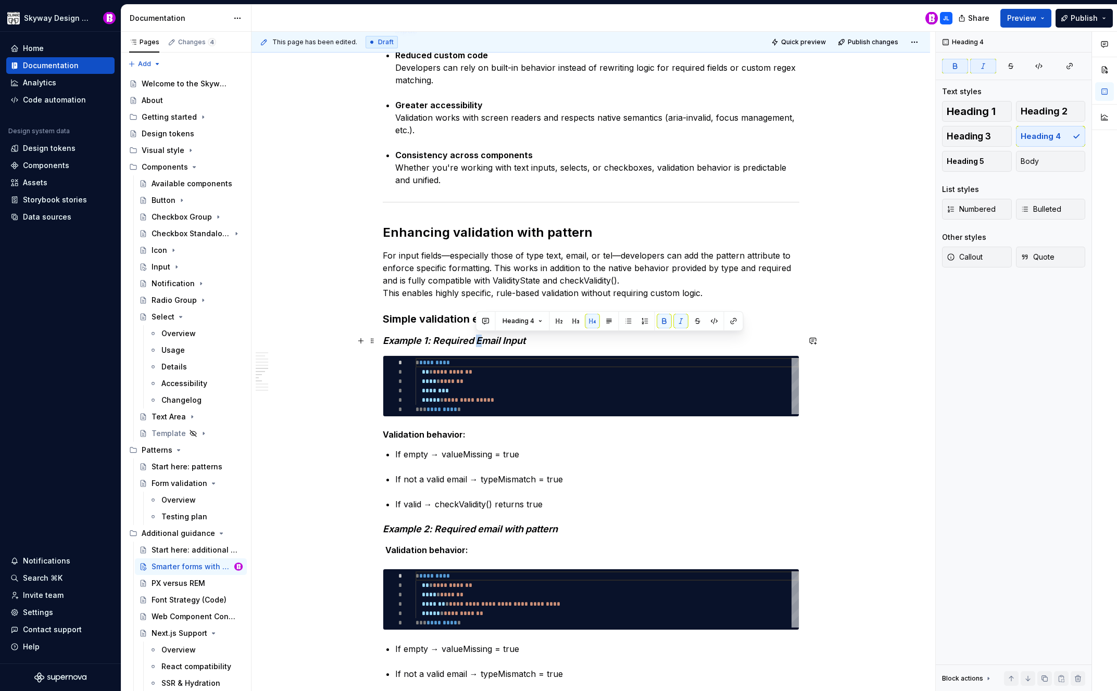
click at [476, 339] on em "Example 1: Required Email Input" at bounding box center [454, 340] width 143 height 11
click at [503, 340] on em "Example 1: Required email Input" at bounding box center [454, 340] width 143 height 11
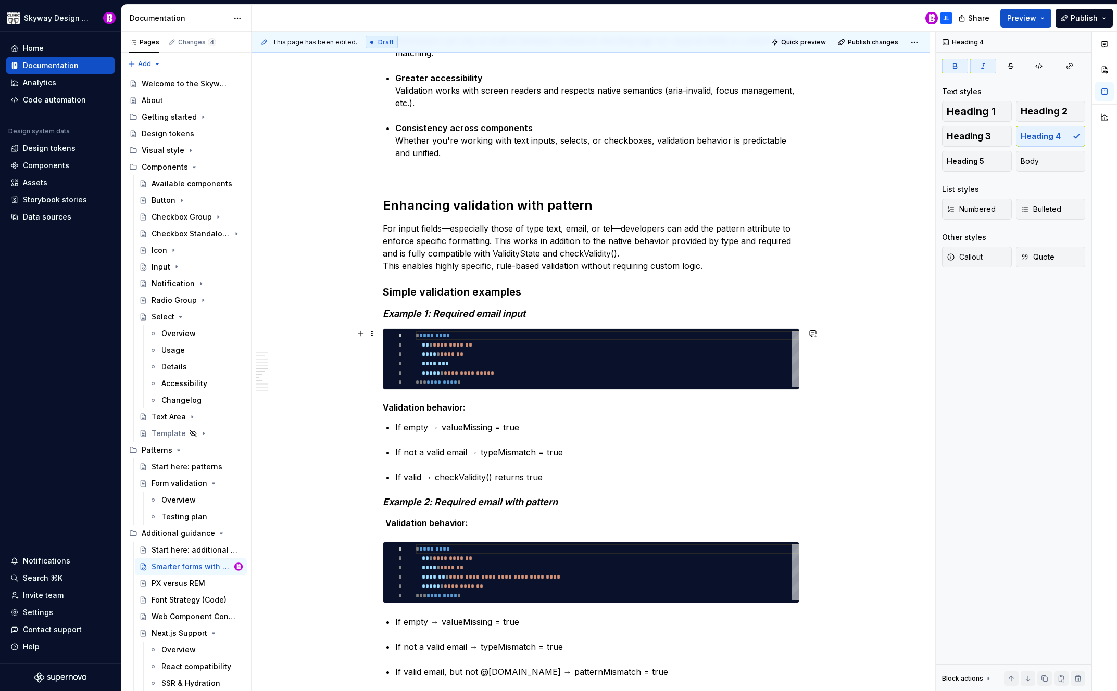
scroll to position [1043, 0]
click at [435, 312] on em "Example 1: Required email input" at bounding box center [454, 313] width 143 height 11
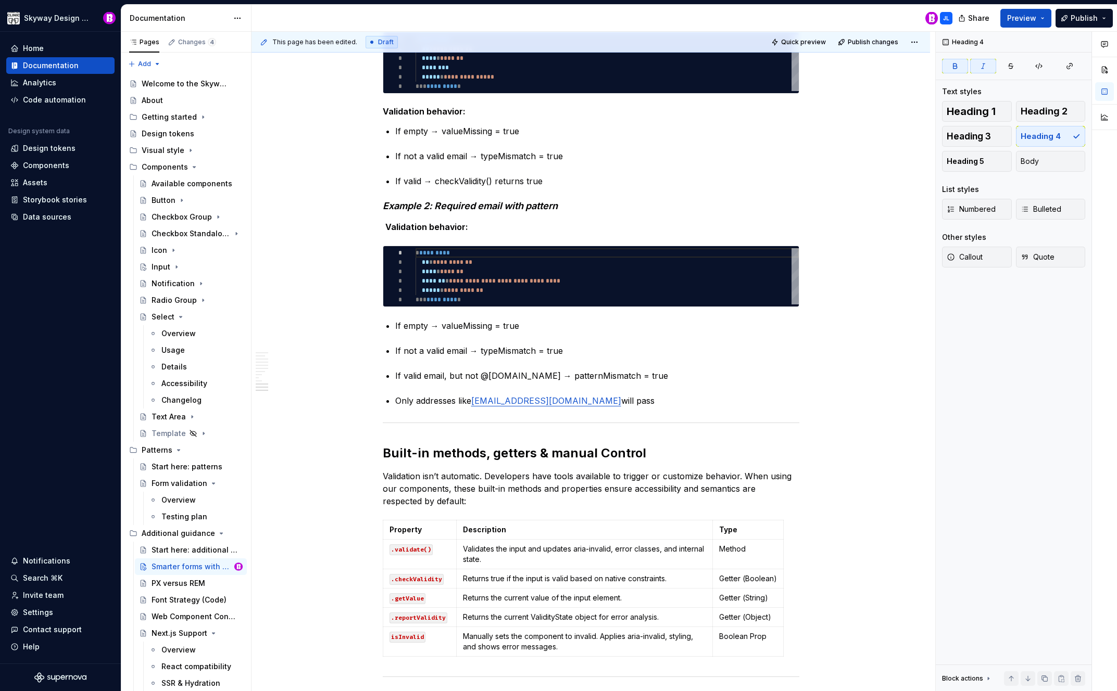
scroll to position [1213, 0]
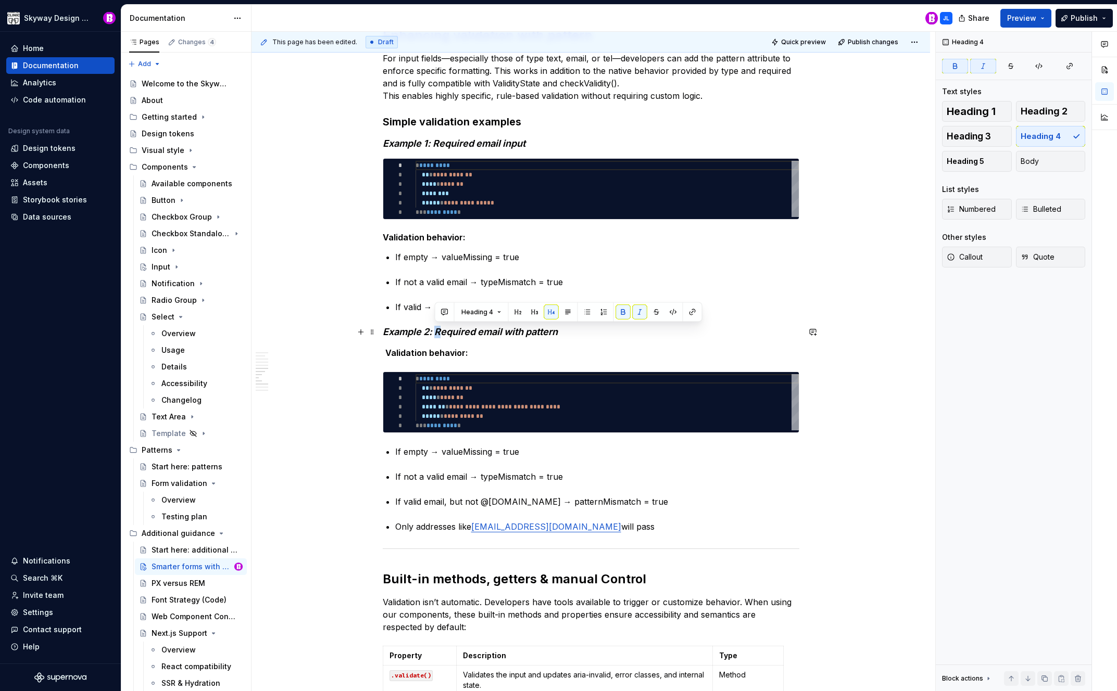
click at [436, 331] on em "Example 2: Required email with pattern" at bounding box center [470, 331] width 175 height 11
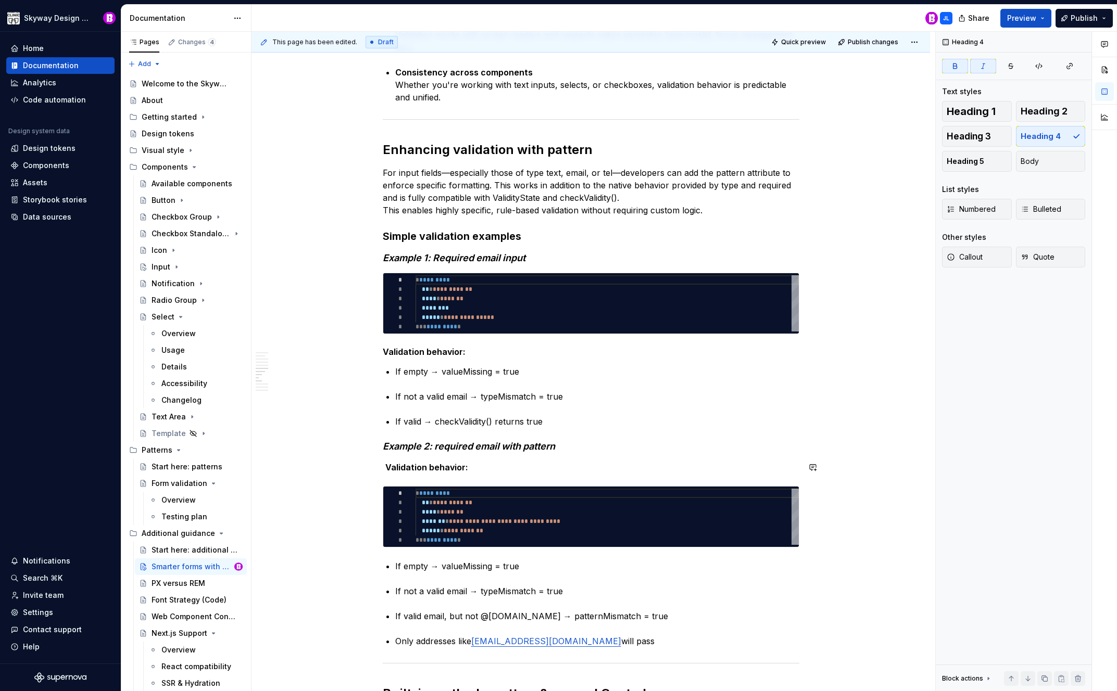
scroll to position [1094, 0]
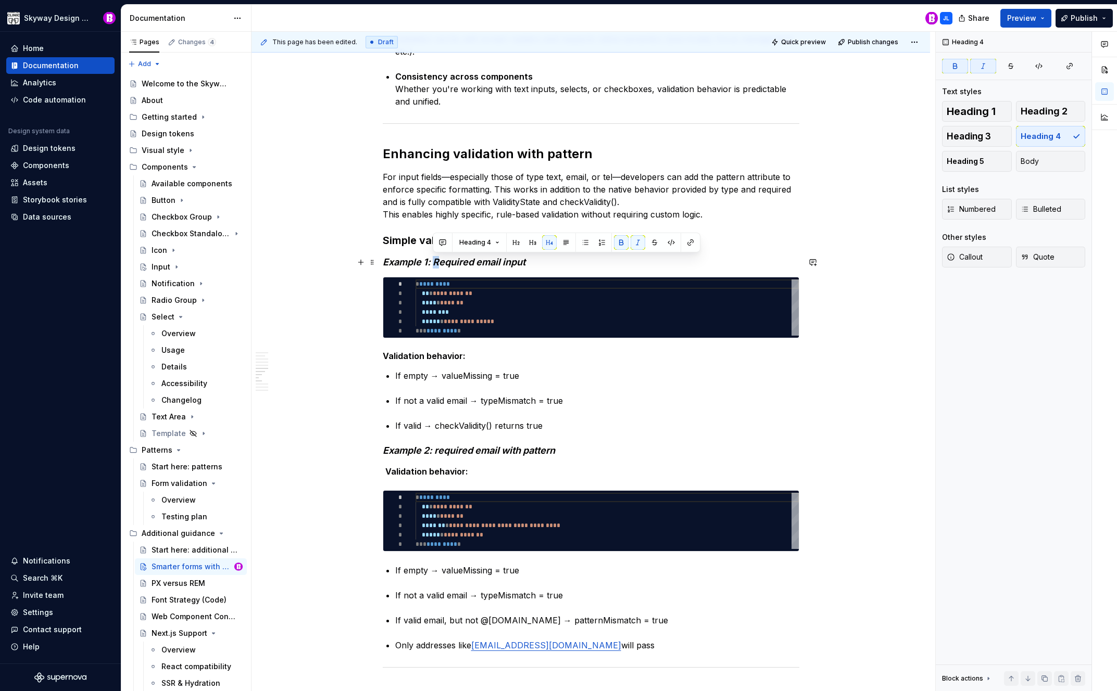
click at [435, 264] on em "Example 1: Required email input" at bounding box center [454, 262] width 143 height 11
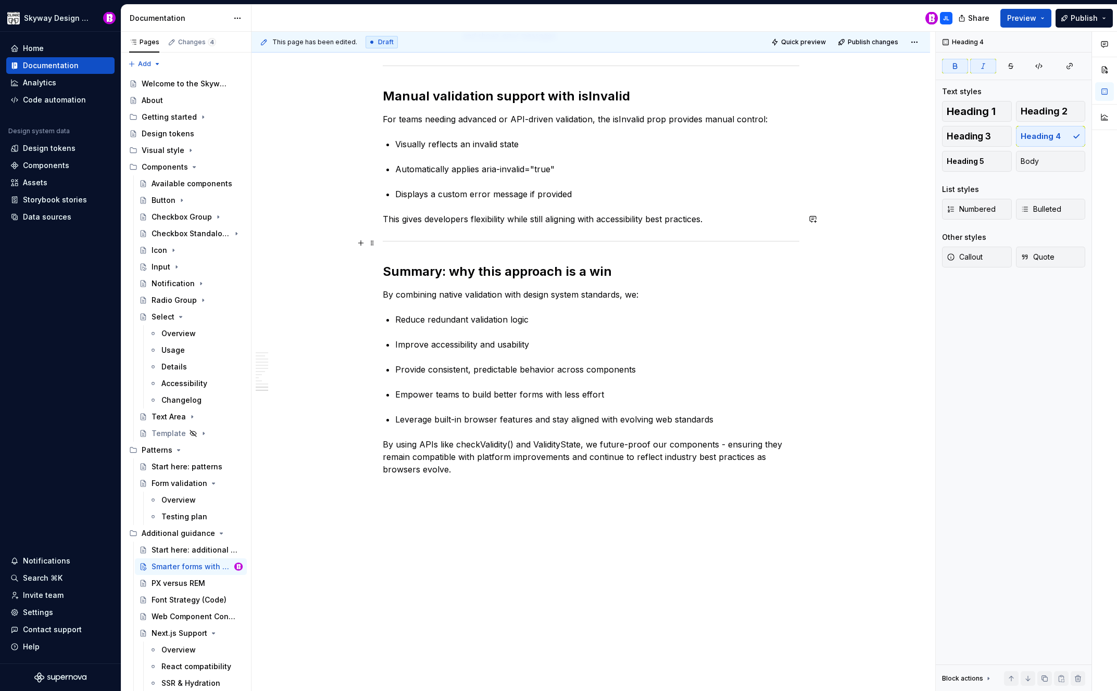
scroll to position [1954, 0]
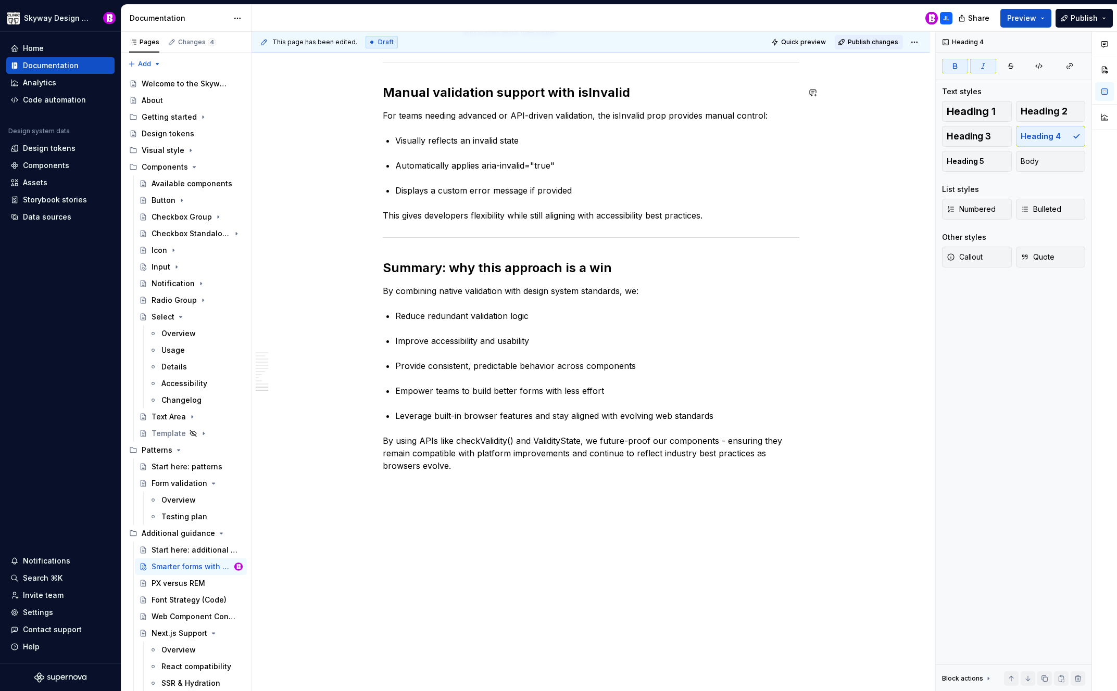
click at [873, 45] on span "Publish changes" at bounding box center [873, 42] width 51 height 8
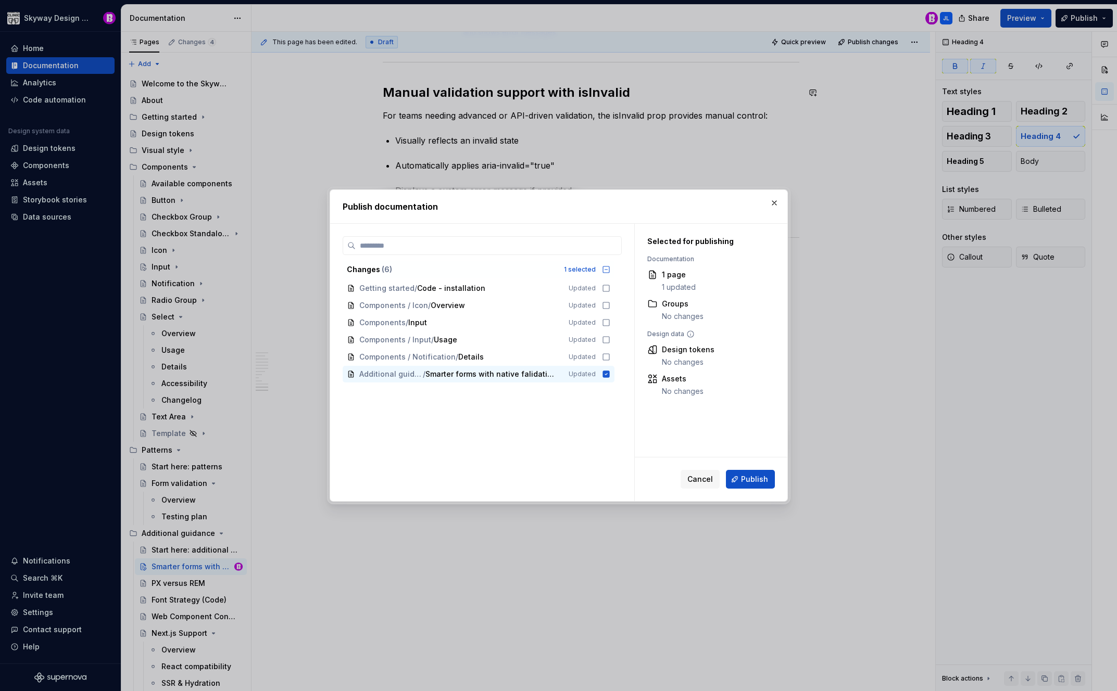
click at [744, 478] on span "Publish" at bounding box center [754, 479] width 27 height 10
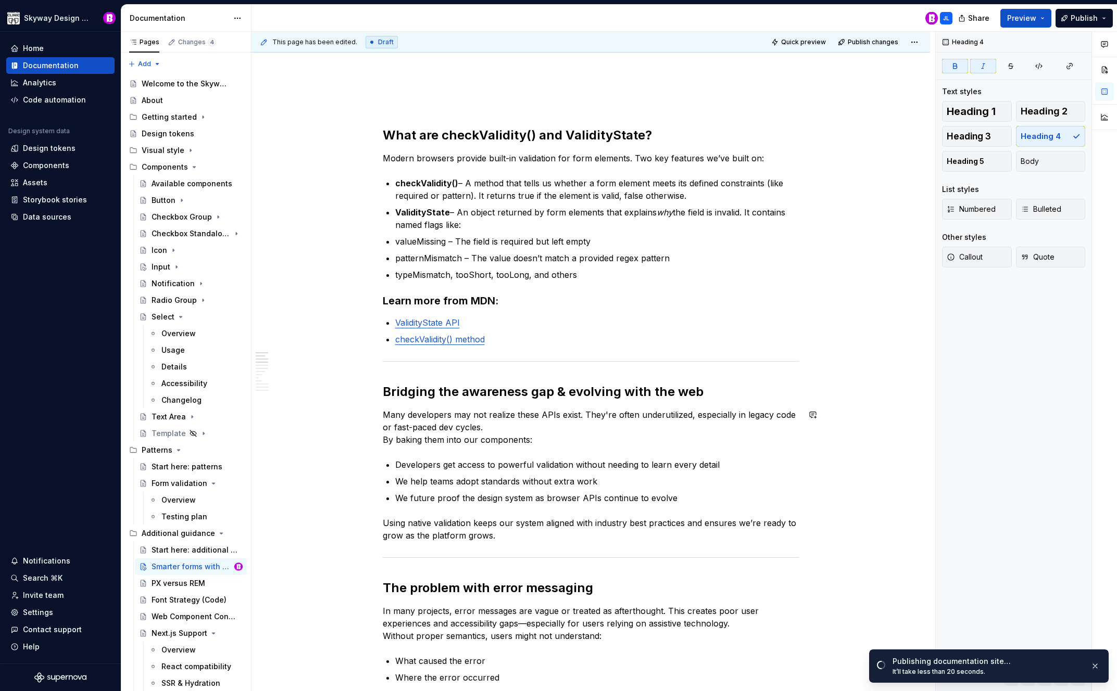
scroll to position [0, 0]
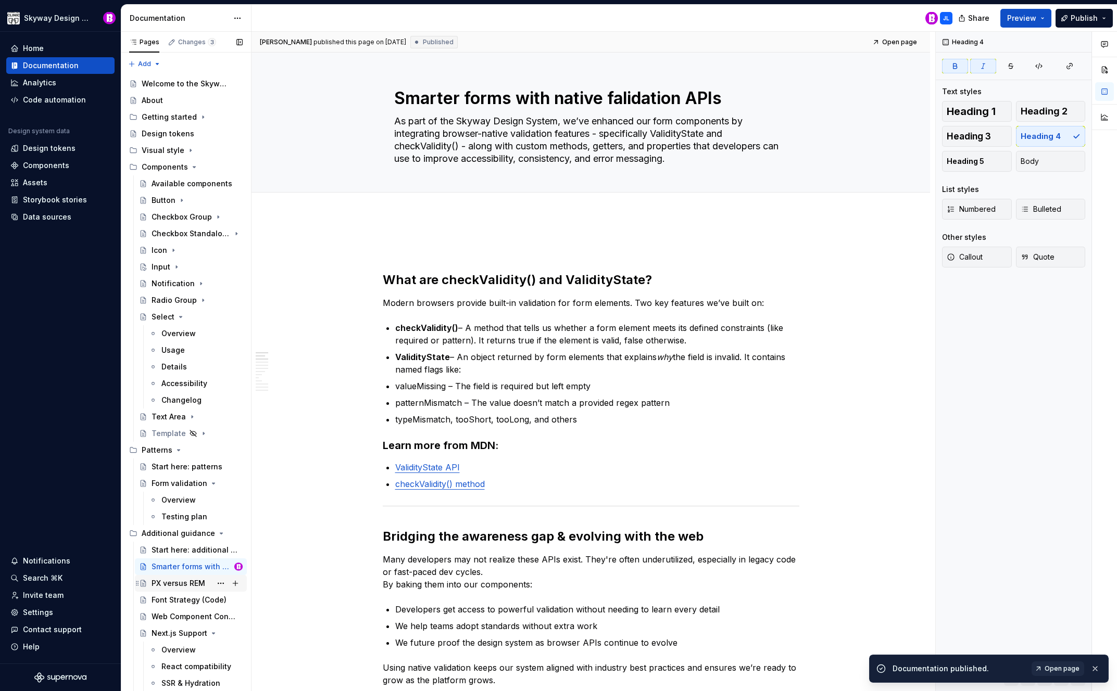
click at [170, 580] on div "PX versus REM" at bounding box center [179, 583] width 54 height 10
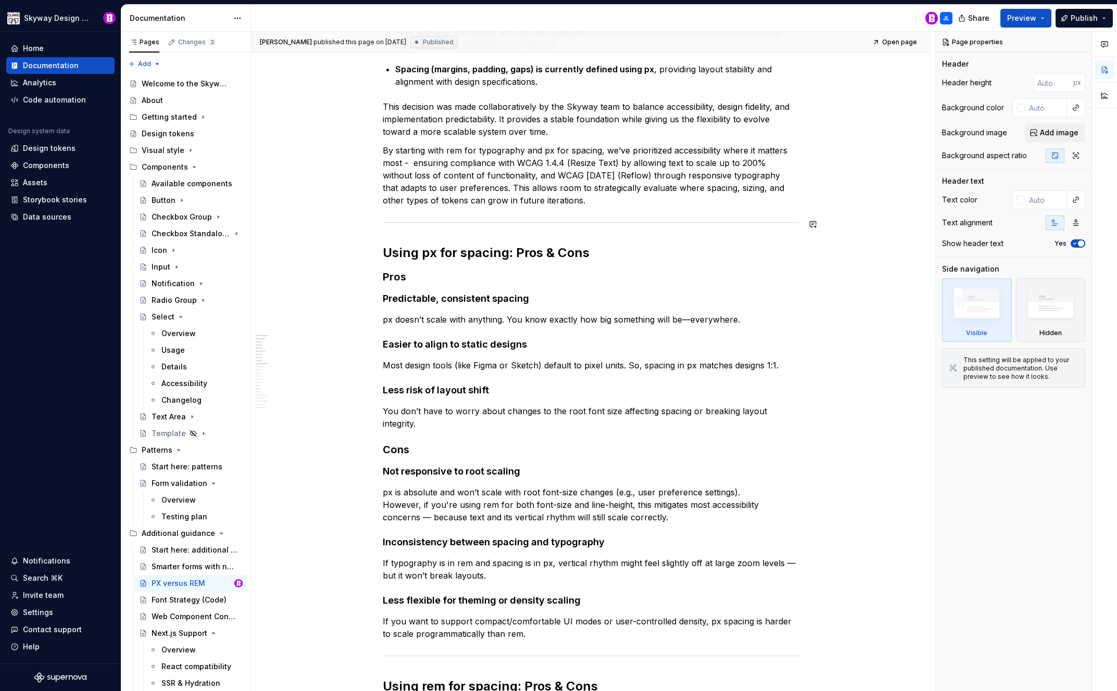
scroll to position [255, 0]
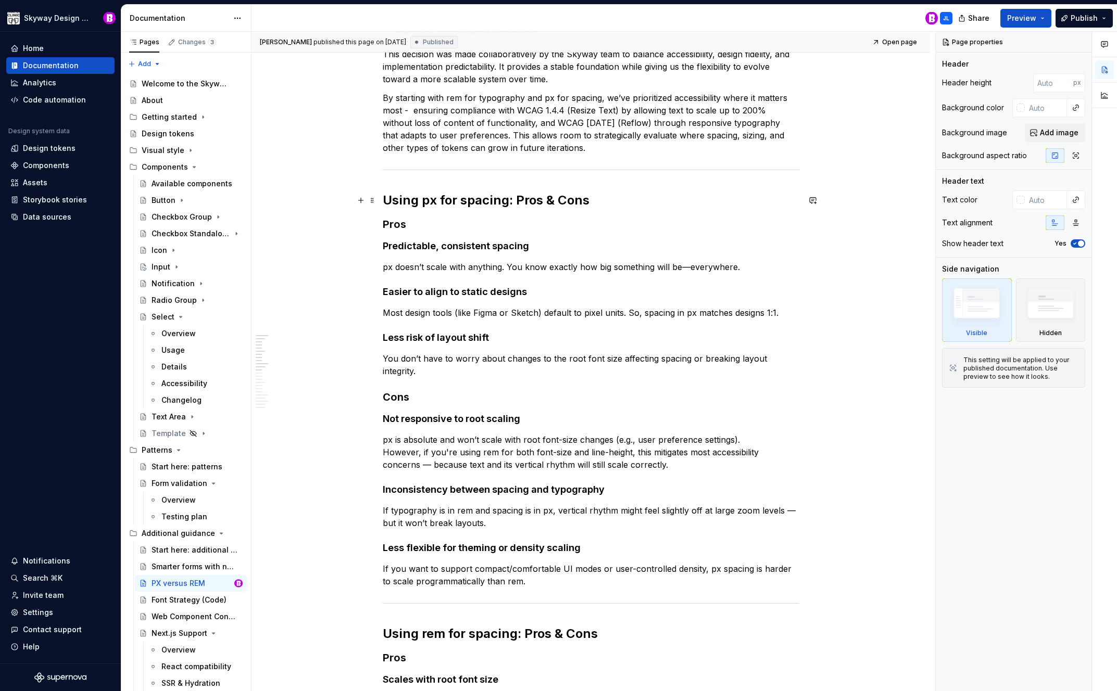
type textarea "*"
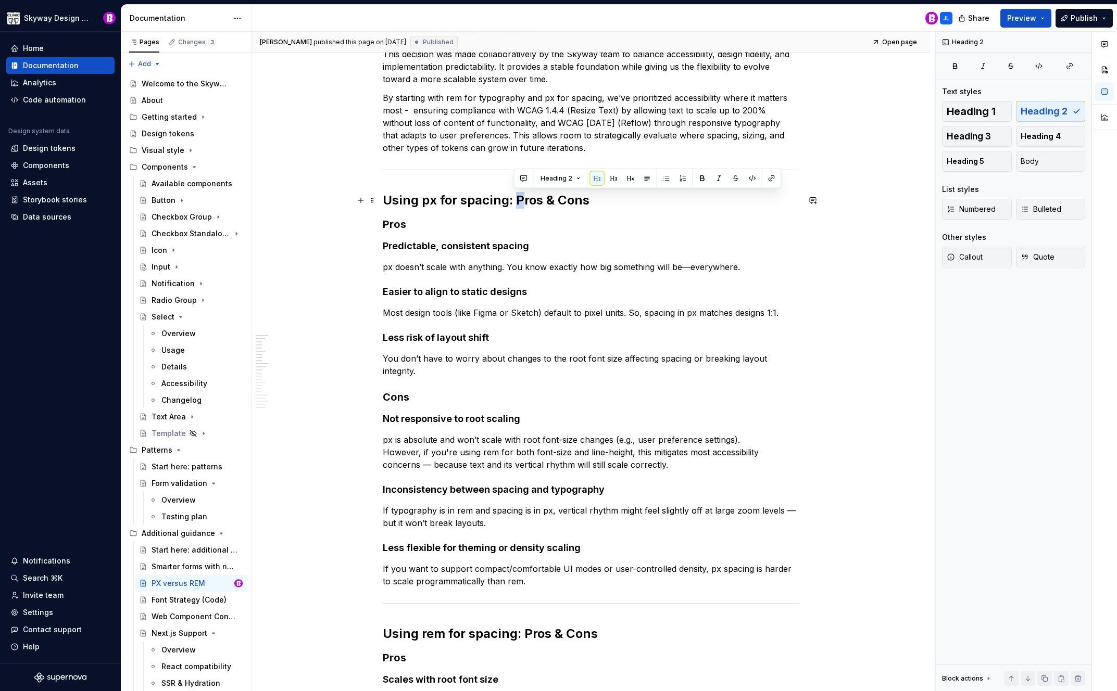
click at [516, 200] on h2 "Using px for spacing: Pros & Cons" at bounding box center [591, 200] width 417 height 17
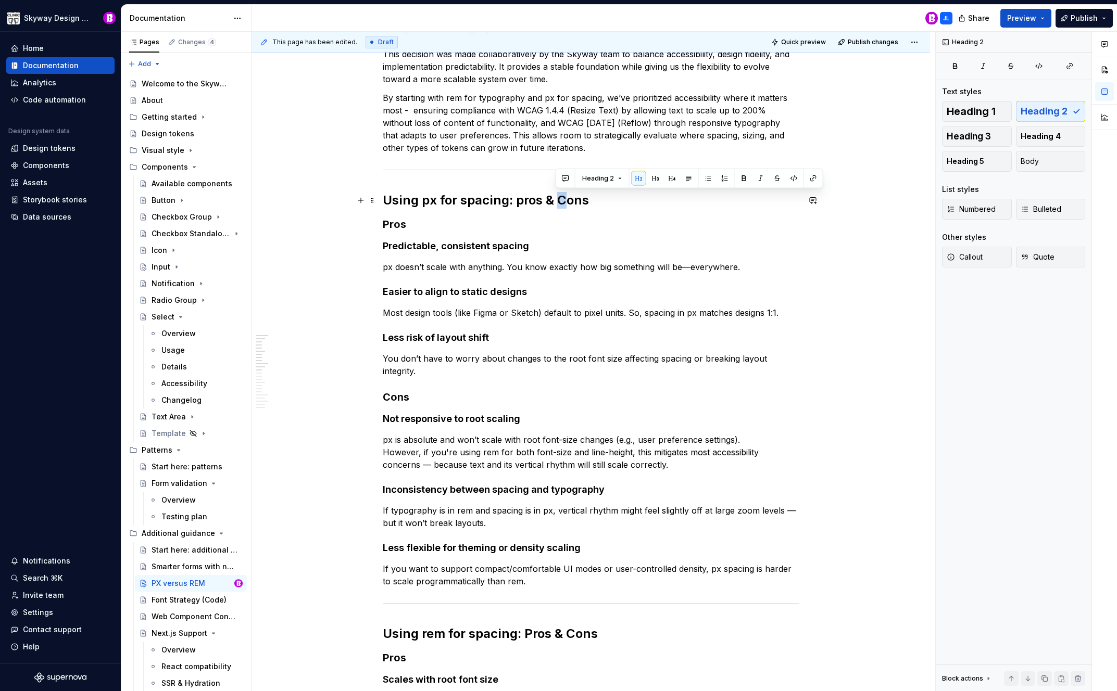
click at [558, 196] on h2 "Using px for spacing: pros & Cons" at bounding box center [591, 200] width 417 height 17
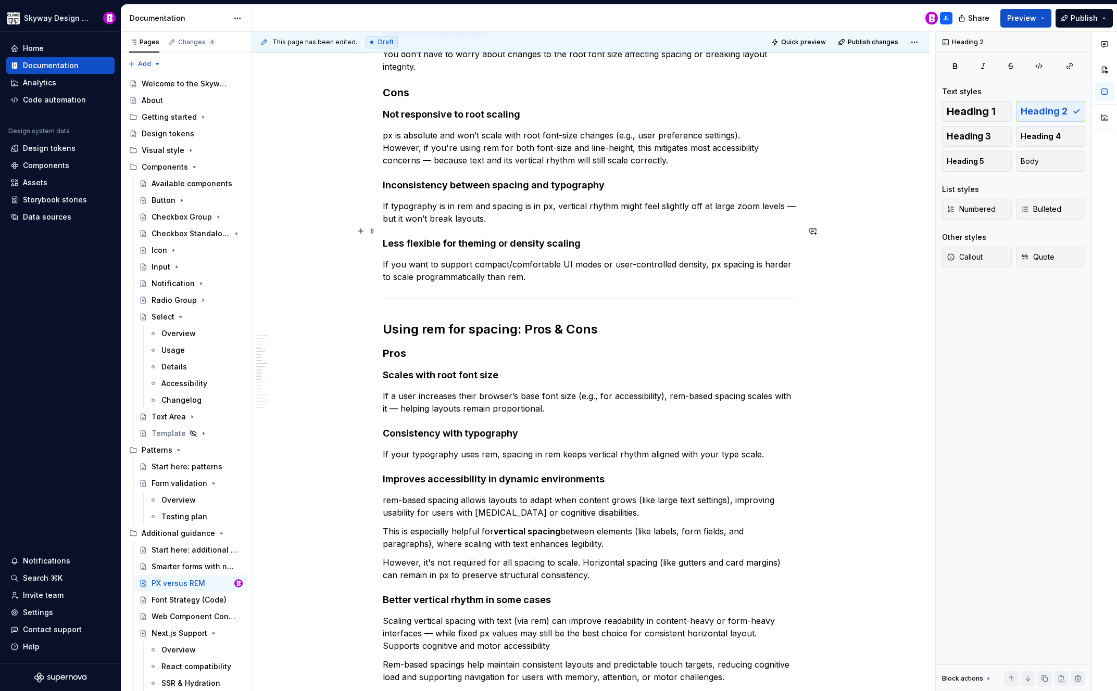
scroll to position [612, 0]
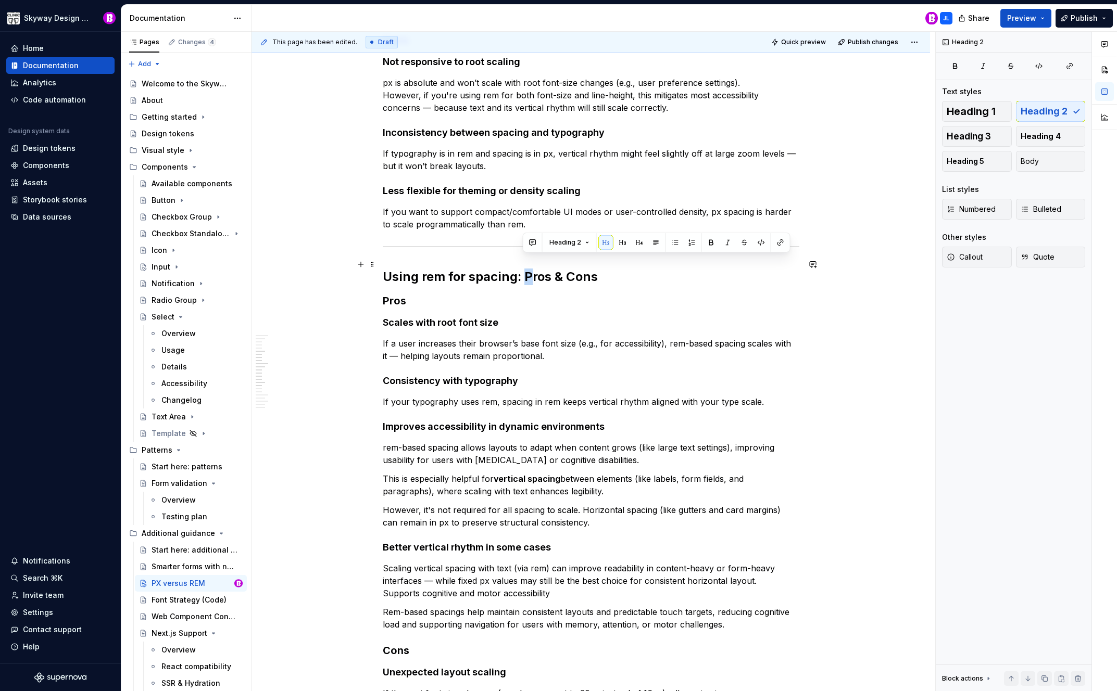
click at [524, 269] on h2 "Using rem for spacing: Pros & Cons" at bounding box center [591, 277] width 417 height 17
click at [568, 269] on h2 "Using rem for spacing: pros & Cons" at bounding box center [591, 277] width 417 height 17
click at [354, 260] on div at bounding box center [365, 264] width 23 height 15
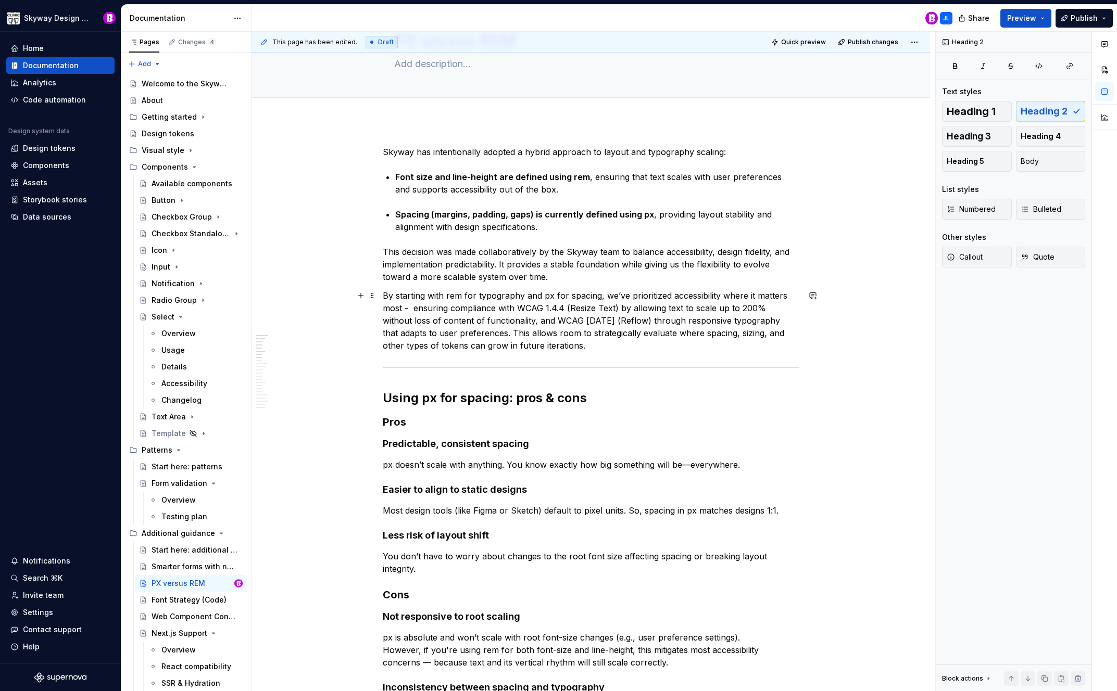
scroll to position [0, 0]
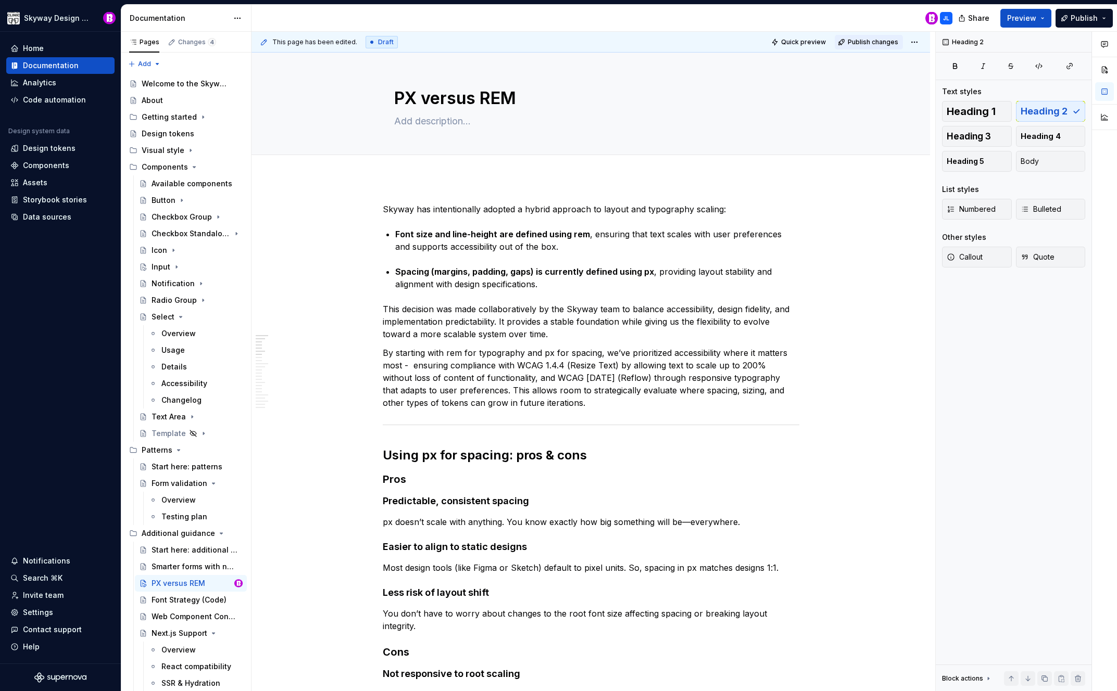
click at [882, 40] on span "Publish changes" at bounding box center [873, 42] width 51 height 8
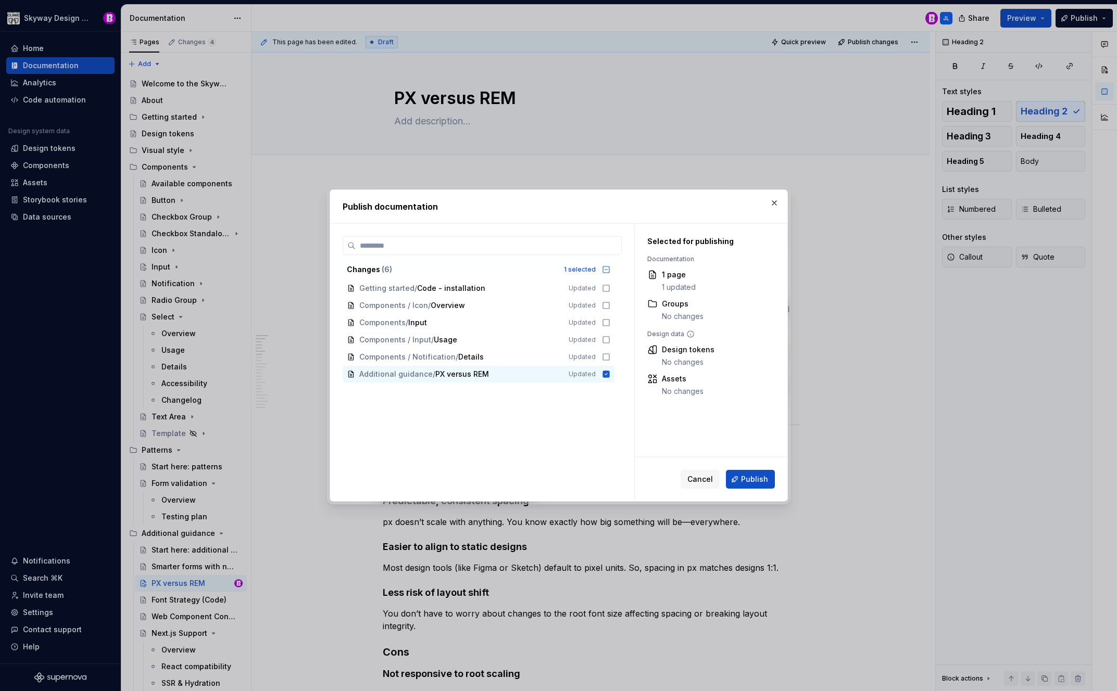
click at [753, 474] on span "Publish" at bounding box center [754, 479] width 27 height 10
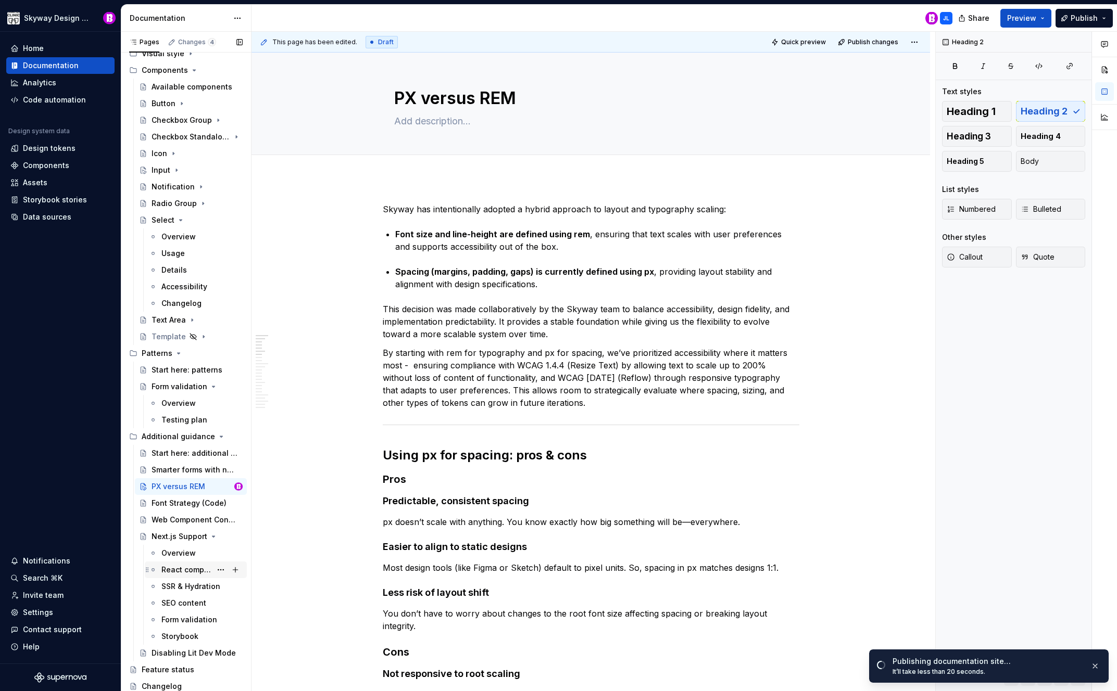
scroll to position [98, 0]
click at [174, 501] on div "Font Strategy (Code)" at bounding box center [182, 502] width 60 height 10
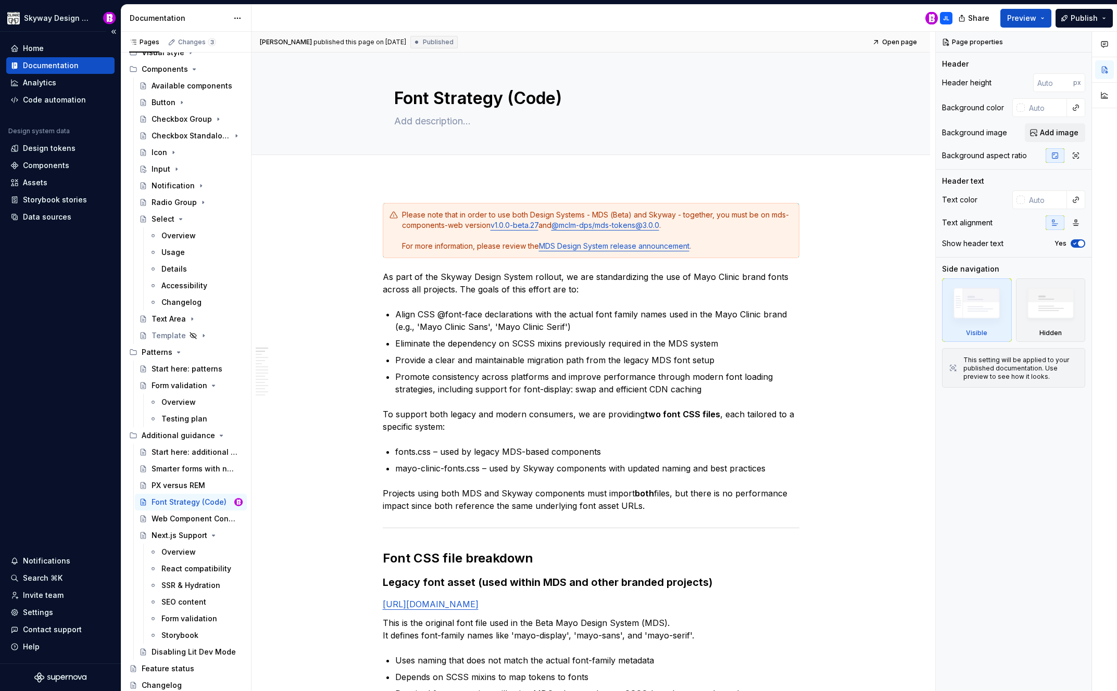
type textarea "*"
